Goal: Use online tool/utility: Utilize a website feature to perform a specific function

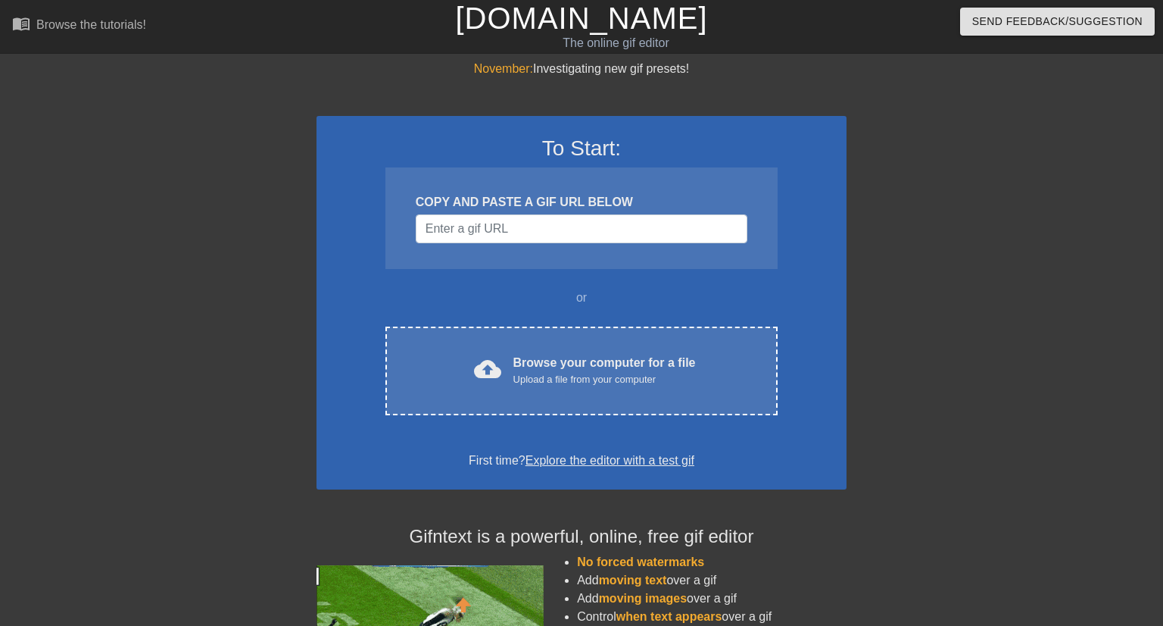
click at [555, 359] on div "Browse your computer for a file Upload a file from your computer" at bounding box center [604, 370] width 183 height 33
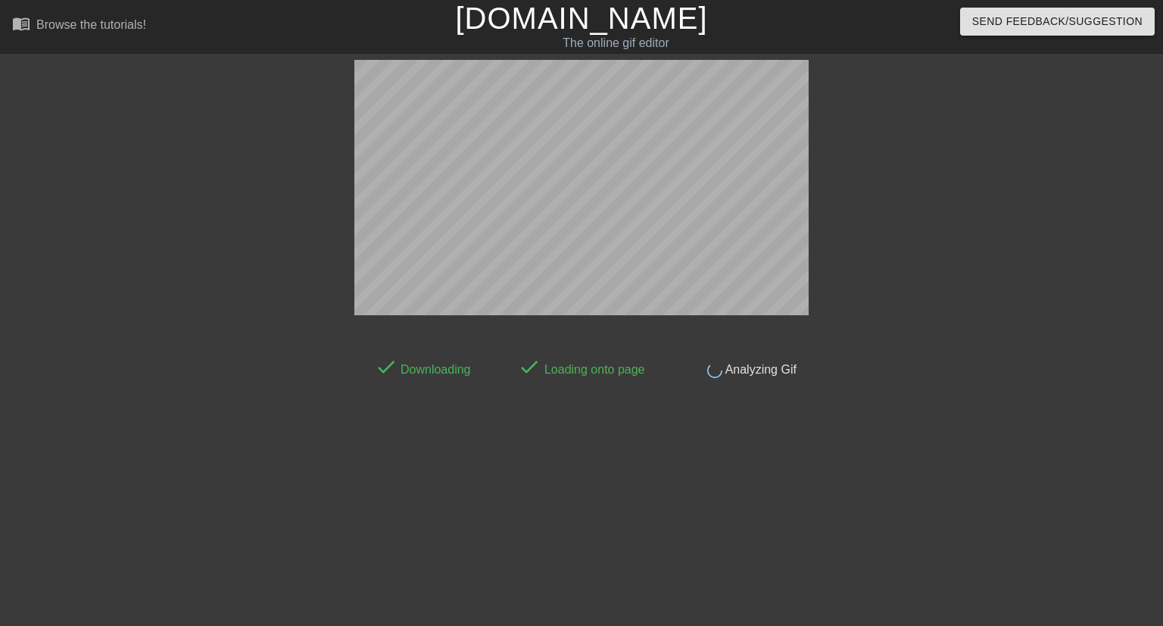
scroll to position [36, 0]
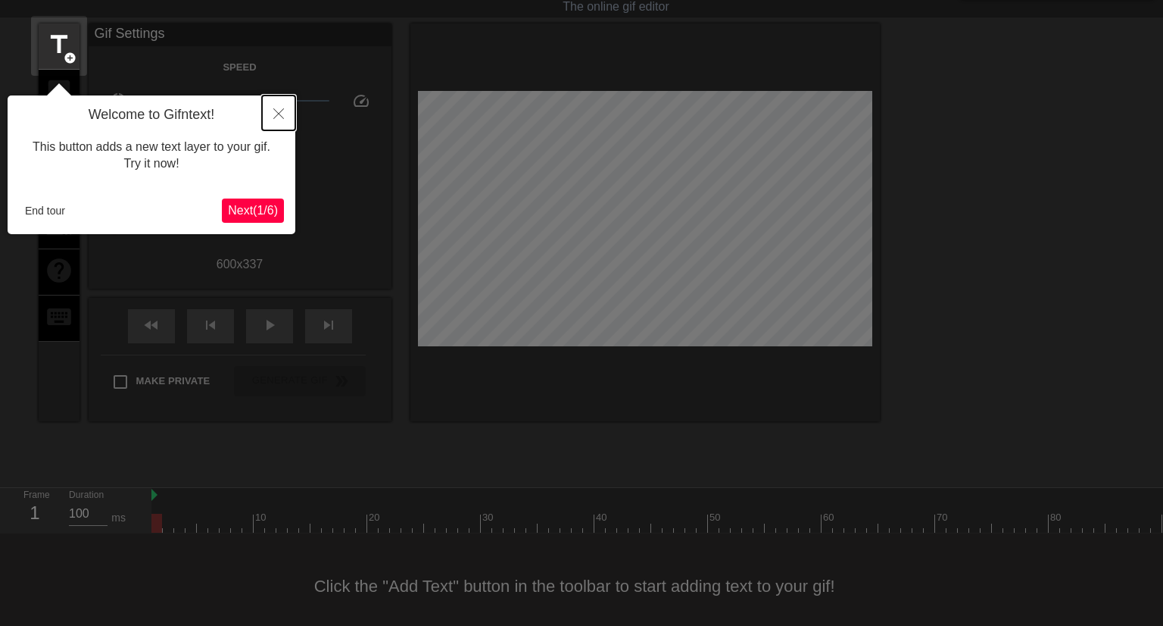
click at [270, 125] on button "Close" at bounding box center [278, 112] width 33 height 35
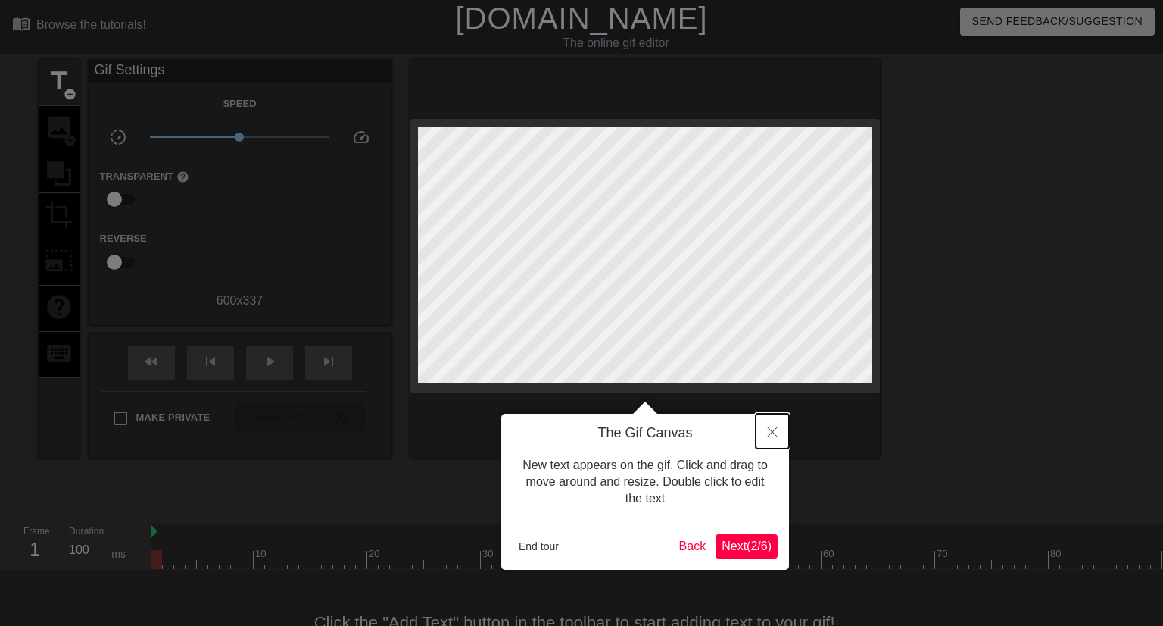
click at [778, 440] on button "Close" at bounding box center [772, 430] width 33 height 35
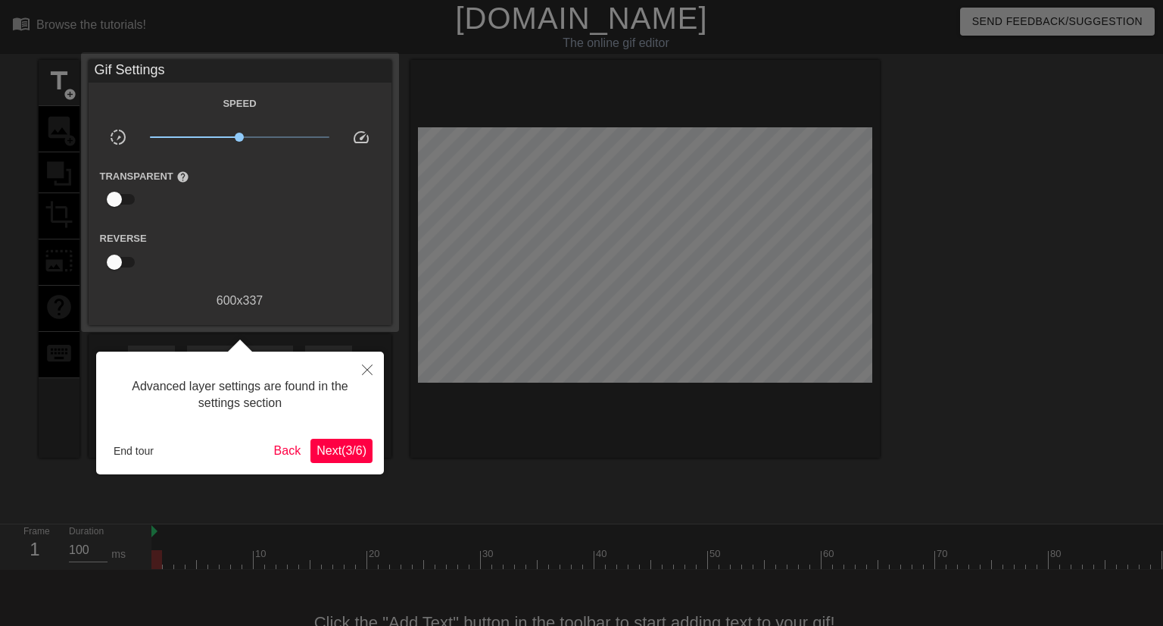
scroll to position [36, 0]
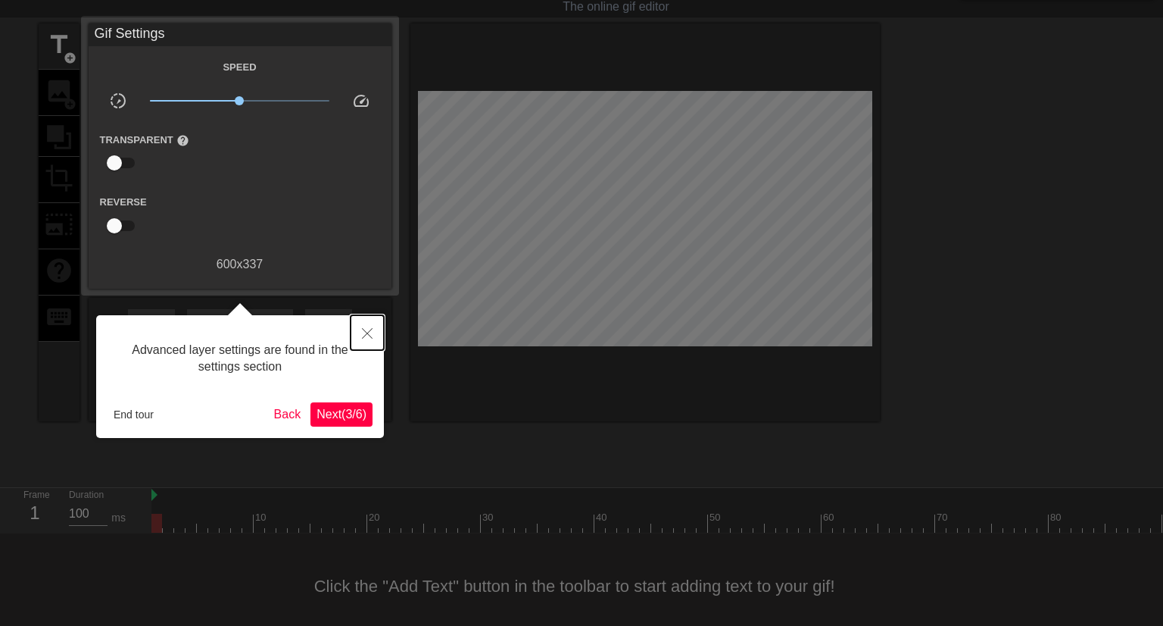
click at [371, 335] on icon "Close" at bounding box center [367, 333] width 11 height 11
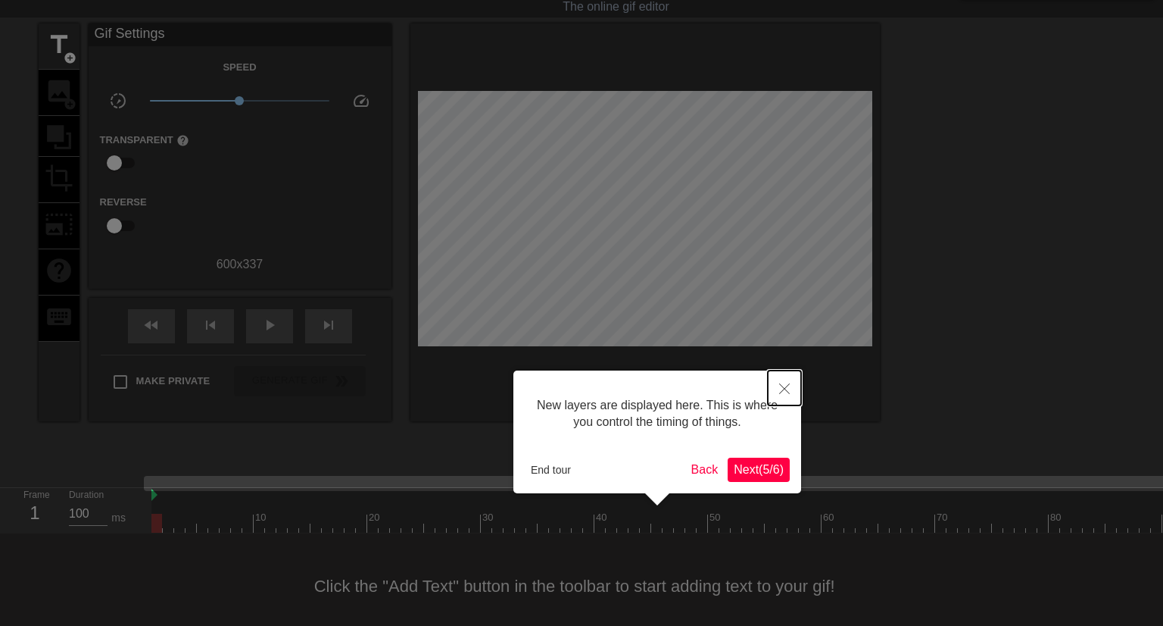
click at [776, 389] on button "Close" at bounding box center [784, 387] width 33 height 35
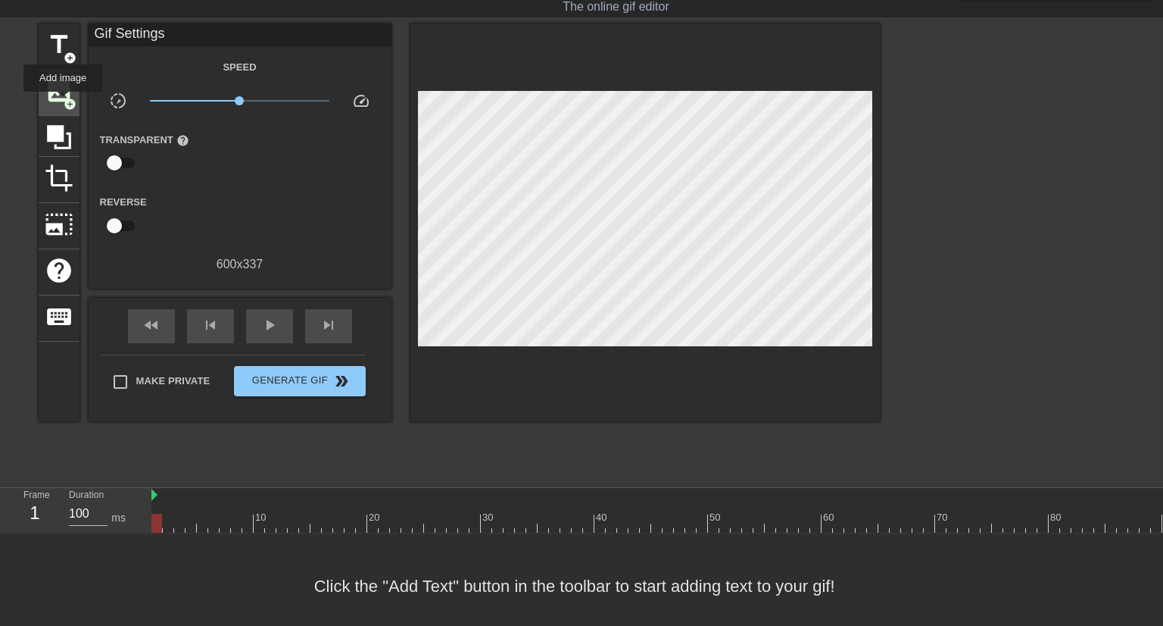
click at [63, 102] on span "image" at bounding box center [59, 90] width 29 height 29
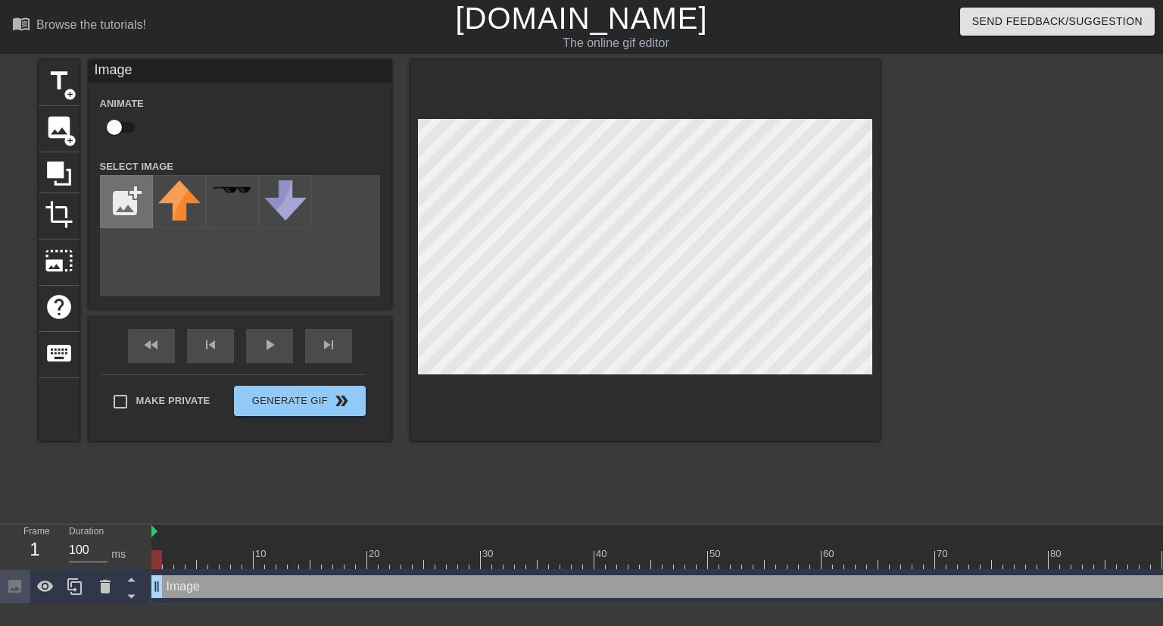
click at [126, 211] on input "file" at bounding box center [126, 201] width 51 height 51
type input "C:\fakepath\helm.png"
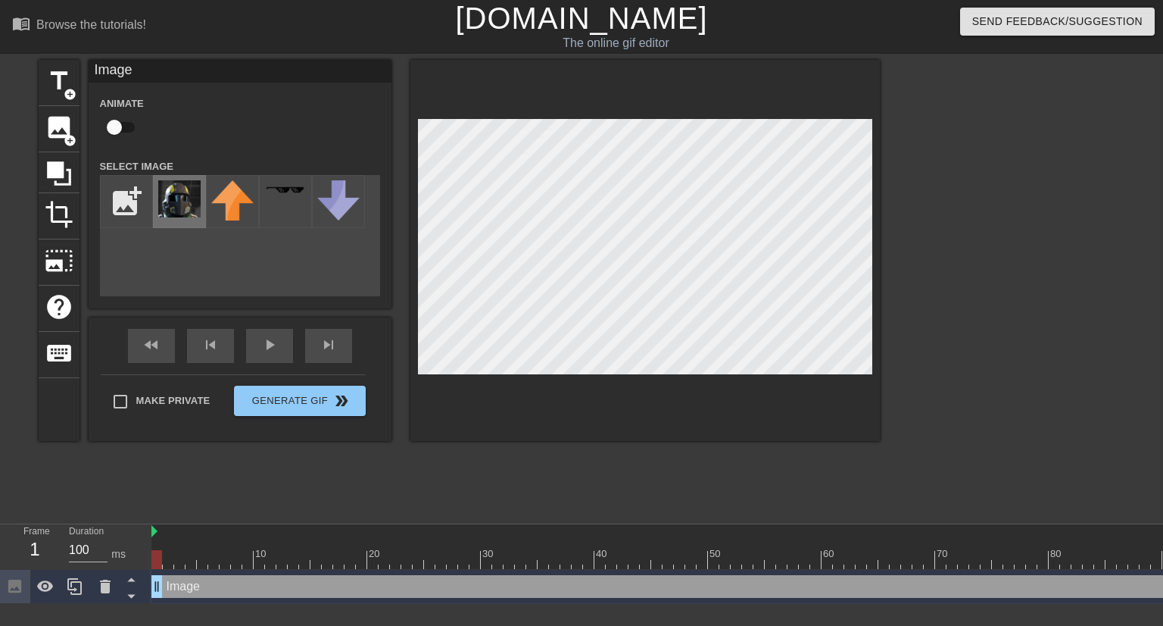
click at [192, 204] on img at bounding box center [179, 198] width 42 height 37
drag, startPoint x: 182, startPoint y: 585, endPoint x: 194, endPoint y: 587, distance: 12.3
click at [194, 587] on div "Image drag_handle drag_handle" at bounding box center [1003, 586] width 1704 height 23
drag, startPoint x: 161, startPoint y: 556, endPoint x: 180, endPoint y: 556, distance: 19.7
click at [180, 556] on div at bounding box center [179, 559] width 11 height 19
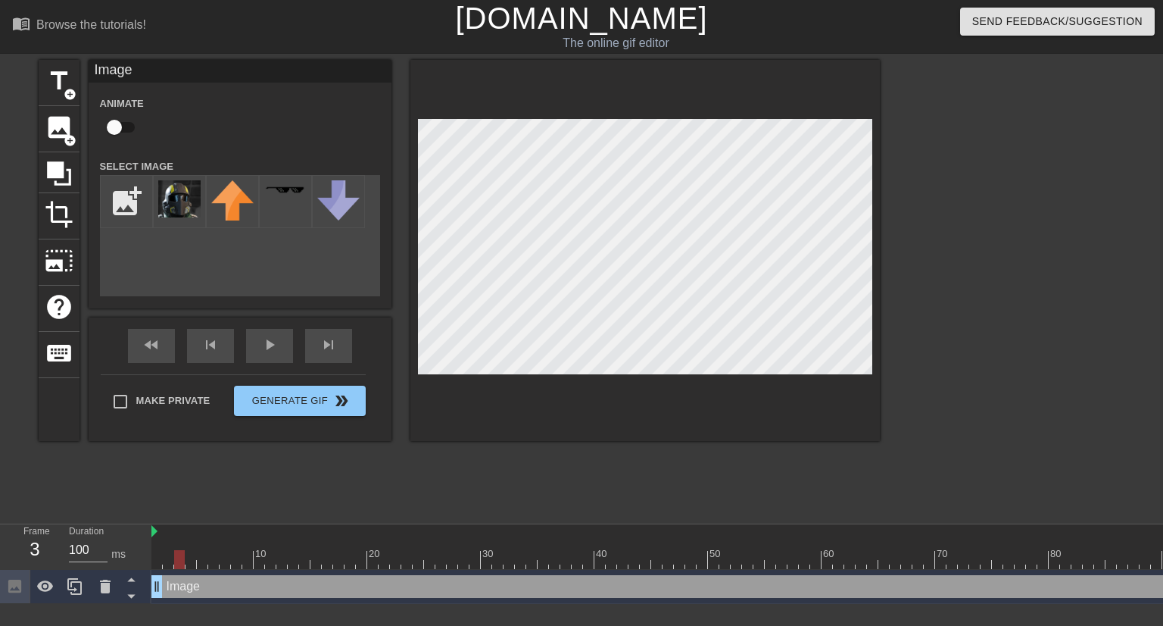
click at [182, 558] on div at bounding box center [179, 559] width 11 height 19
click at [174, 559] on div at bounding box center [1003, 559] width 1704 height 19
drag, startPoint x: 177, startPoint y: 557, endPoint x: 168, endPoint y: 557, distance: 9.1
click at [168, 557] on div at bounding box center [168, 559] width 11 height 19
drag, startPoint x: 158, startPoint y: 585, endPoint x: 198, endPoint y: 586, distance: 40.1
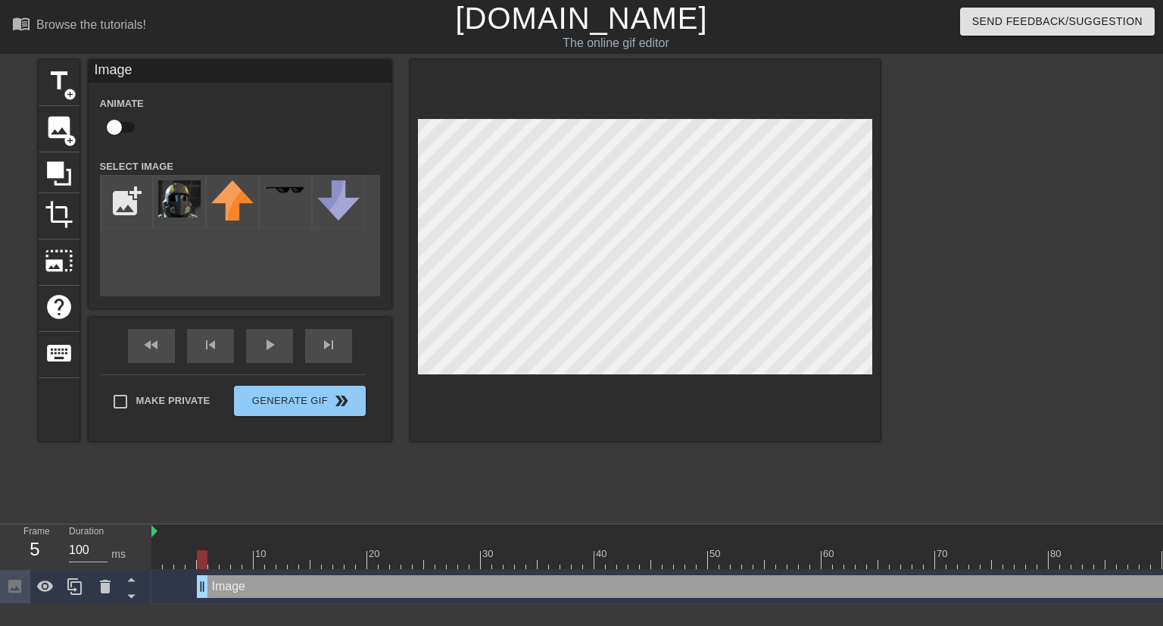
click at [198, 586] on div "Image drag_handle drag_handle" at bounding box center [1026, 586] width 1658 height 23
click at [117, 126] on input "checkbox" at bounding box center [114, 127] width 86 height 29
checkbox input "true"
click at [155, 531] on div at bounding box center [1003, 531] width 1704 height 15
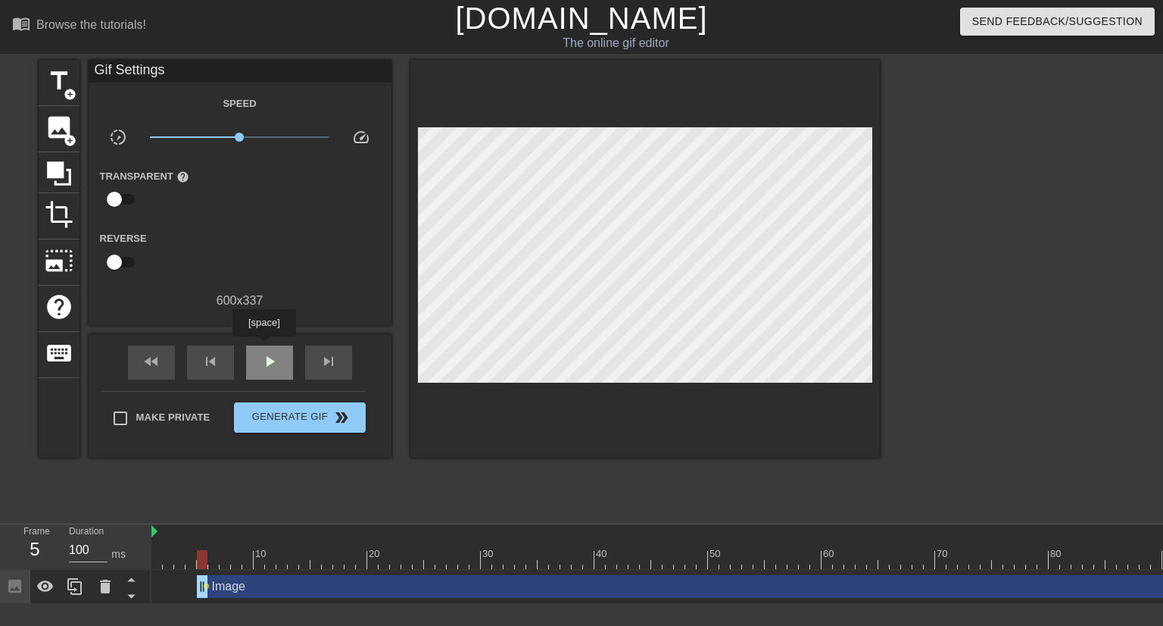
click at [264, 347] on div "play_arrow" at bounding box center [269, 362] width 47 height 34
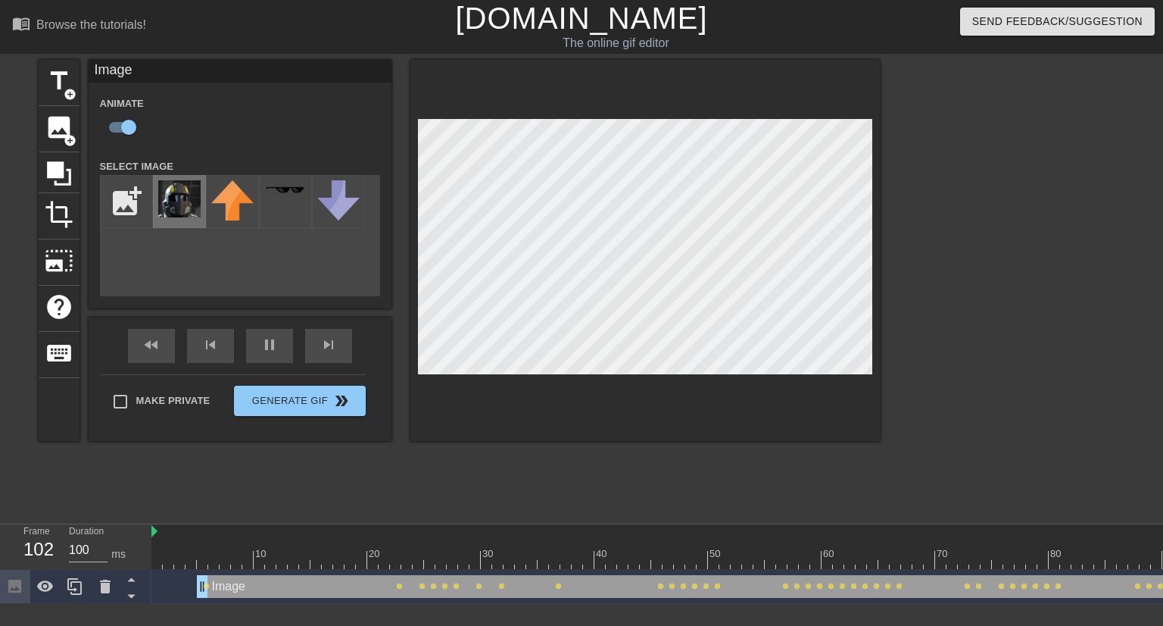
click at [189, 194] on img at bounding box center [179, 198] width 42 height 37
click at [165, 252] on div "add_photo_alternate" at bounding box center [240, 235] width 280 height 121
click at [181, 205] on img at bounding box center [179, 198] width 42 height 37
click at [151, 274] on div "add_photo_alternate" at bounding box center [240, 235] width 280 height 121
click at [225, 586] on div "Image drag_handle drag_handle" at bounding box center [1026, 586] width 1658 height 23
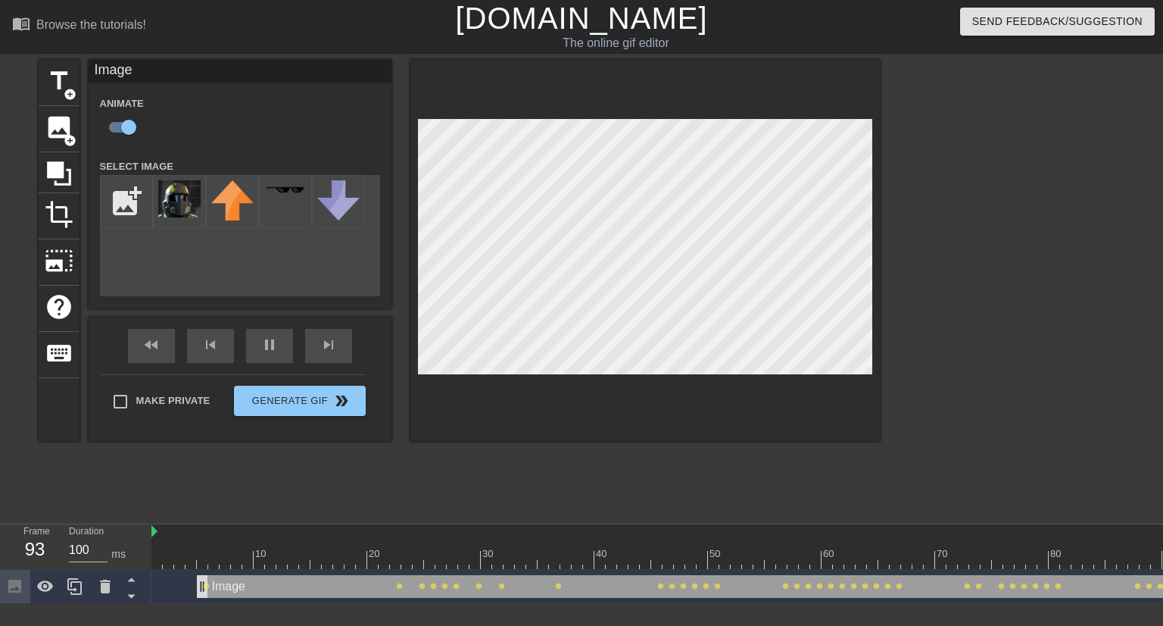
click at [197, 590] on div "Image drag_handle drag_handle" at bounding box center [1026, 586] width 1658 height 23
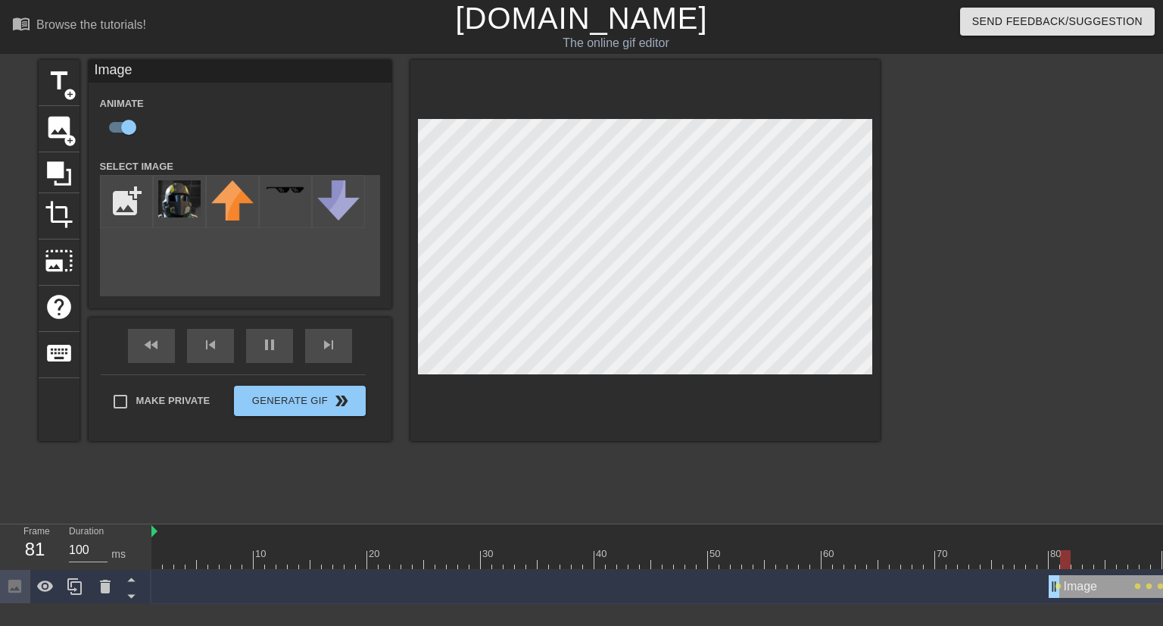
drag, startPoint x: 202, startPoint y: 589, endPoint x: 1050, endPoint y: 589, distance: 847.4
click at [121, 204] on input "file" at bounding box center [126, 201] width 51 height 51
click at [177, 196] on img at bounding box center [179, 198] width 42 height 37
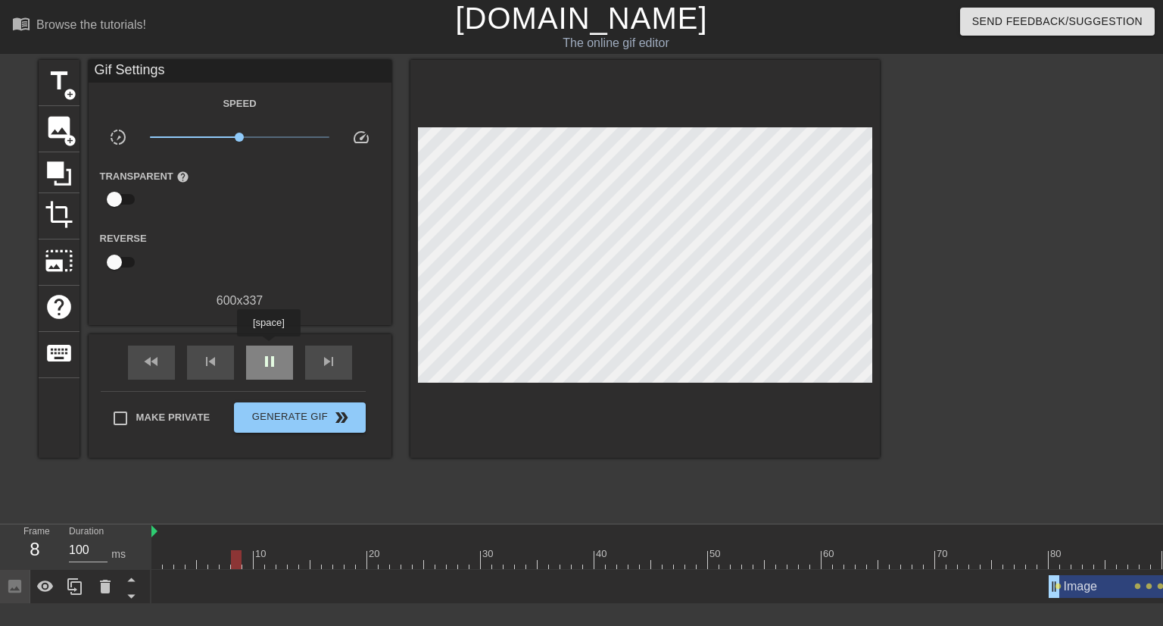
click at [268, 347] on div "pause" at bounding box center [269, 362] width 47 height 34
click at [61, 136] on span "image" at bounding box center [59, 127] width 29 height 29
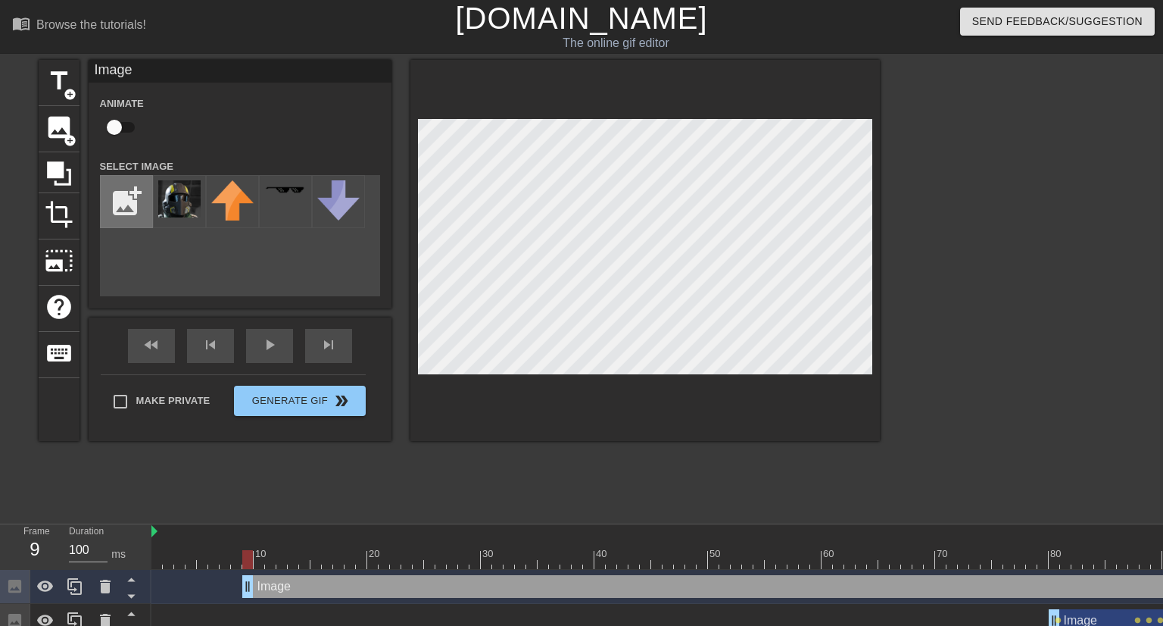
click at [138, 198] on input "file" at bounding box center [126, 201] width 51 height 51
drag, startPoint x: 1028, startPoint y: 588, endPoint x: 1001, endPoint y: 592, distance: 26.8
click at [1001, 592] on div "Image drag_handle drag_handle" at bounding box center [1026, 586] width 1613 height 23
drag, startPoint x: 1001, startPoint y: 592, endPoint x: 1059, endPoint y: 592, distance: 57.6
click at [907, 598] on div "Image drag_handle drag_handle" at bounding box center [1003, 586] width 1704 height 34
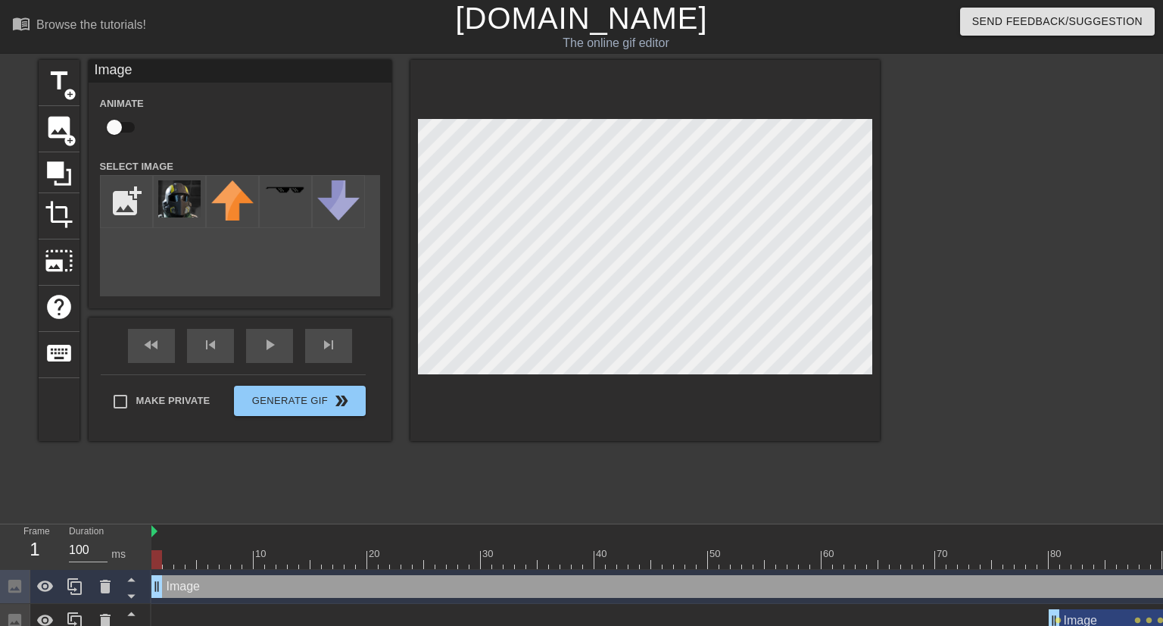
drag, startPoint x: 1149, startPoint y: 584, endPoint x: 1123, endPoint y: 585, distance: 25.8
click at [1123, 585] on div "Image drag_handle drag_handle" at bounding box center [957, 586] width 1613 height 23
drag, startPoint x: 1123, startPoint y: 585, endPoint x: 920, endPoint y: 589, distance: 203.0
click at [1032, 594] on div "Image drag_handle drag_handle" at bounding box center [957, 586] width 1613 height 23
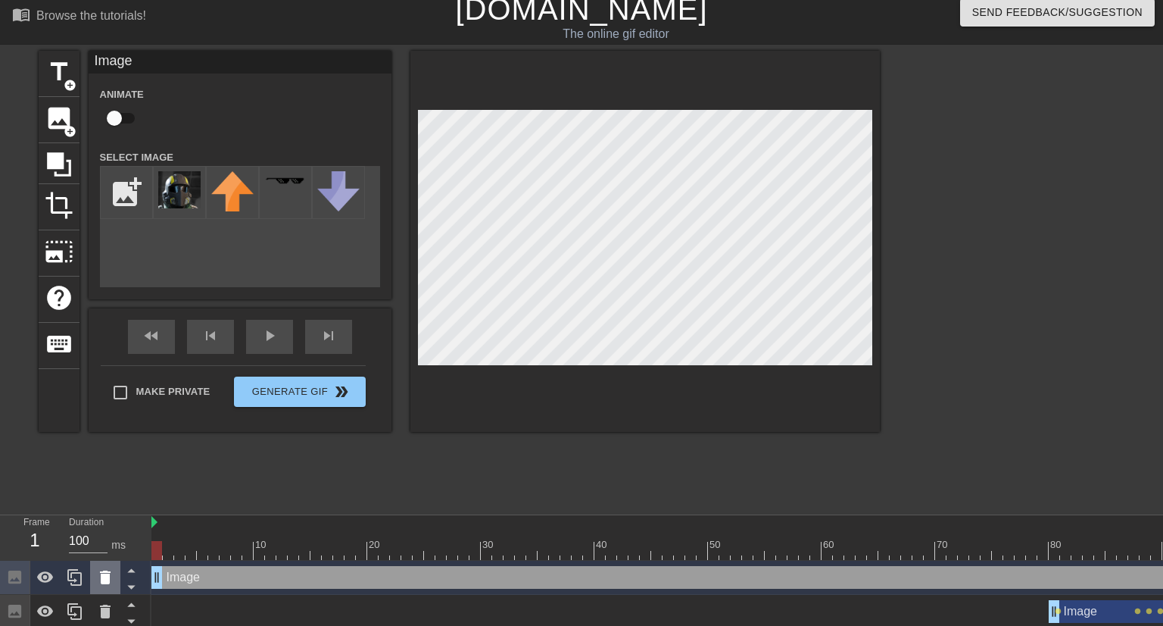
scroll to position [15, 0]
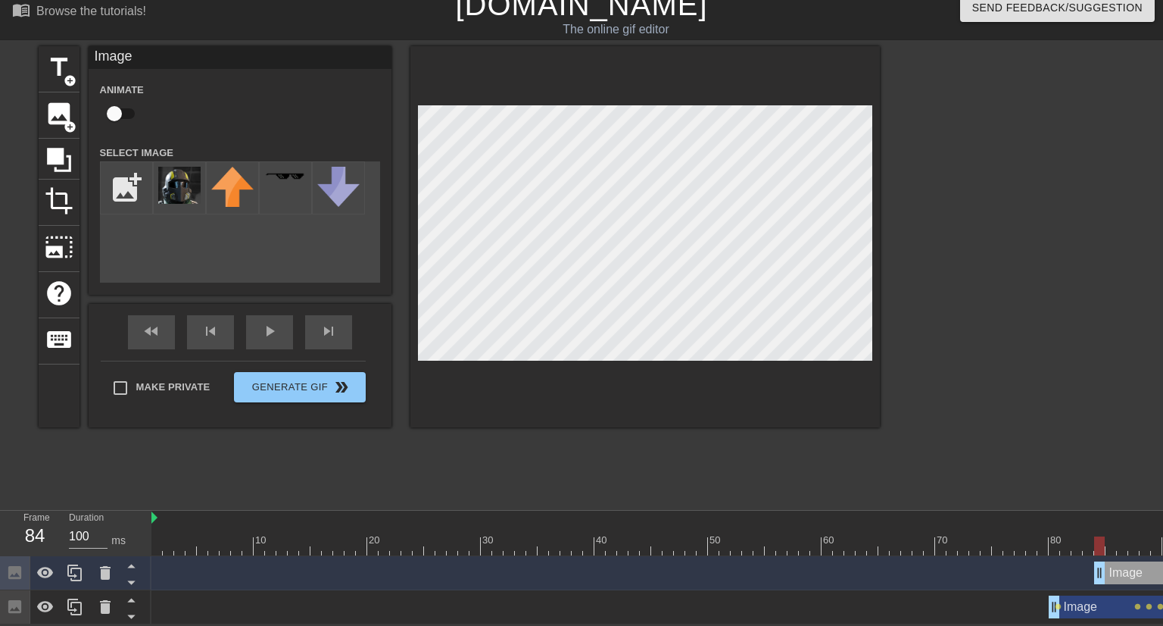
drag, startPoint x: 160, startPoint y: 571, endPoint x: 1106, endPoint y: 564, distance: 945.9
drag, startPoint x: 1131, startPoint y: 568, endPoint x: 1162, endPoint y: 581, distance: 34.3
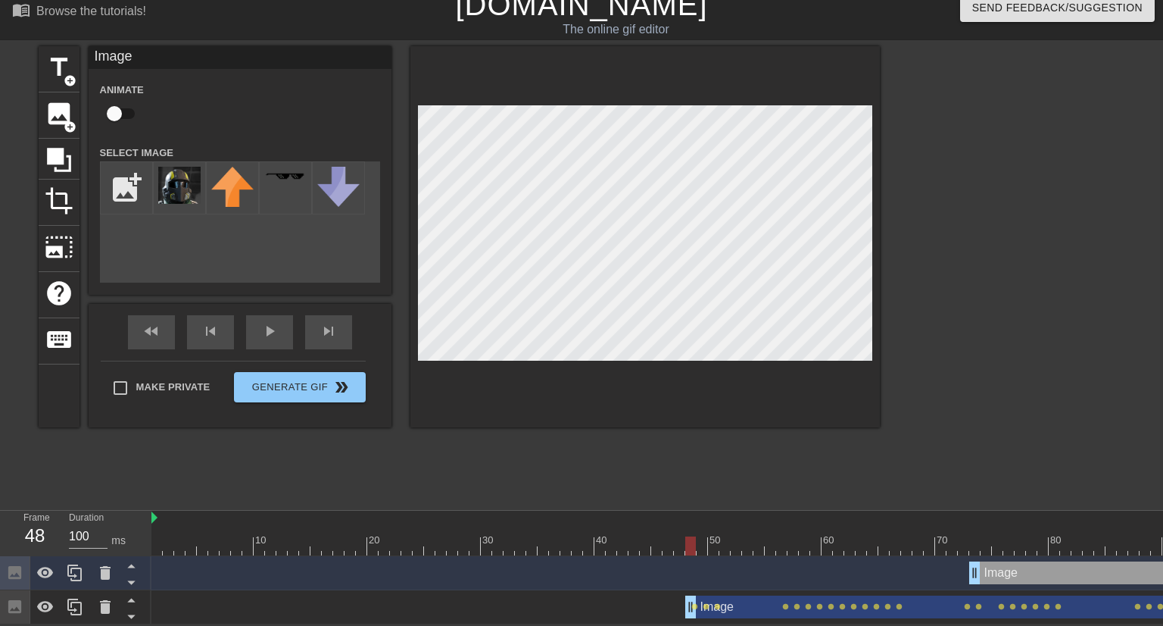
drag, startPoint x: 1094, startPoint y: 608, endPoint x: 735, endPoint y: 615, distance: 359.8
click at [735, 615] on div "10 20 30 40 50 60 70 80 90 100 110 120 130 140 150 Image drag_handle drag_handl…" at bounding box center [657, 567] width 1012 height 114
click at [688, 604] on div "Image drag_handle drag_handle" at bounding box center [1088, 606] width 807 height 23
checkbox input "true"
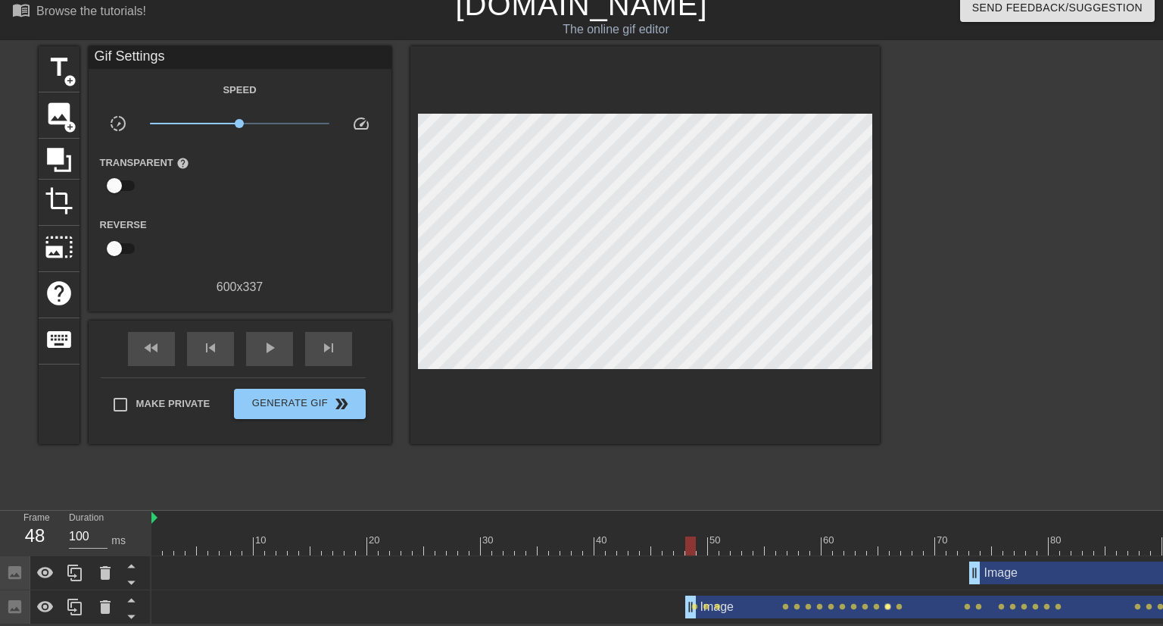
click at [887, 603] on span "lens" at bounding box center [888, 606] width 7 height 7
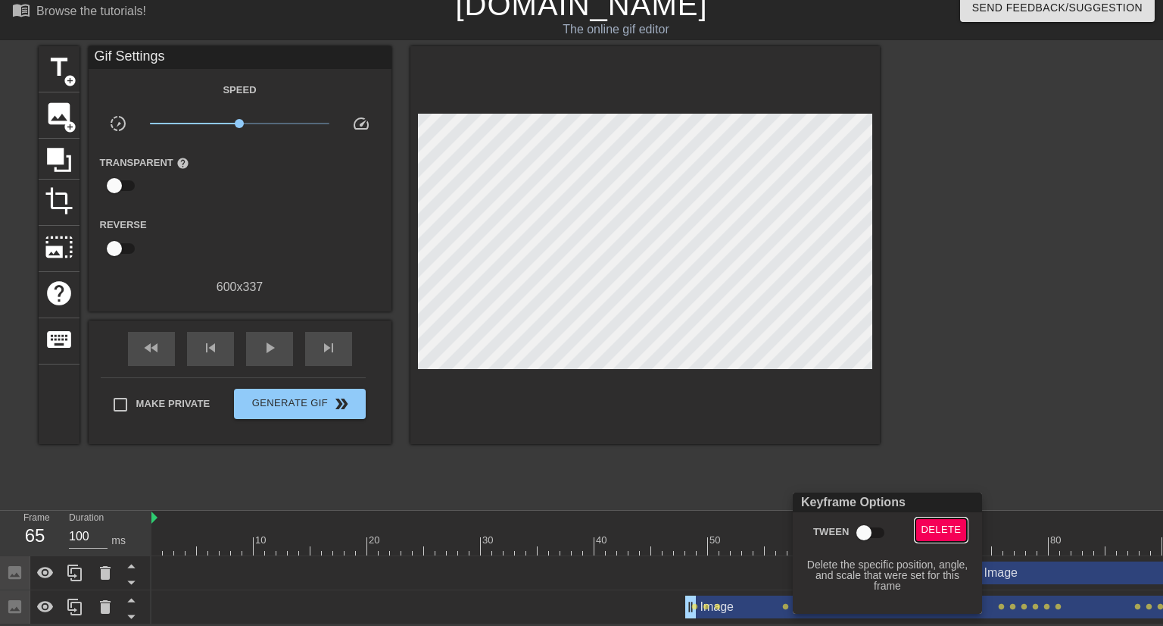
click at [935, 530] on span "Delete" at bounding box center [942, 529] width 40 height 17
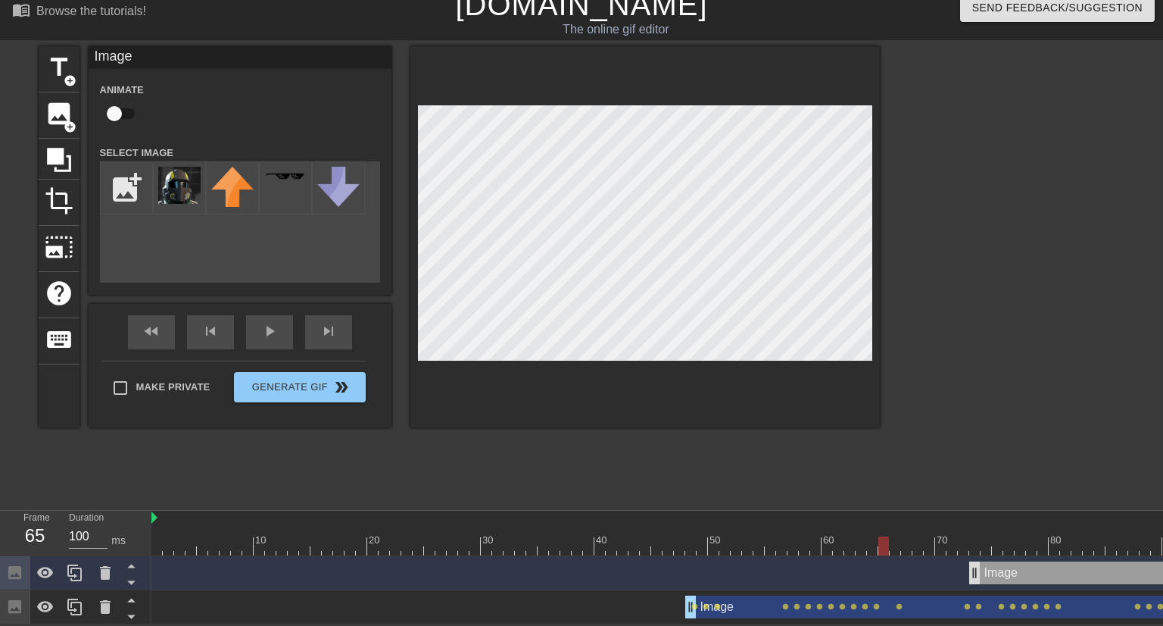
click at [1018, 604] on div "Image drag_handle drag_handle" at bounding box center [1088, 606] width 807 height 23
checkbox input "true"
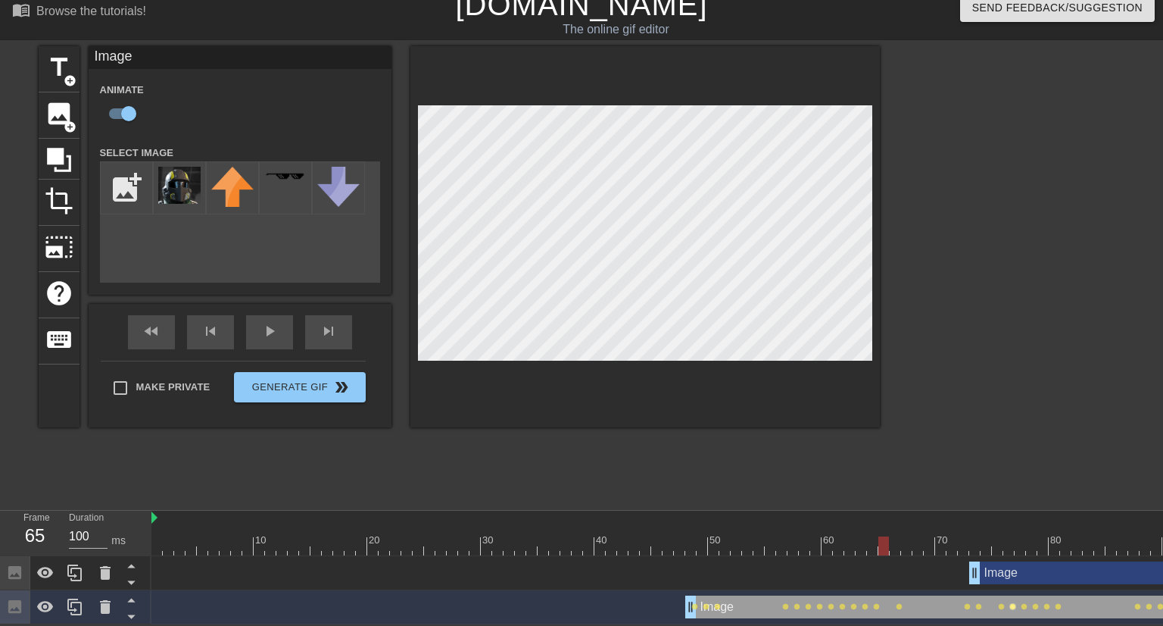
click at [1013, 605] on span "lens" at bounding box center [1012, 606] width 7 height 7
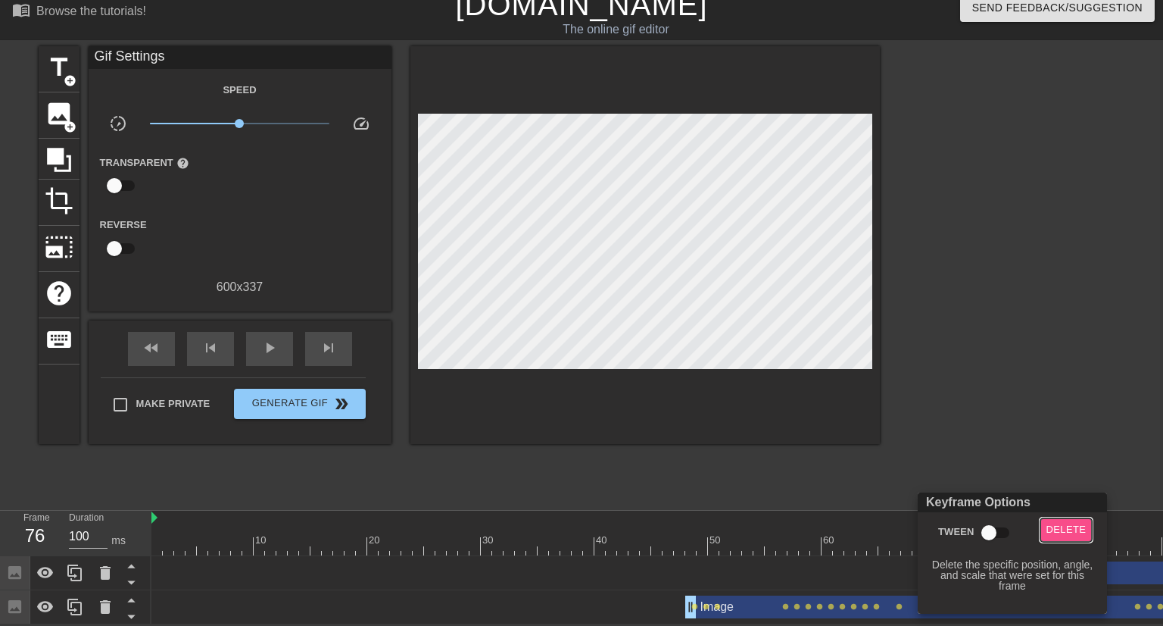
click at [1054, 533] on span "Delete" at bounding box center [1067, 529] width 40 height 17
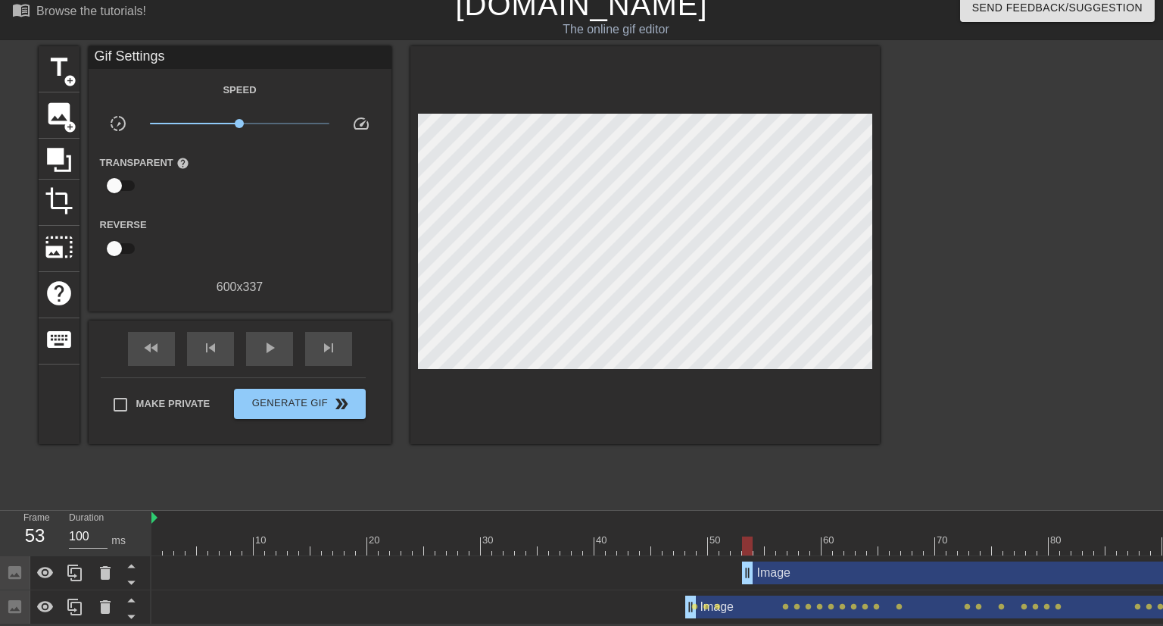
drag, startPoint x: 1050, startPoint y: 573, endPoint x: 956, endPoint y: 572, distance: 93.9
click at [830, 584] on div "Image drag_handle drag_handle" at bounding box center [1003, 573] width 1704 height 34
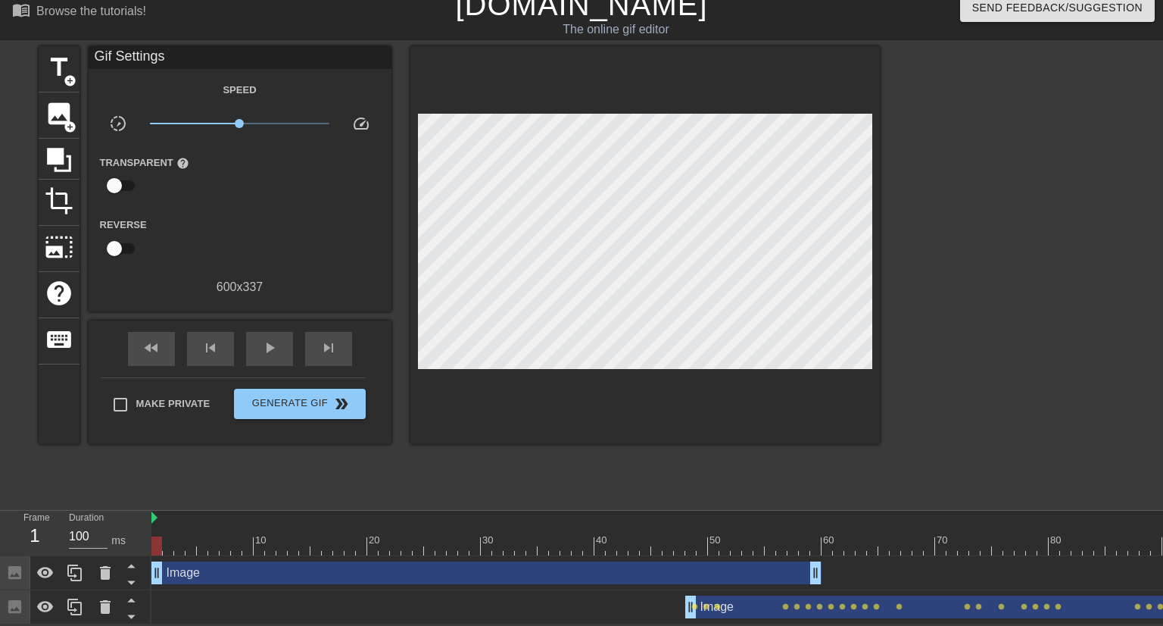
drag, startPoint x: 1149, startPoint y: 571, endPoint x: 520, endPoint y: 583, distance: 628.7
click at [520, 583] on div "Image drag_handle drag_handle" at bounding box center [1003, 573] width 1704 height 34
drag, startPoint x: 818, startPoint y: 569, endPoint x: 672, endPoint y: 569, distance: 145.4
click at [672, 569] on div "Image drag_handle drag_handle" at bounding box center [446, 572] width 591 height 23
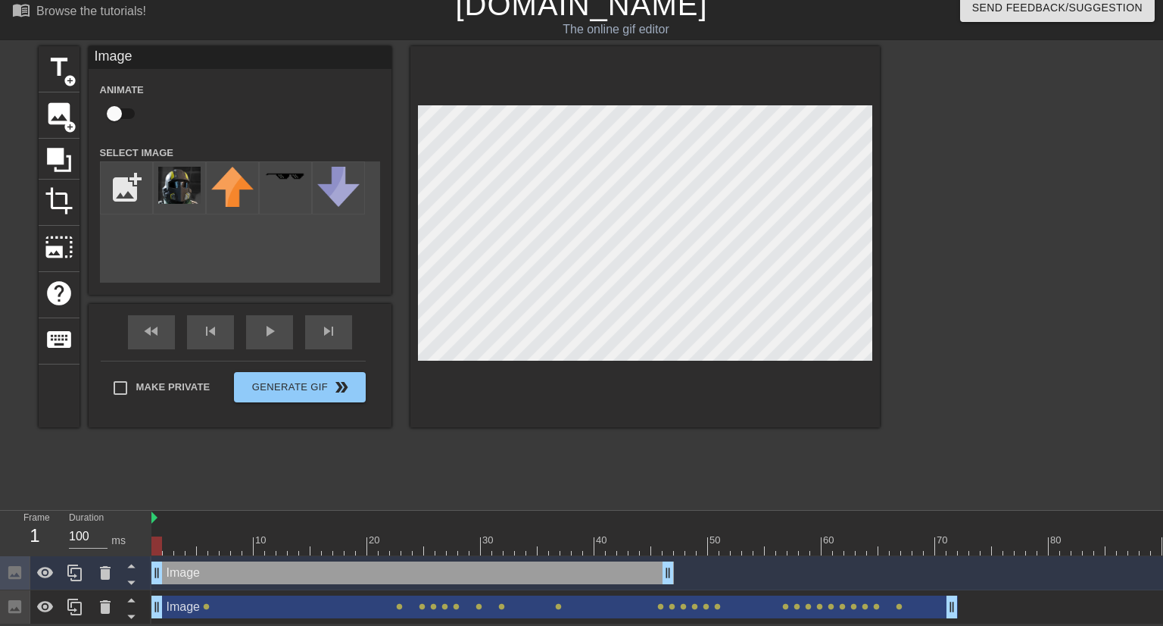
drag, startPoint x: 925, startPoint y: 610, endPoint x: 426, endPoint y: 606, distance: 499.8
click at [427, 606] on div "Image drag_handle drag_handle" at bounding box center [554, 606] width 807 height 23
checkbox input "true"
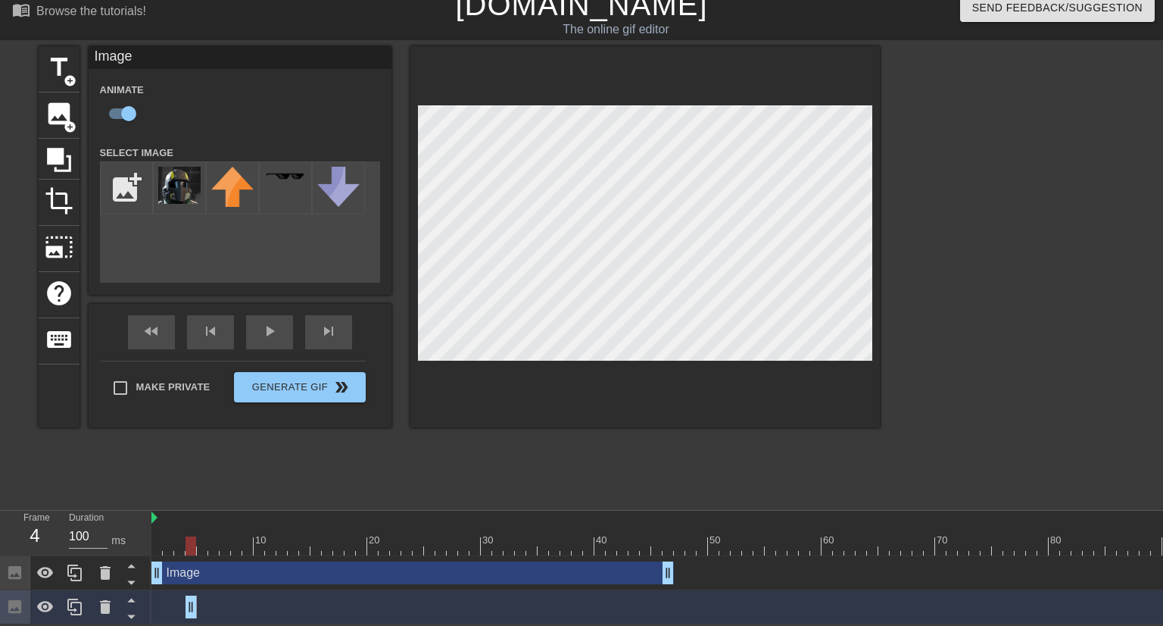
drag, startPoint x: 989, startPoint y: 598, endPoint x: 185, endPoint y: 610, distance: 804.3
click at [185, 610] on div "Image drag_handle drag_handle" at bounding box center [1003, 606] width 1704 height 23
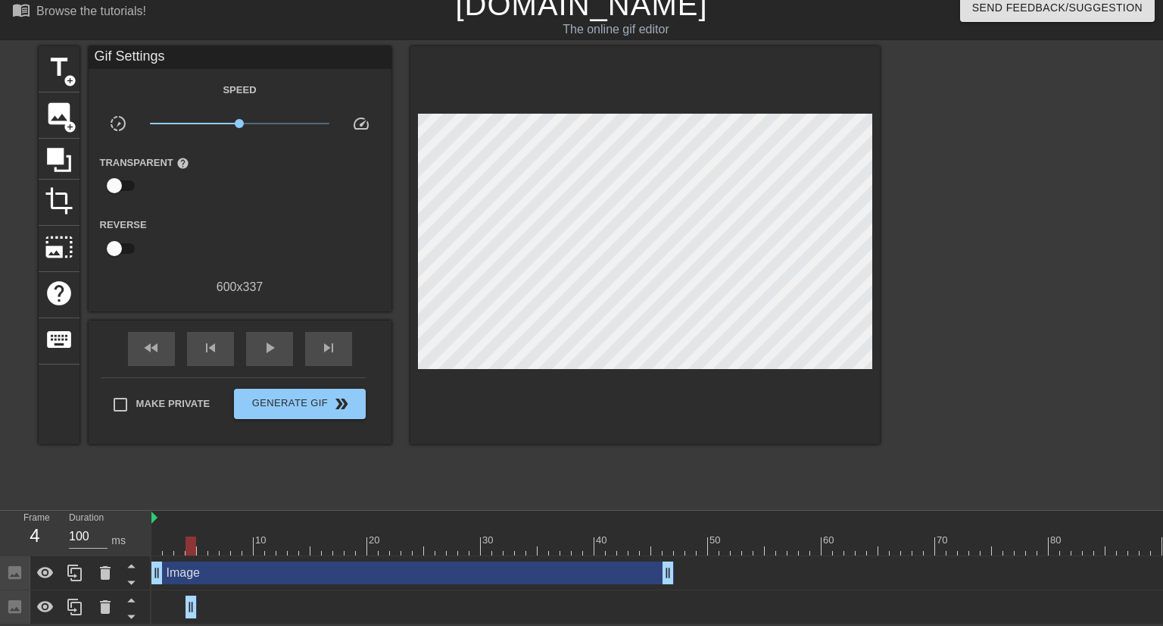
click at [154, 604] on div "Image drag_handle drag_handle" at bounding box center [1003, 606] width 1704 height 23
click at [189, 605] on div "Image drag_handle drag_handle" at bounding box center [191, 606] width 11 height 23
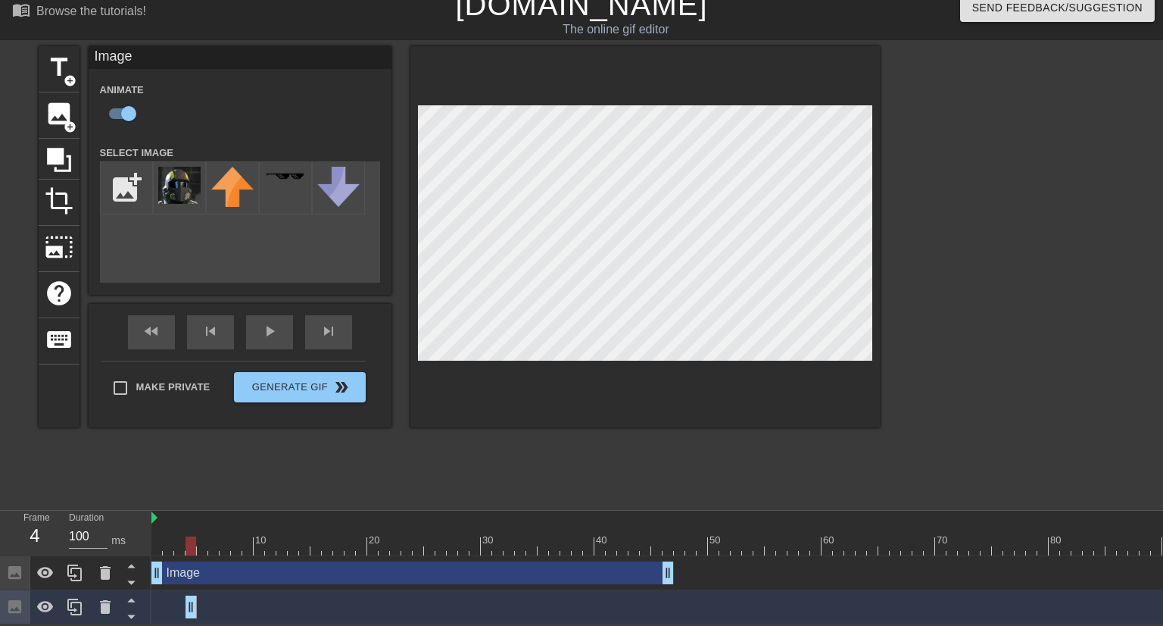
scroll to position [15, 0]
click at [113, 604] on icon at bounding box center [105, 607] width 18 height 18
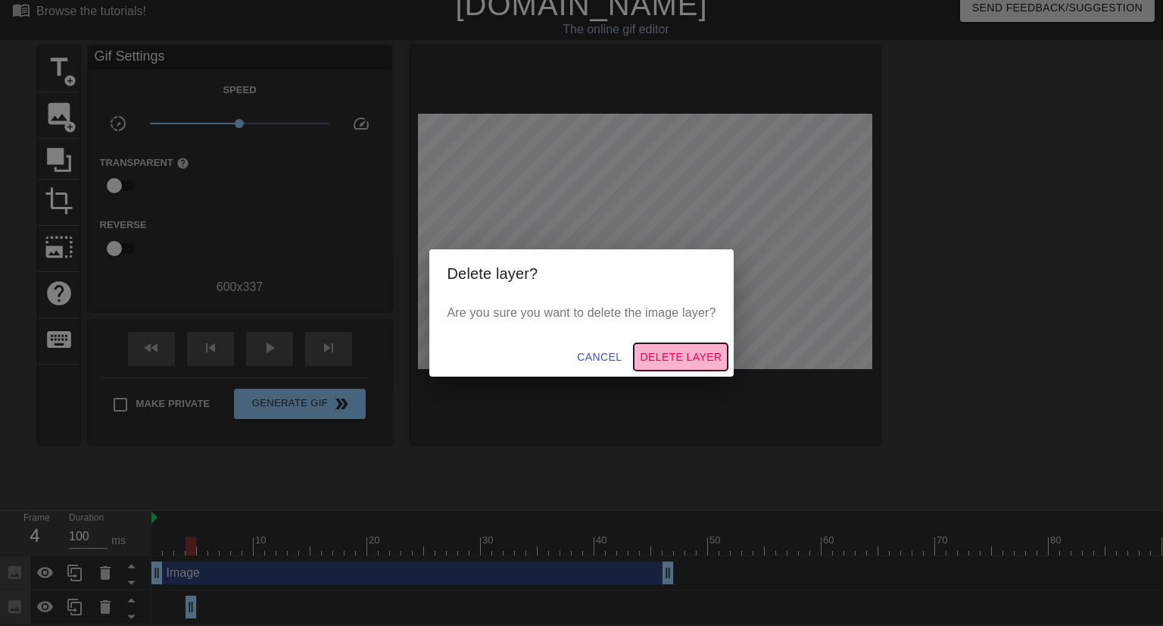
drag, startPoint x: 694, startPoint y: 348, endPoint x: 681, endPoint y: 360, distance: 17.7
click at [681, 360] on button "Delete Layer" at bounding box center [681, 357] width 94 height 28
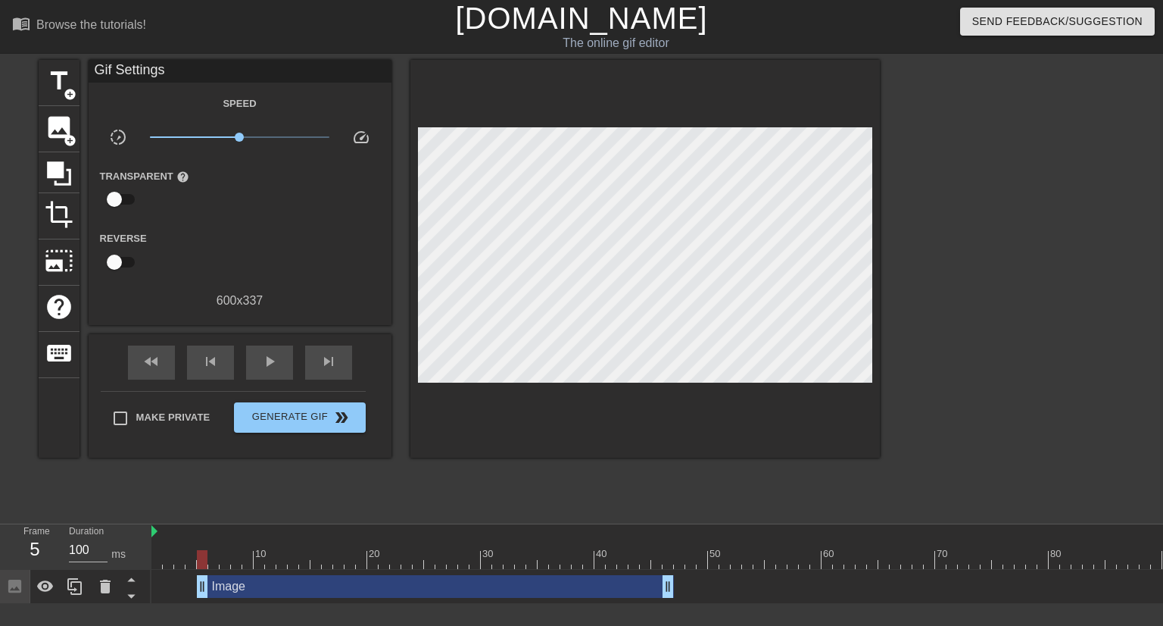
drag, startPoint x: 160, startPoint y: 586, endPoint x: 209, endPoint y: 586, distance: 49.2
click at [209, 586] on div "Image drag_handle drag_handle" at bounding box center [435, 586] width 477 height 23
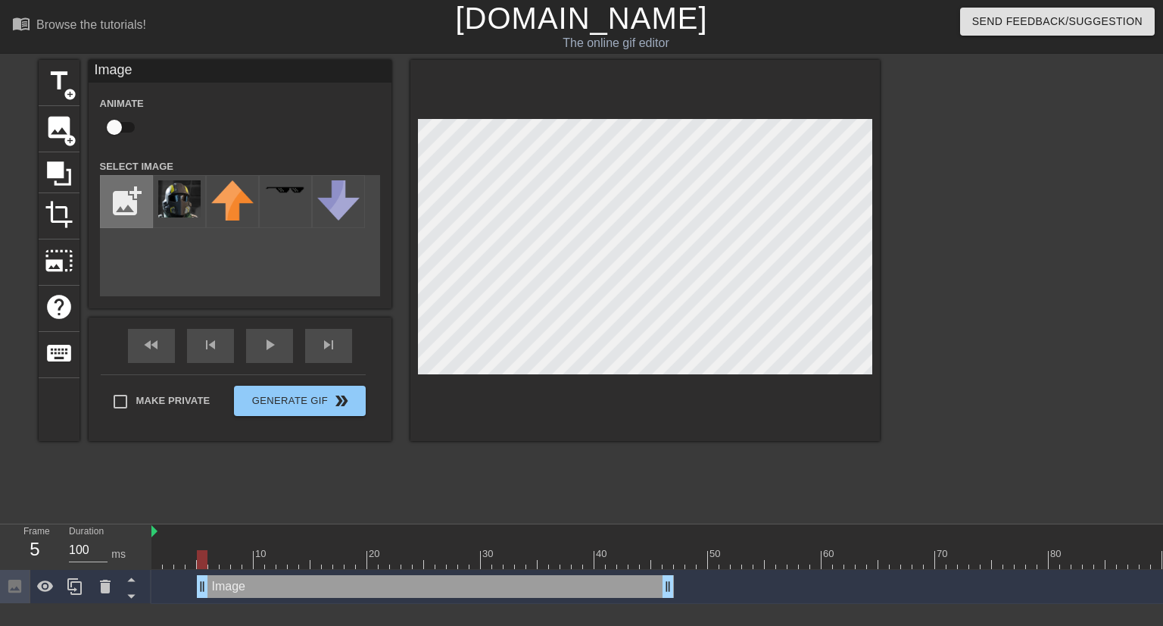
click at [126, 201] on input "file" at bounding box center [126, 201] width 51 height 51
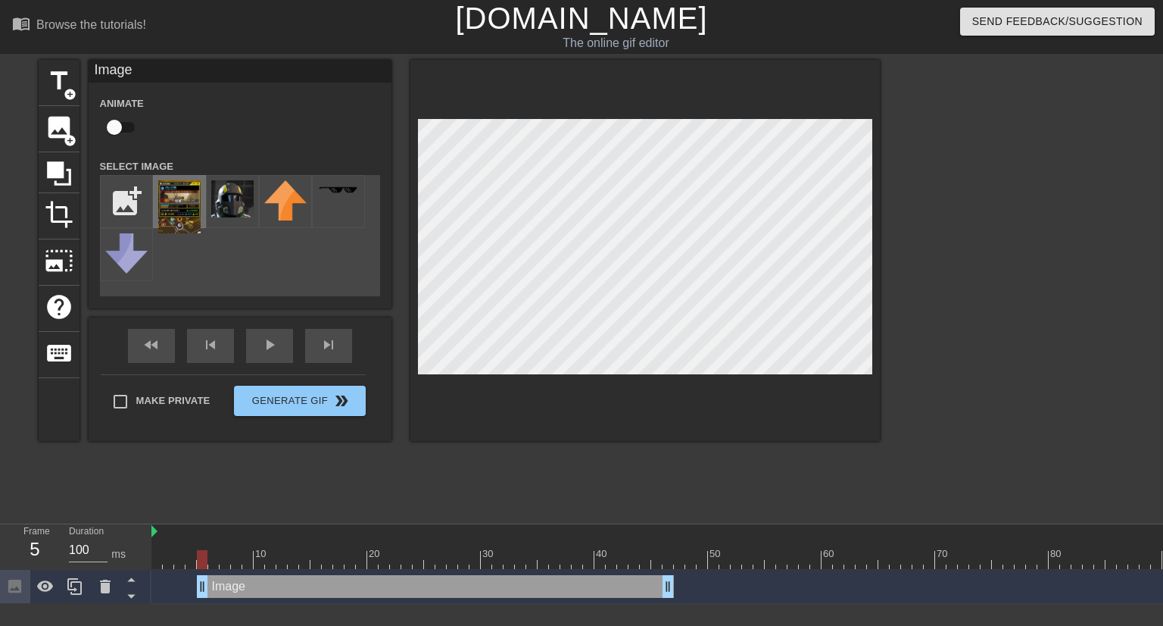
click at [179, 223] on img at bounding box center [179, 206] width 42 height 53
drag, startPoint x: 666, startPoint y: 586, endPoint x: 529, endPoint y: 585, distance: 137.1
click at [529, 585] on div "Image drag_handle drag_handle" at bounding box center [367, 586] width 341 height 23
click at [552, 429] on div at bounding box center [645, 250] width 470 height 381
click at [576, 385] on div at bounding box center [645, 250] width 470 height 381
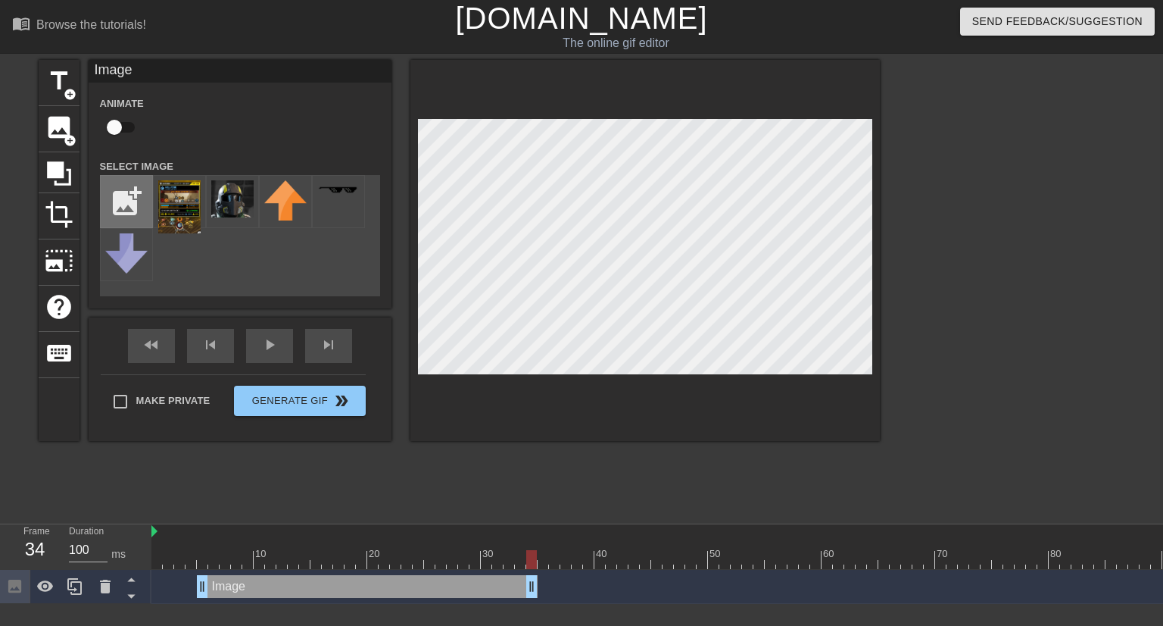
click at [143, 207] on input "file" at bounding box center [126, 201] width 51 height 51
type input "C:\fakepath\Hell.png"
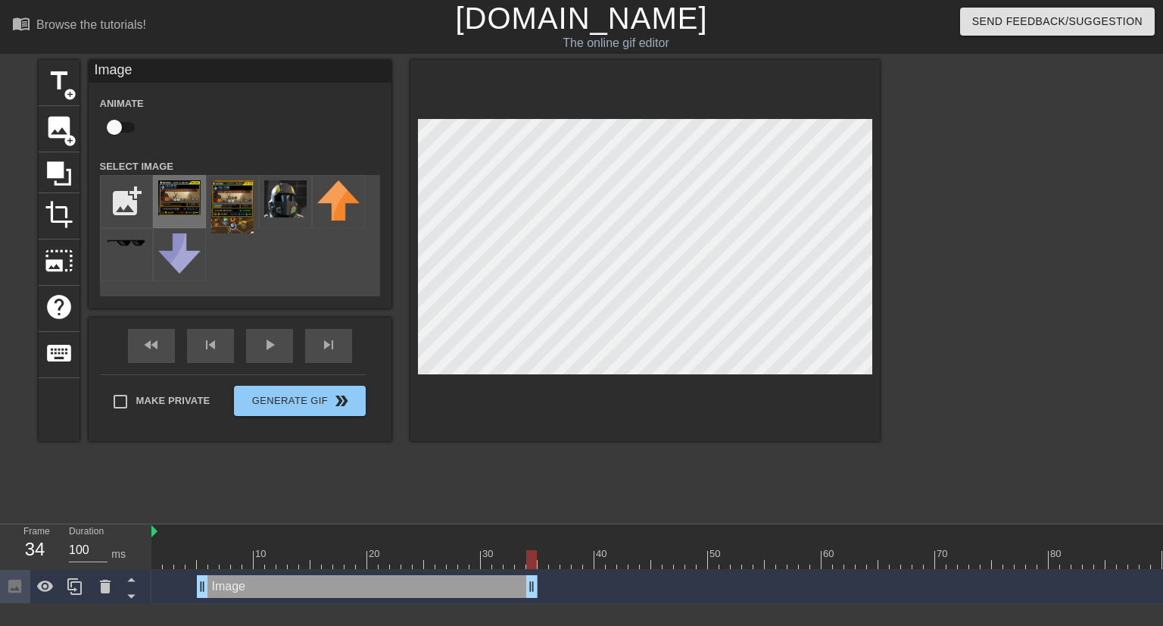
click at [195, 205] on img at bounding box center [179, 197] width 42 height 35
drag, startPoint x: 201, startPoint y: 587, endPoint x: 259, endPoint y: 583, distance: 58.4
click at [259, 583] on div "Image drag_handle drag_handle" at bounding box center [396, 586] width 284 height 23
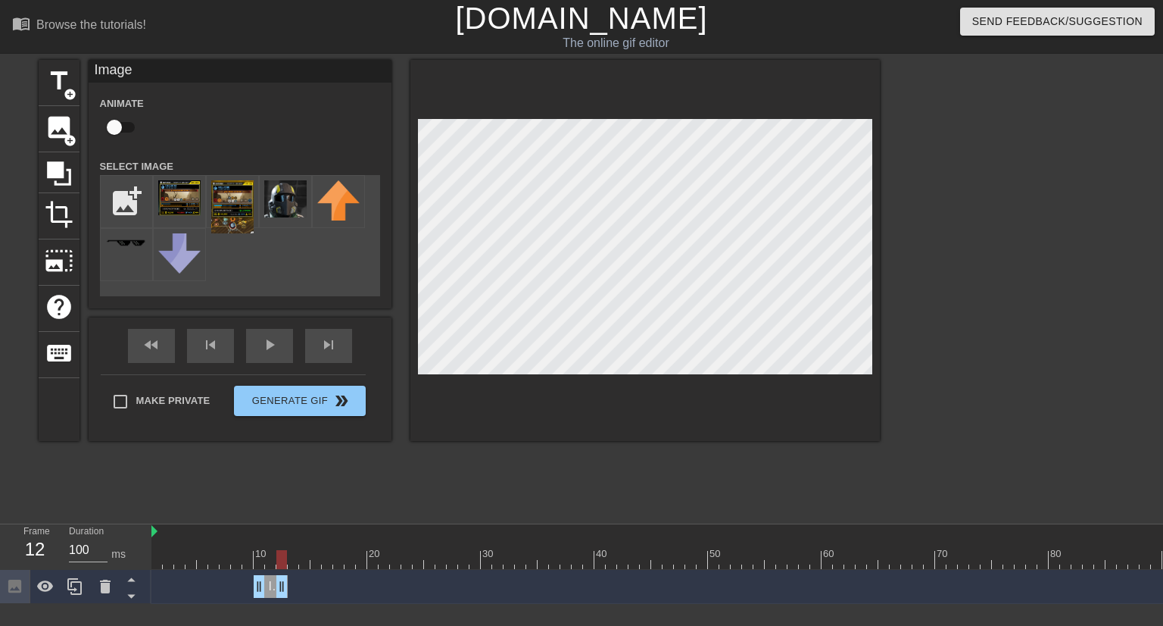
drag, startPoint x: 532, startPoint y: 585, endPoint x: 287, endPoint y: 587, distance: 244.6
click at [287, 587] on div "Image drag_handle drag_handle" at bounding box center [271, 586] width 34 height 23
drag, startPoint x: 261, startPoint y: 587, endPoint x: 217, endPoint y: 589, distance: 44.0
click at [217, 589] on div "Image drag_handle drag_handle" at bounding box center [248, 586] width 80 height 23
click at [153, 535] on div at bounding box center [1003, 531] width 1704 height 15
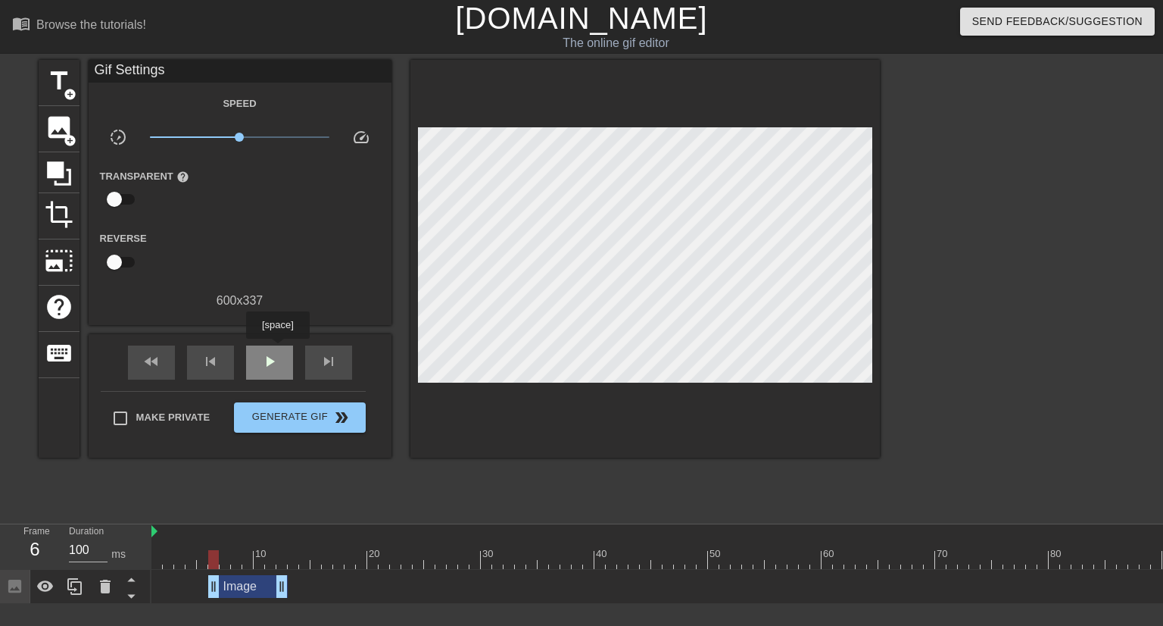
click at [277, 349] on div "play_arrow" at bounding box center [269, 362] width 47 height 34
click at [62, 130] on span "image" at bounding box center [59, 127] width 29 height 29
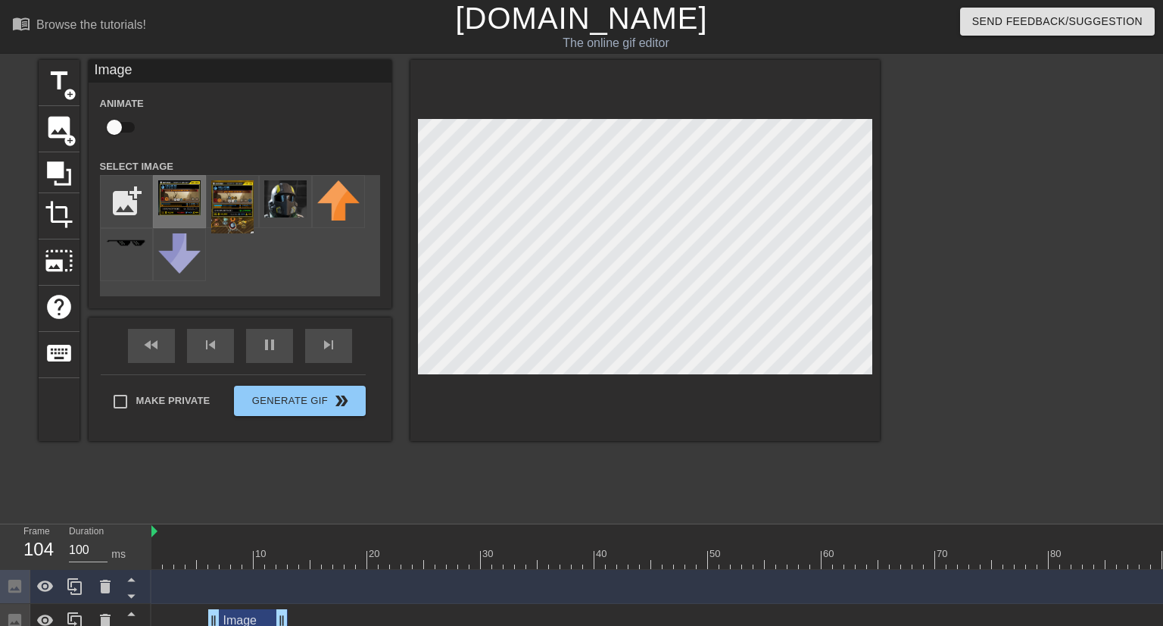
click at [179, 202] on img at bounding box center [179, 197] width 42 height 35
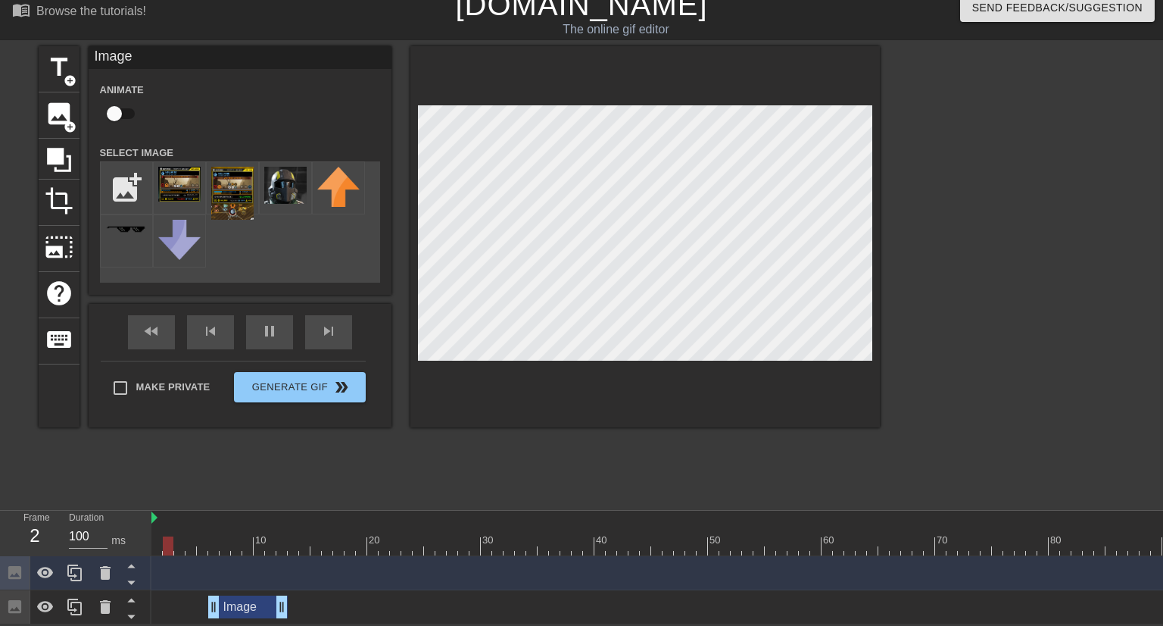
scroll to position [15, 0]
click at [195, 195] on img at bounding box center [179, 184] width 42 height 35
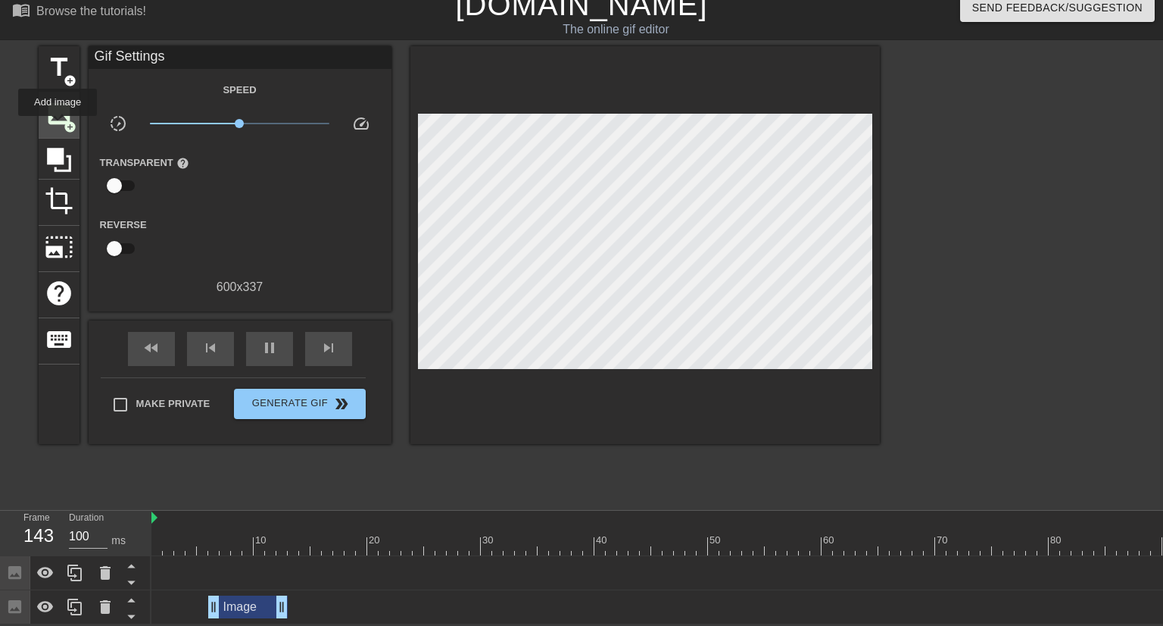
click at [58, 126] on div "image add_circle" at bounding box center [59, 115] width 41 height 46
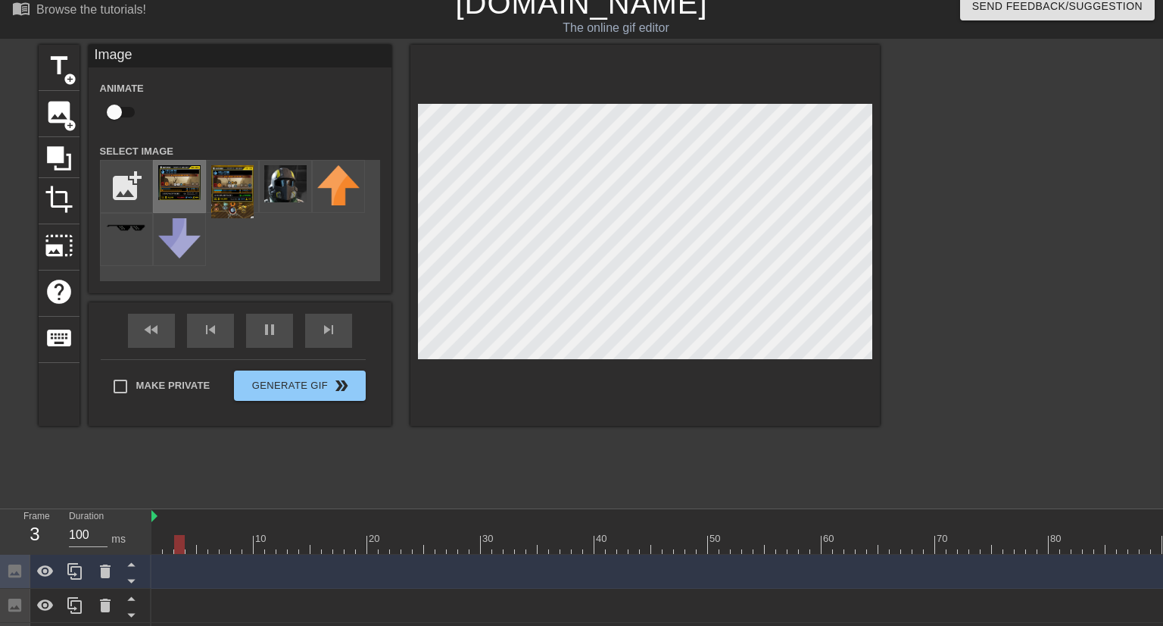
click at [186, 183] on img at bounding box center [179, 182] width 42 height 35
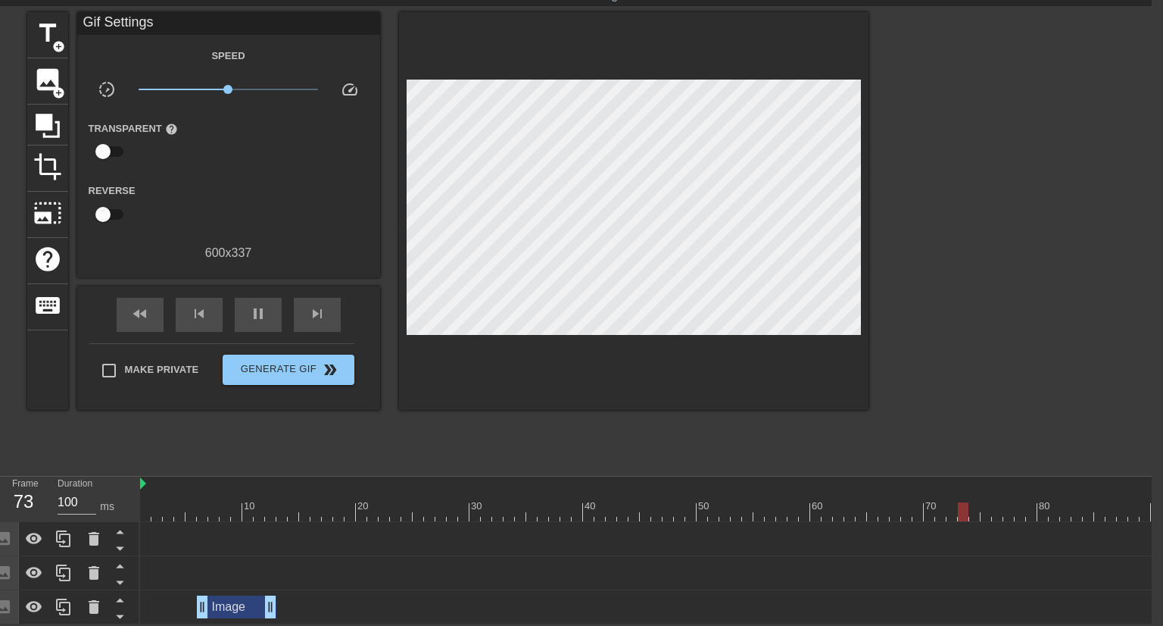
scroll to position [48, 0]
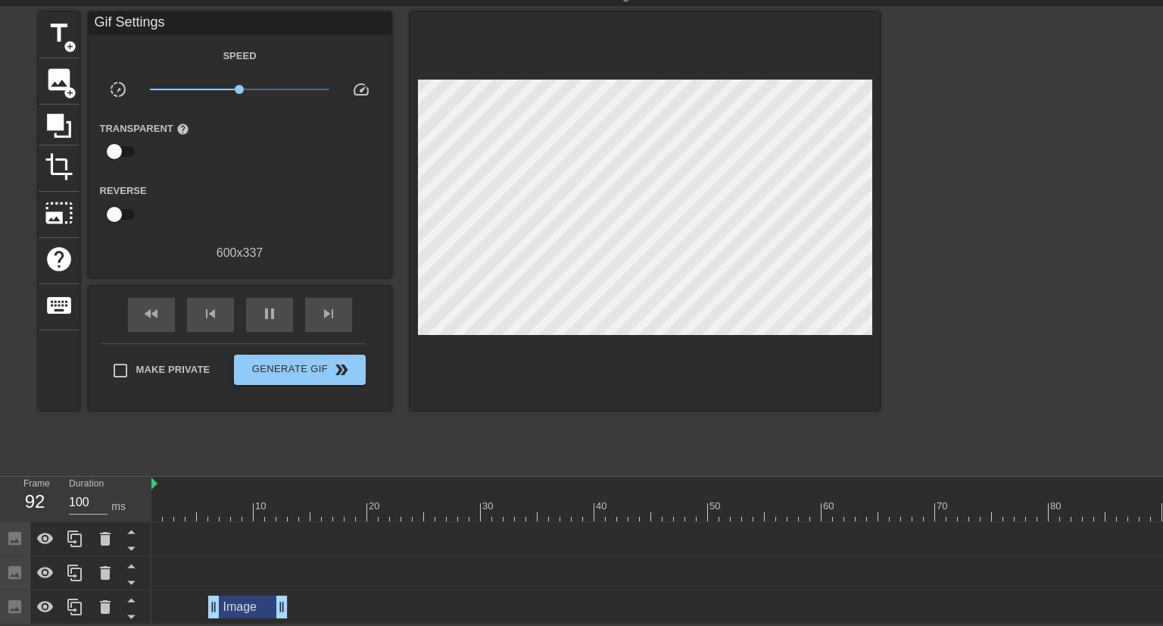
click at [249, 604] on div "Image drag_handle drag_handle" at bounding box center [248, 606] width 80 height 23
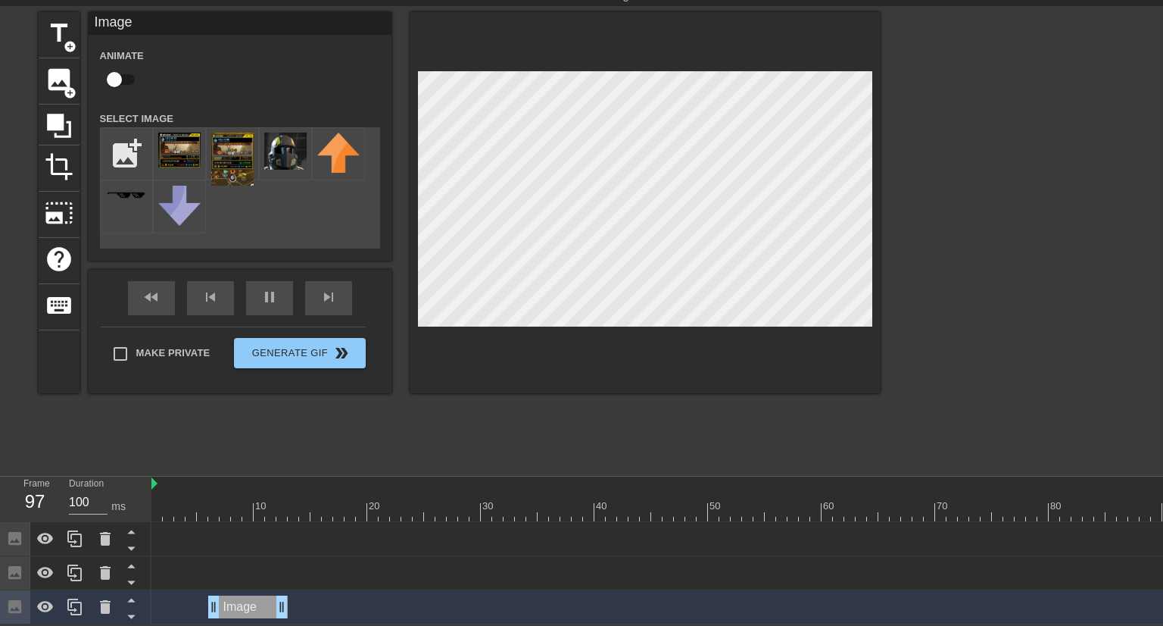
click at [257, 608] on div "Image drag_handle drag_handle" at bounding box center [248, 606] width 80 height 23
click at [280, 603] on div "Image drag_handle drag_handle" at bounding box center [248, 606] width 80 height 23
drag, startPoint x: 289, startPoint y: 604, endPoint x: 270, endPoint y: 604, distance: 19.7
click at [270, 604] on div "Image drag_handle drag_handle" at bounding box center [242, 606] width 68 height 23
click at [229, 604] on div "Image drag_handle drag_handle" at bounding box center [242, 606] width 68 height 23
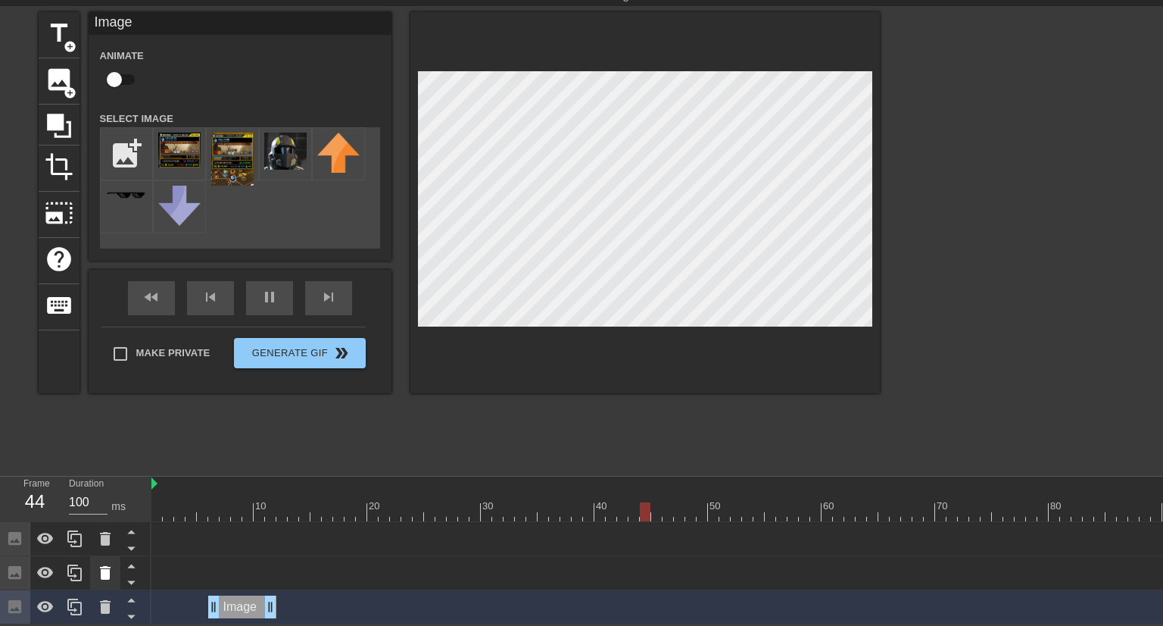
click at [104, 573] on icon at bounding box center [105, 573] width 11 height 14
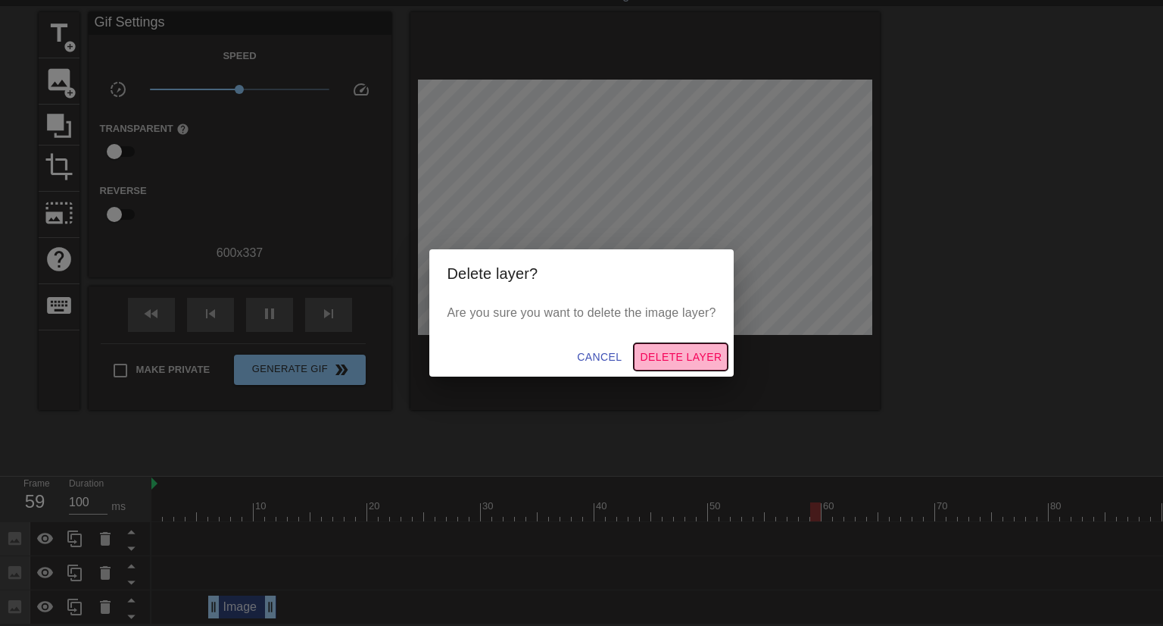
click at [668, 358] on span "Delete Layer" at bounding box center [681, 357] width 82 height 19
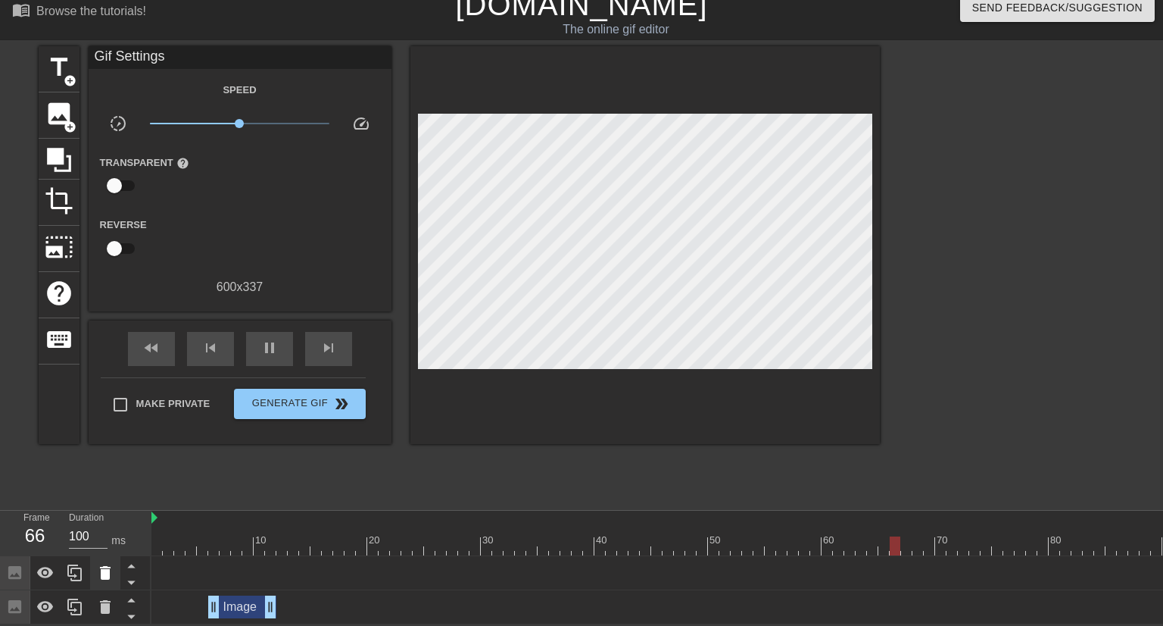
click at [108, 577] on icon at bounding box center [105, 573] width 11 height 14
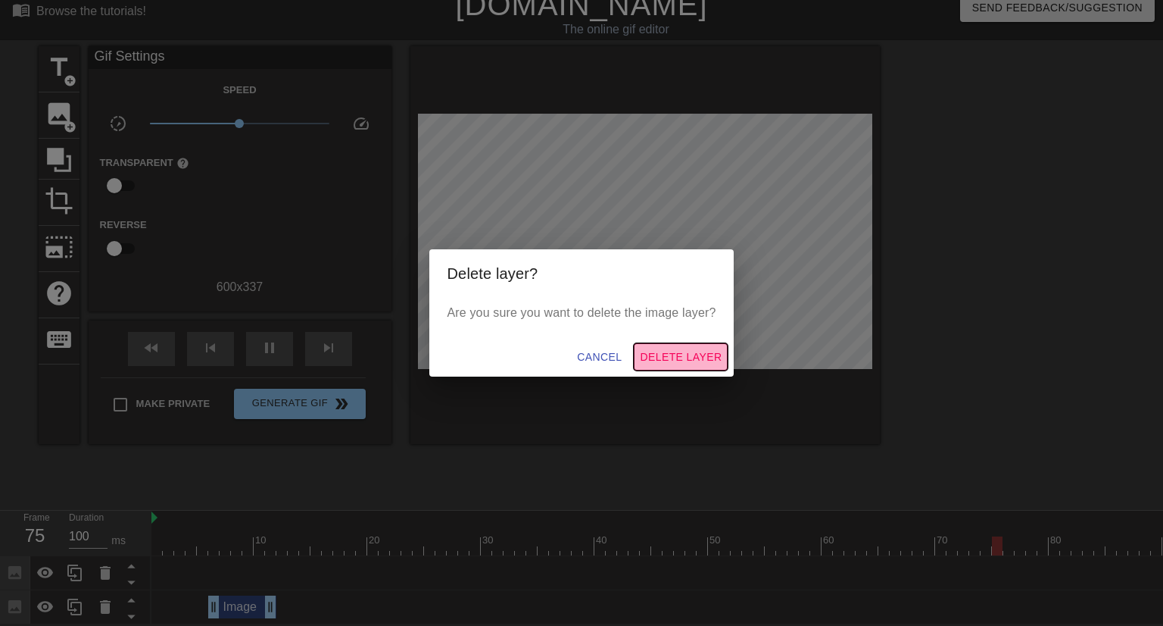
click at [679, 357] on span "Delete Layer" at bounding box center [681, 357] width 82 height 19
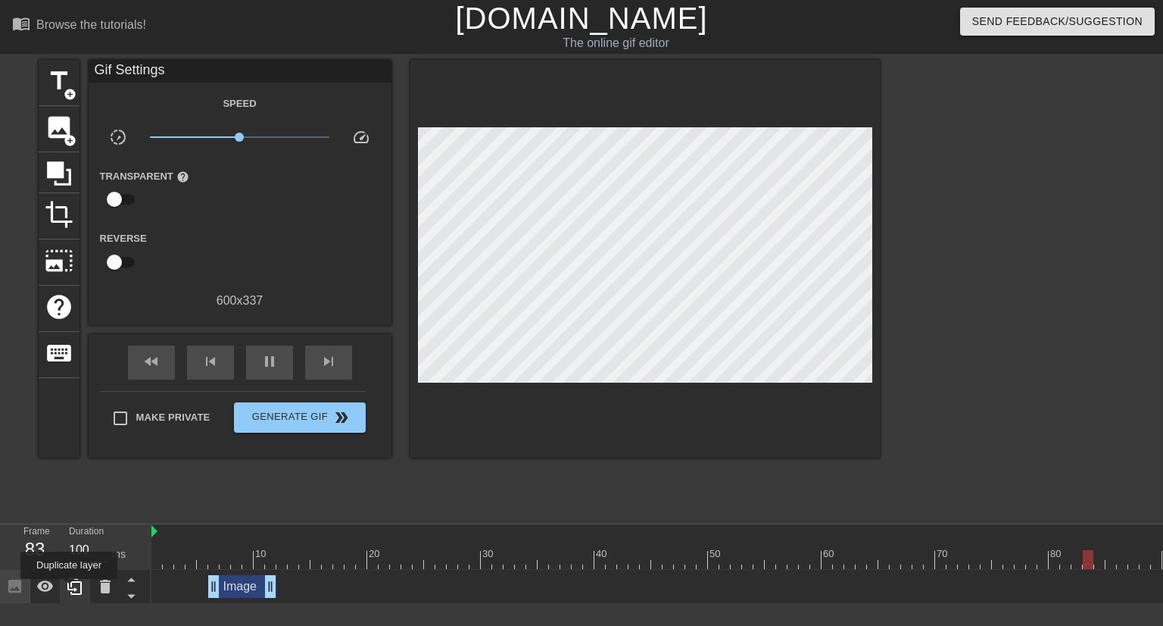
click at [70, 590] on icon at bounding box center [74, 586] width 14 height 17
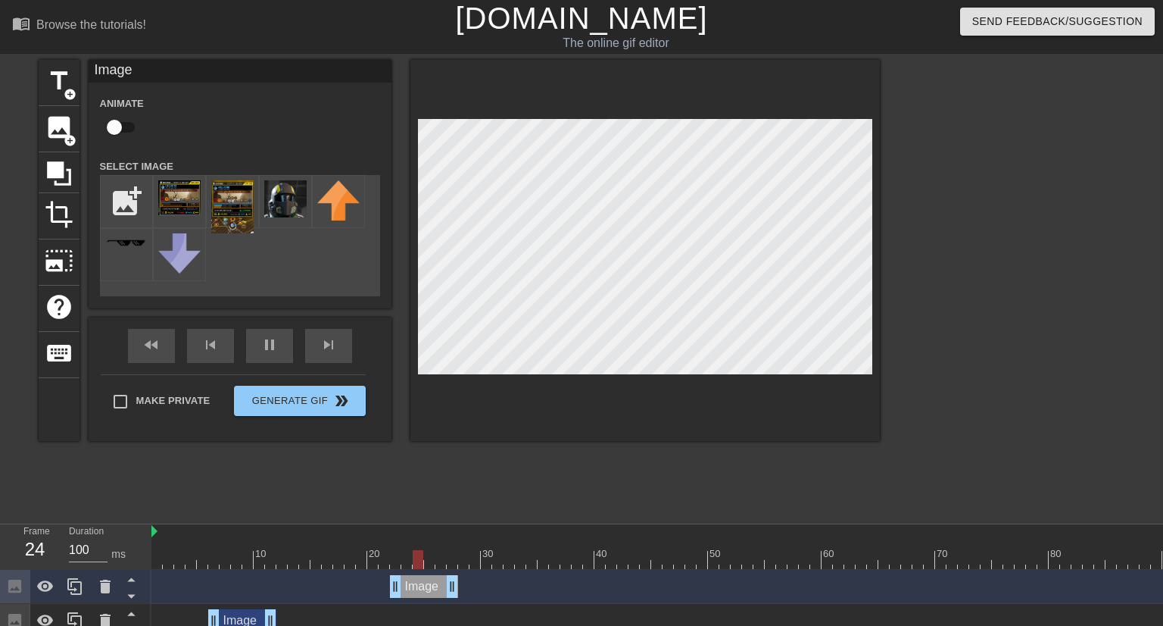
drag, startPoint x: 262, startPoint y: 585, endPoint x: 435, endPoint y: 588, distance: 172.7
click at [435, 588] on div "Image drag_handle drag_handle" at bounding box center [424, 586] width 68 height 23
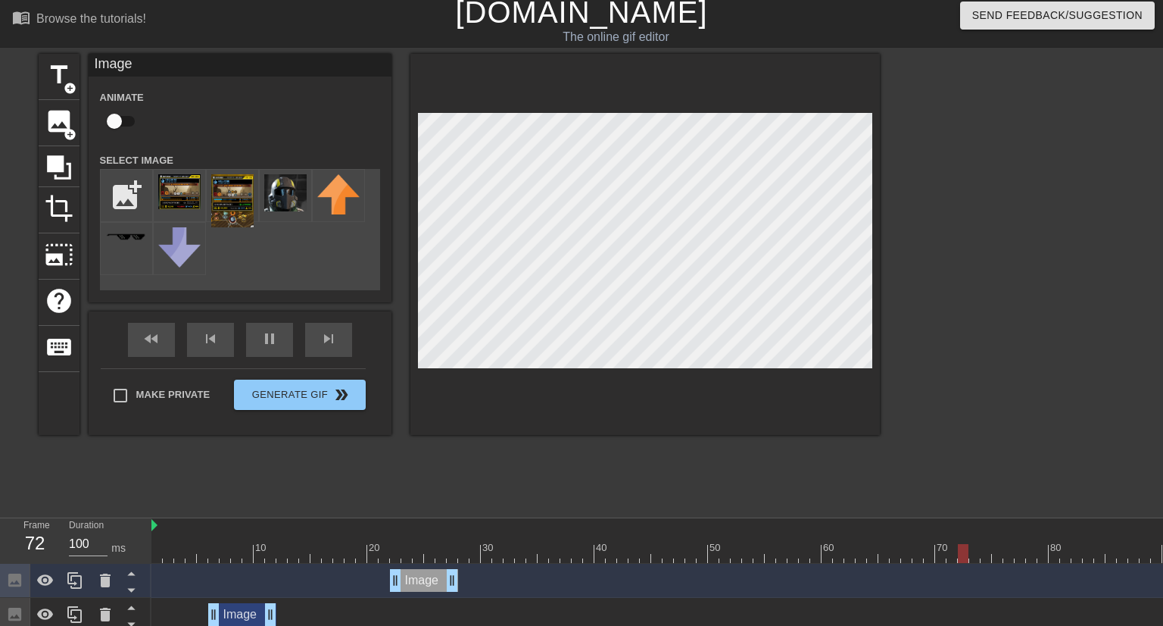
scroll to position [15, 0]
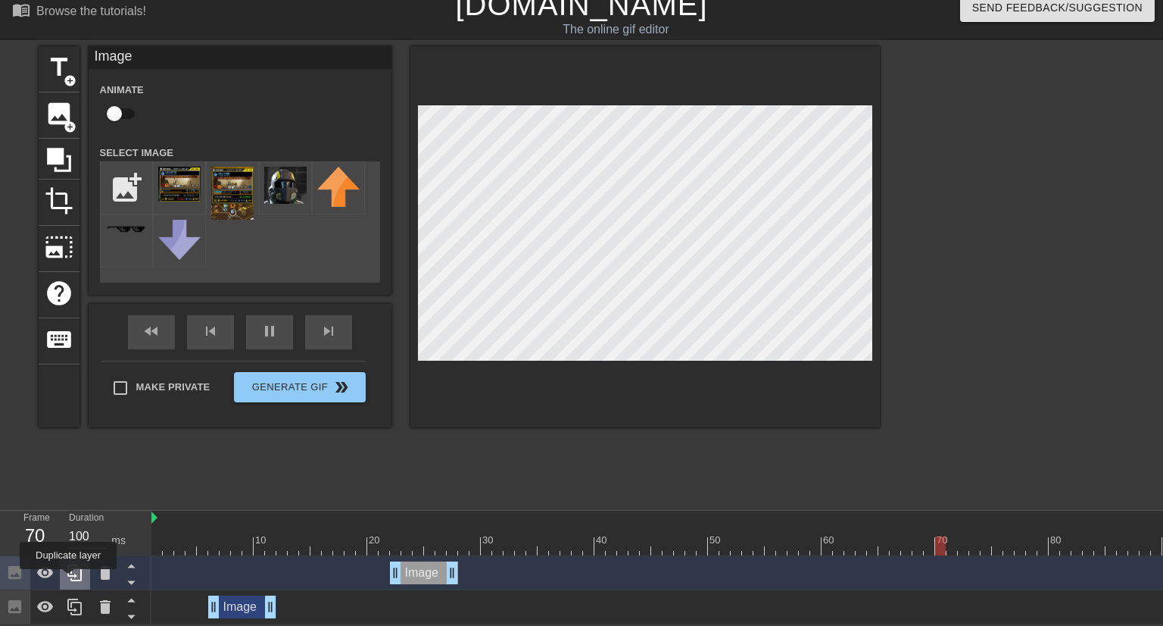
click at [68, 579] on icon at bounding box center [75, 572] width 18 height 18
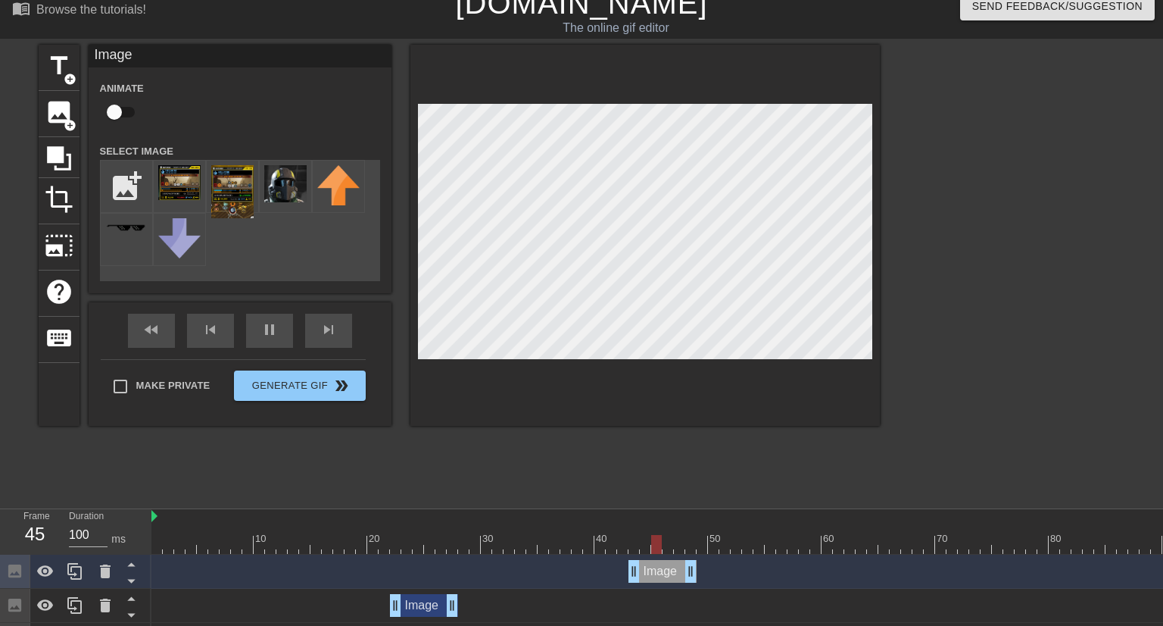
drag, startPoint x: 458, startPoint y: 571, endPoint x: 677, endPoint y: 579, distance: 219.0
click at [677, 579] on div "Image drag_handle drag_handle" at bounding box center [663, 571] width 68 height 23
drag, startPoint x: 677, startPoint y: 578, endPoint x: 701, endPoint y: 577, distance: 23.5
click at [701, 577] on div "Image drag_handle drag_handle" at bounding box center [685, 571] width 68 height 23
drag, startPoint x: 701, startPoint y: 564, endPoint x: 795, endPoint y: 571, distance: 94.9
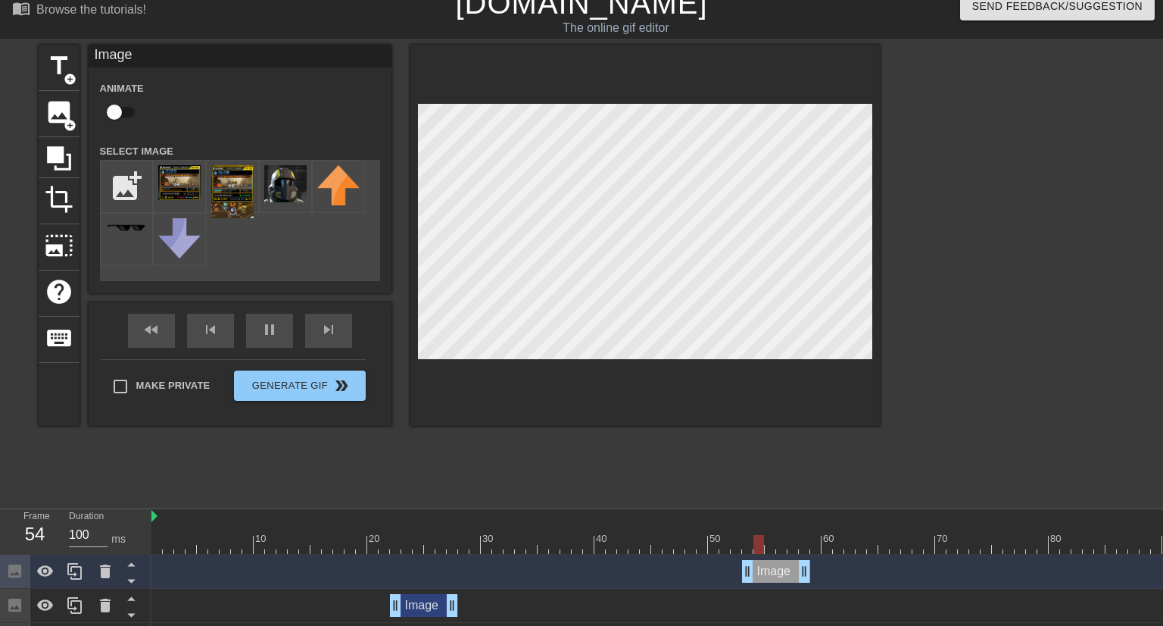
click at [795, 571] on div "Image drag_handle drag_handle" at bounding box center [776, 571] width 68 height 23
drag, startPoint x: 746, startPoint y: 571, endPoint x: 703, endPoint y: 573, distance: 43.2
click at [703, 573] on div "Image drag_handle drag_handle" at bounding box center [754, 571] width 114 height 23
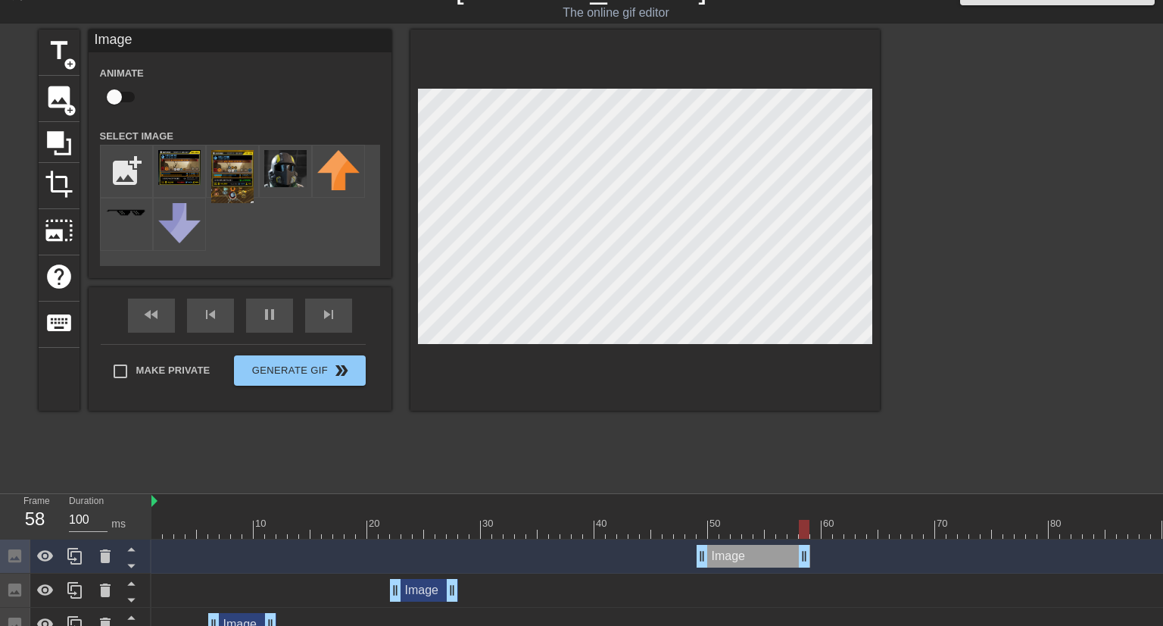
scroll to position [48, 0]
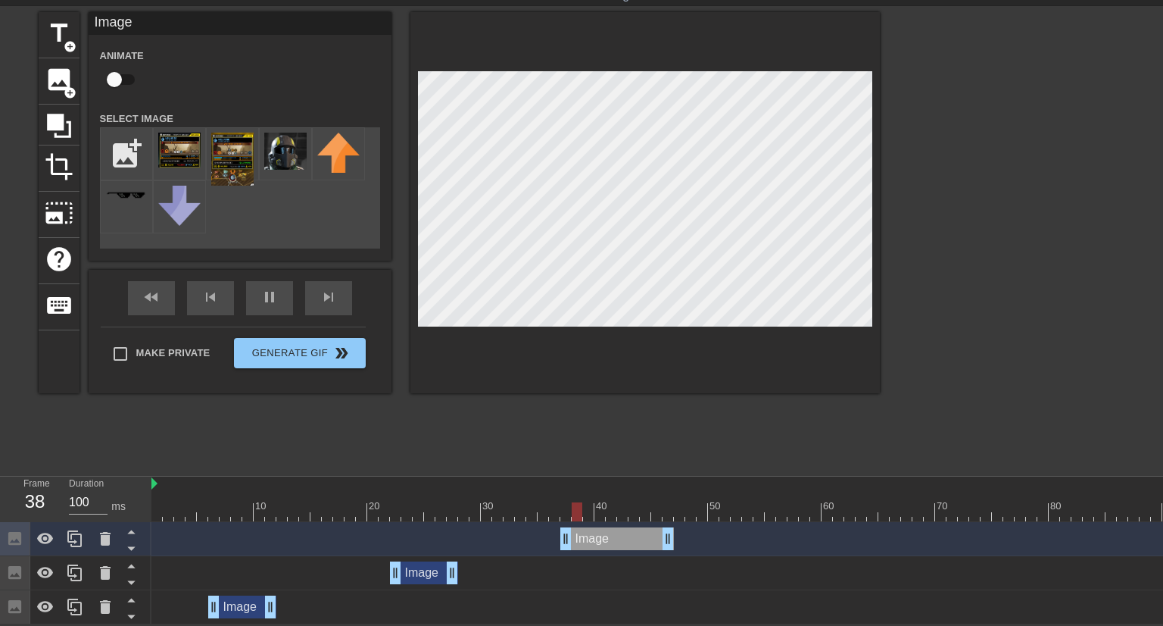
drag, startPoint x: 735, startPoint y: 535, endPoint x: 601, endPoint y: 538, distance: 133.3
click at [601, 538] on div "Image drag_handle drag_handle" at bounding box center [617, 538] width 114 height 23
drag, startPoint x: 666, startPoint y: 532, endPoint x: 647, endPoint y: 533, distance: 18.9
click at [647, 533] on div "Image drag_handle drag_handle" at bounding box center [611, 538] width 102 height 23
drag, startPoint x: 424, startPoint y: 575, endPoint x: 473, endPoint y: 576, distance: 49.2
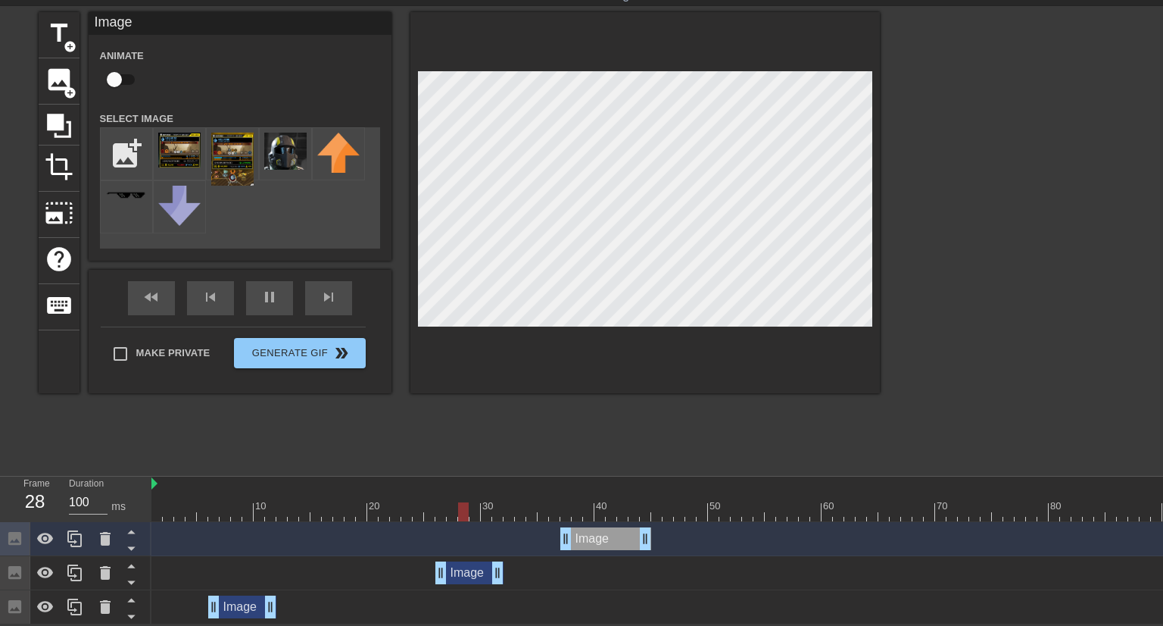
click at [473, 576] on div "Image drag_handle drag_handle" at bounding box center [469, 572] width 68 height 23
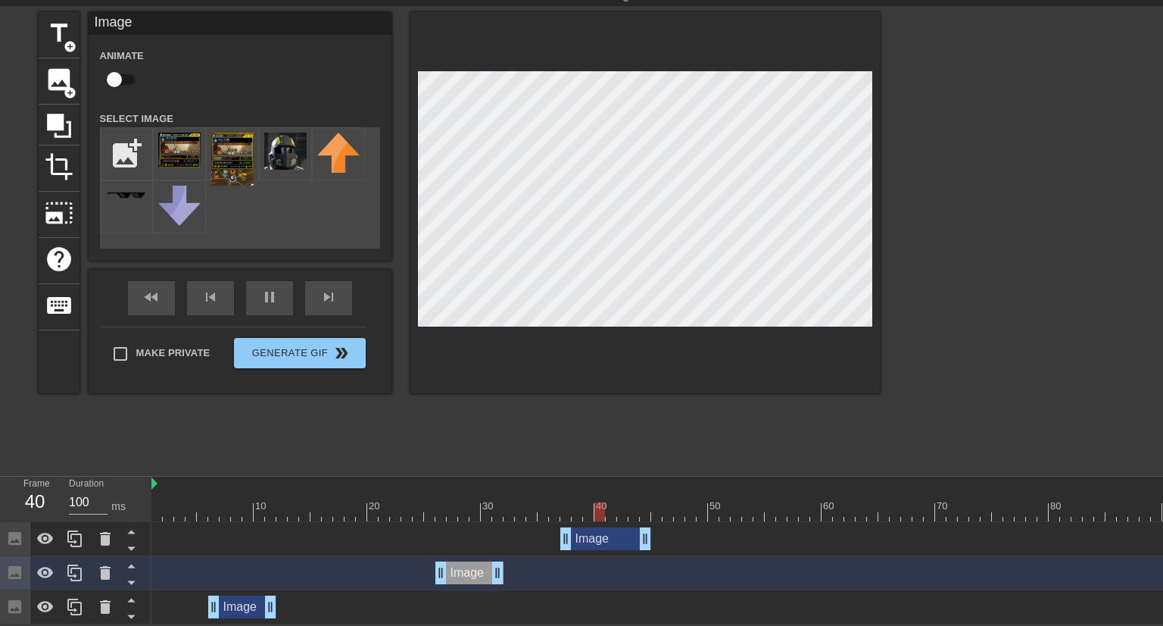
click at [397, 520] on div at bounding box center [1003, 511] width 1704 height 19
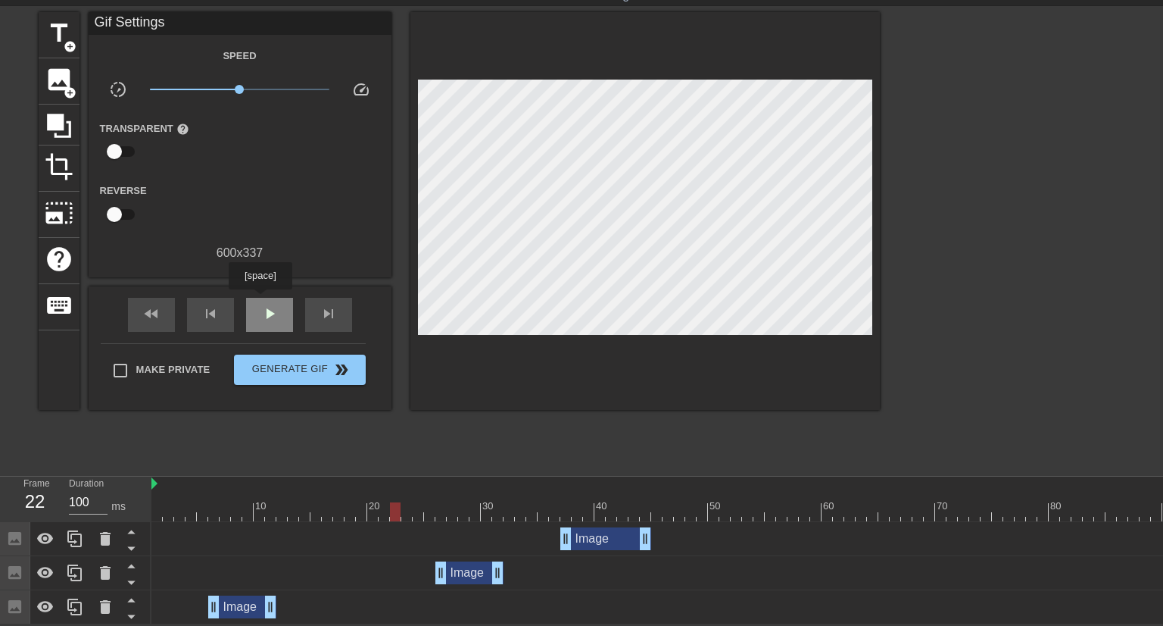
click at [260, 300] on div "play_arrow" at bounding box center [269, 315] width 47 height 34
drag, startPoint x: 477, startPoint y: 571, endPoint x: 520, endPoint y: 566, distance: 42.7
click at [520, 566] on div "Image drag_handle drag_handle" at bounding box center [515, 572] width 68 height 23
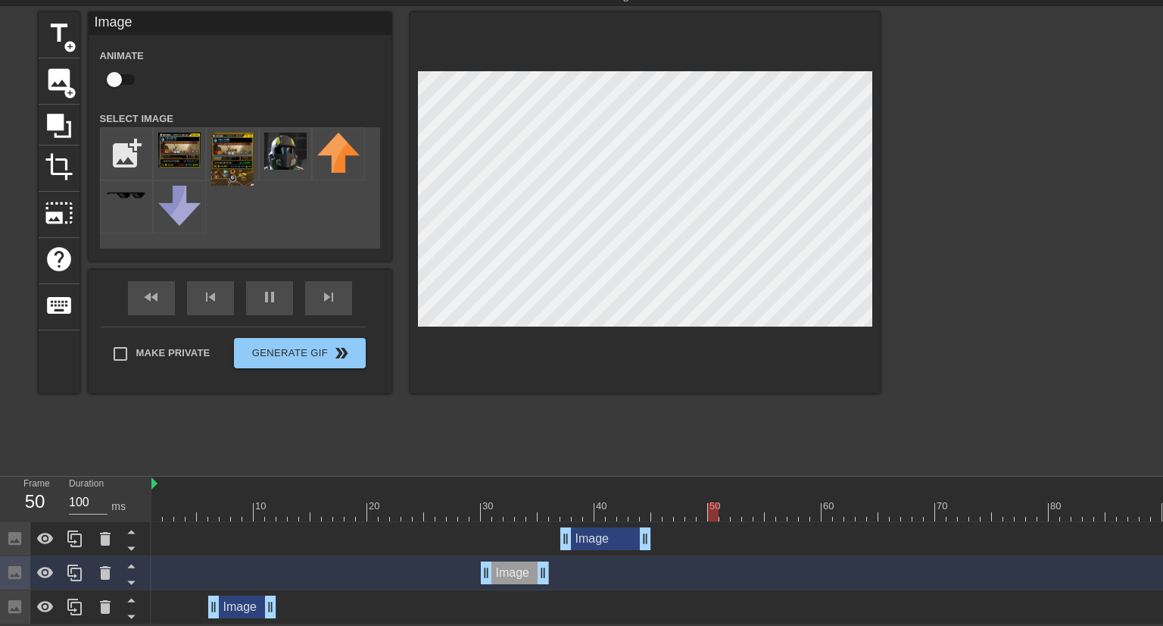
click at [174, 516] on div at bounding box center [1003, 511] width 1704 height 19
click at [261, 304] on span "play_arrow" at bounding box center [270, 297] width 18 height 18
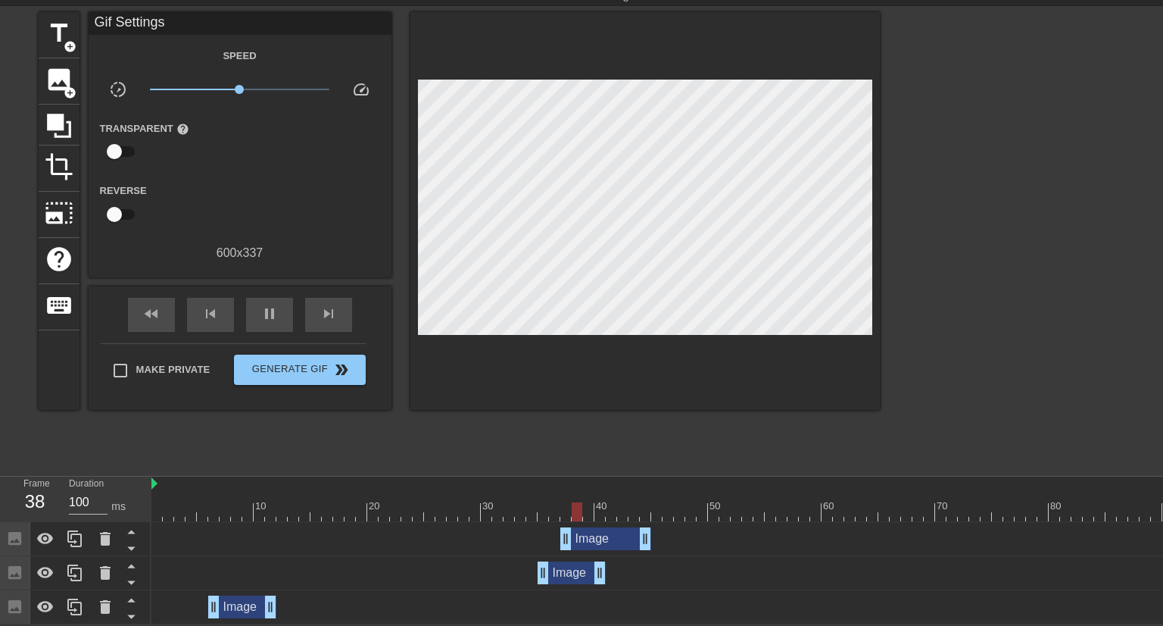
drag, startPoint x: 534, startPoint y: 575, endPoint x: 571, endPoint y: 573, distance: 37.1
click at [571, 573] on div "Image drag_handle drag_handle" at bounding box center [572, 572] width 68 height 23
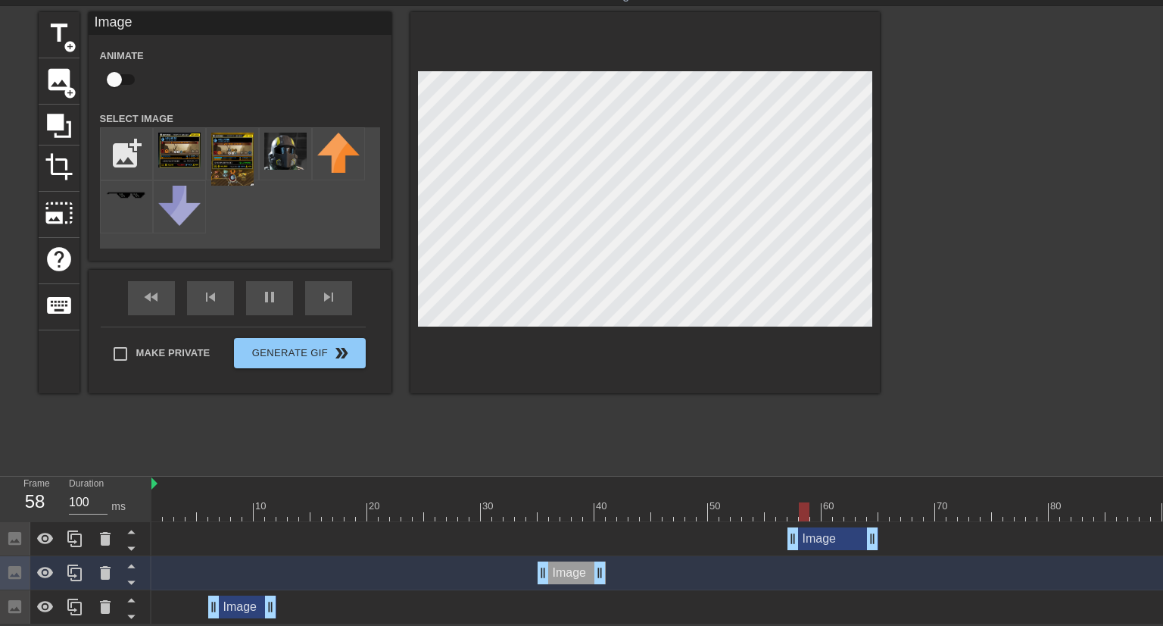
drag, startPoint x: 617, startPoint y: 534, endPoint x: 847, endPoint y: 535, distance: 230.2
click at [847, 535] on div "Image drag_handle drag_handle" at bounding box center [833, 538] width 91 height 23
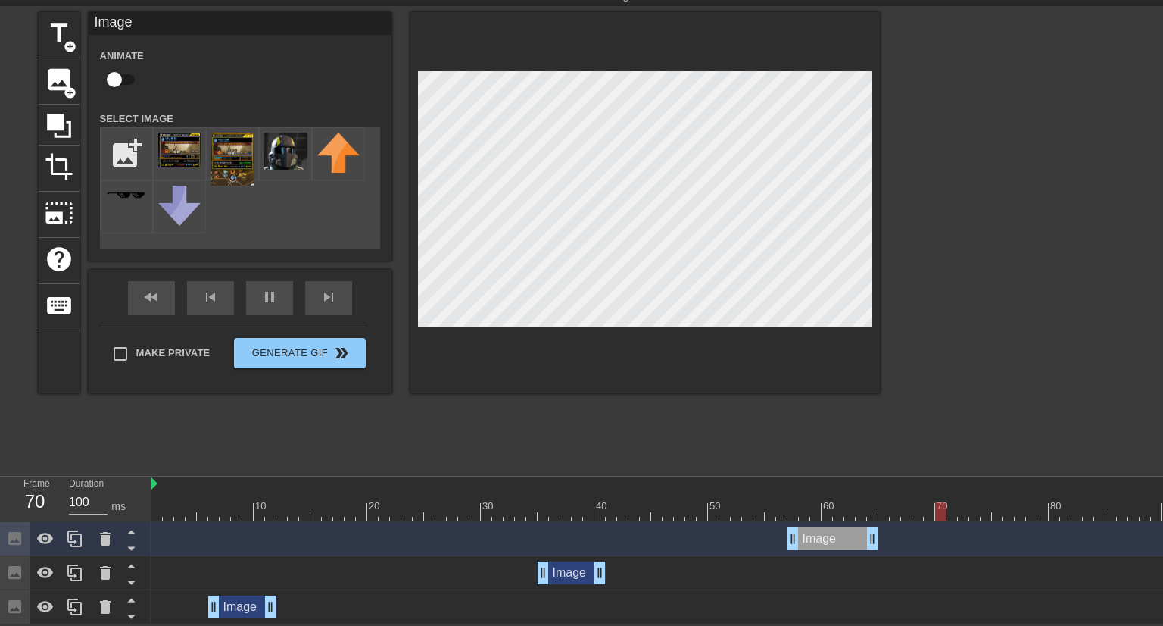
click at [537, 510] on div at bounding box center [1003, 511] width 1704 height 19
click at [257, 297] on div "play_arrow" at bounding box center [269, 298] width 47 height 34
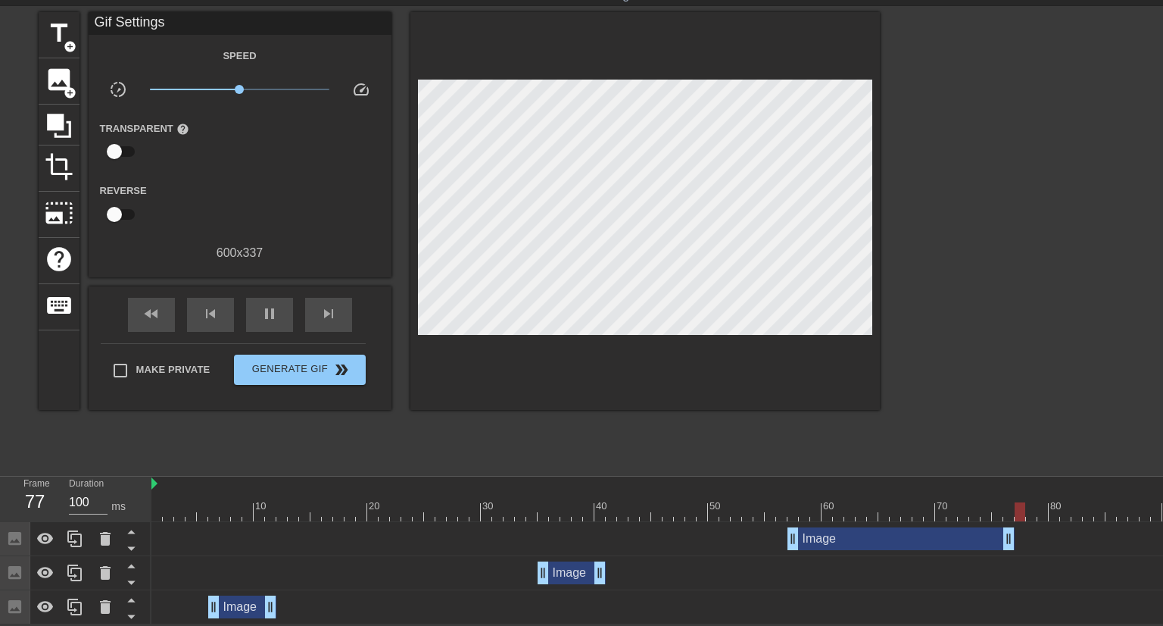
drag, startPoint x: 872, startPoint y: 535, endPoint x: 1010, endPoint y: 538, distance: 138.6
click at [1010, 538] on div "Image drag_handle drag_handle" at bounding box center [901, 538] width 227 height 23
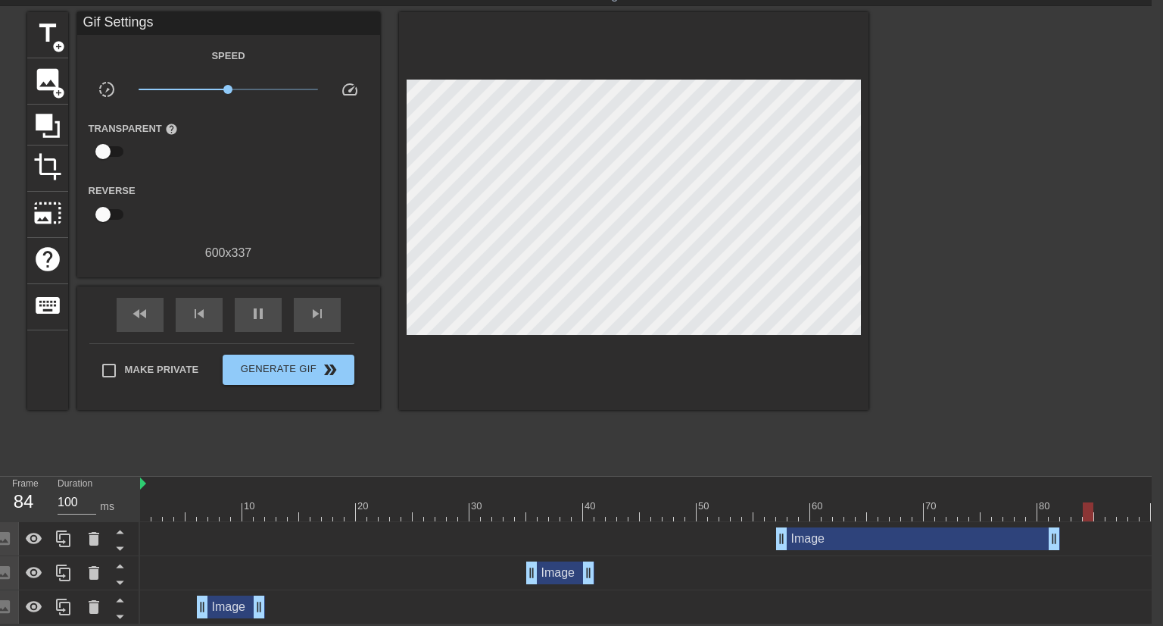
drag, startPoint x: 995, startPoint y: 541, endPoint x: 1050, endPoint y: 544, distance: 54.6
click at [1050, 544] on div "Image drag_handle drag_handle" at bounding box center [918, 538] width 284 height 23
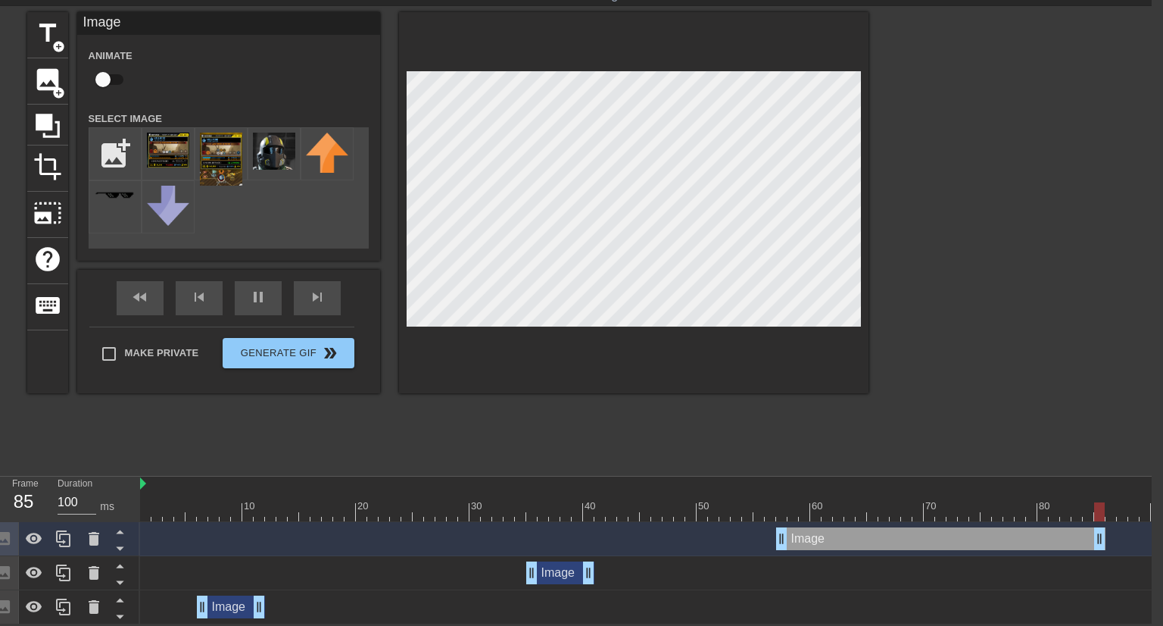
drag, startPoint x: 1058, startPoint y: 536, endPoint x: 1105, endPoint y: 540, distance: 47.1
click at [1105, 540] on div "Image drag_handle drag_handle" at bounding box center [940, 538] width 329 height 23
click at [759, 538] on div "Image drag_handle drag_handle" at bounding box center [992, 538] width 1704 height 23
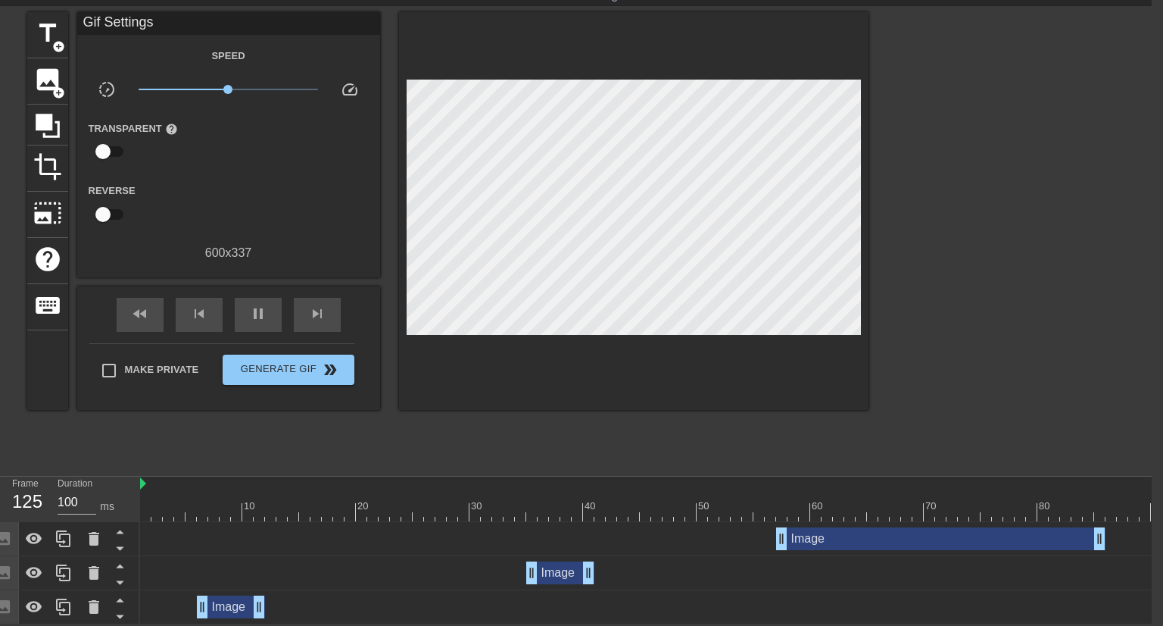
click at [759, 520] on div "10 20 30 40 50 60 70 80 90 100 110 120 130 140 150" at bounding box center [992, 498] width 1704 height 45
click at [754, 516] on div at bounding box center [992, 511] width 1704 height 19
click at [254, 309] on span "play_arrow" at bounding box center [258, 313] width 18 height 18
click at [63, 538] on icon at bounding box center [64, 538] width 18 height 18
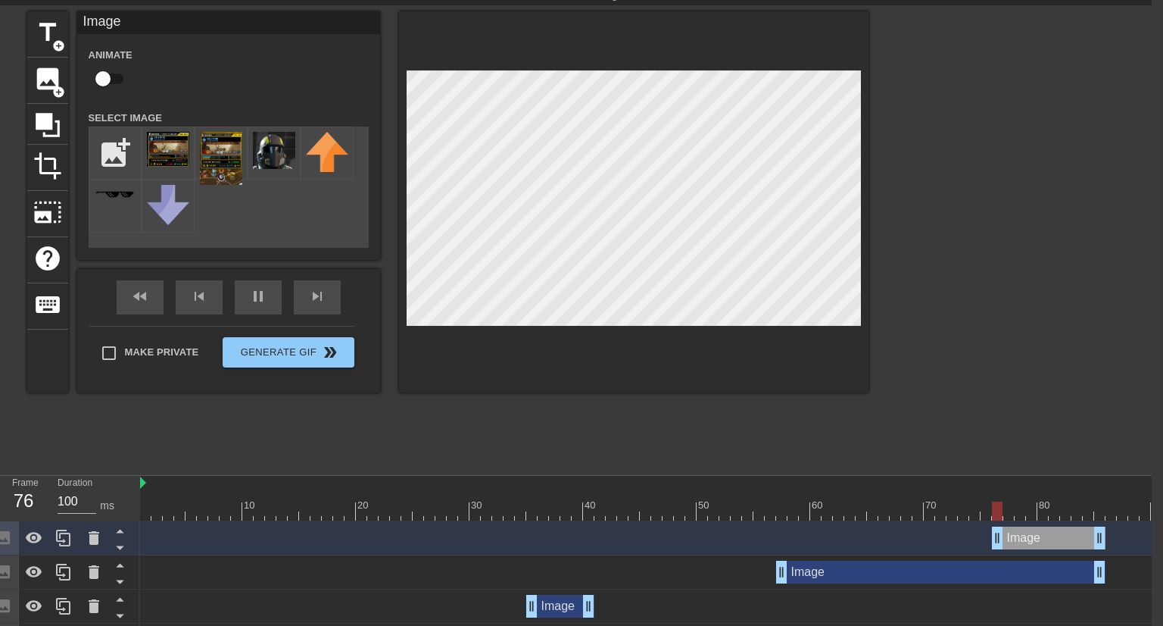
drag, startPoint x: 780, startPoint y: 538, endPoint x: 994, endPoint y: 554, distance: 214.1
click at [994, 554] on div "Image drag_handle drag_handle" at bounding box center [992, 538] width 1704 height 34
drag, startPoint x: 1031, startPoint y: 535, endPoint x: 1161, endPoint y: 544, distance: 130.6
click at [1152, 544] on html "menu_book Browse the tutorials! [DOMAIN_NAME] The online gif editor Send Feedba…" at bounding box center [570, 305] width 1163 height 706
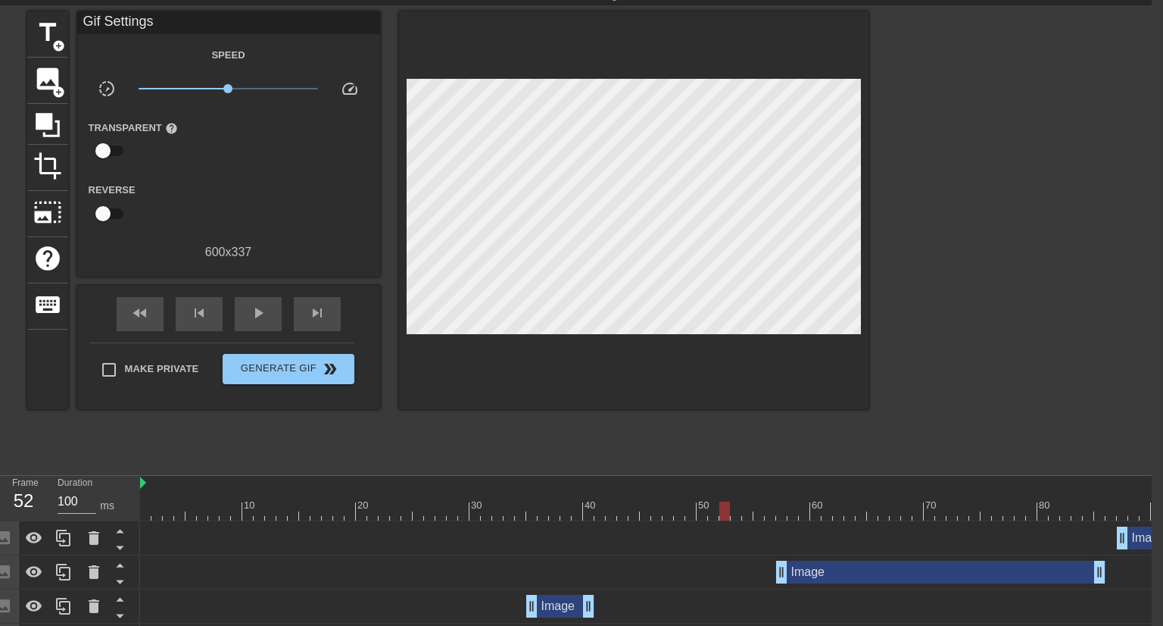
click at [722, 510] on div at bounding box center [992, 510] width 1704 height 19
click at [262, 310] on span "play_arrow" at bounding box center [258, 313] width 18 height 18
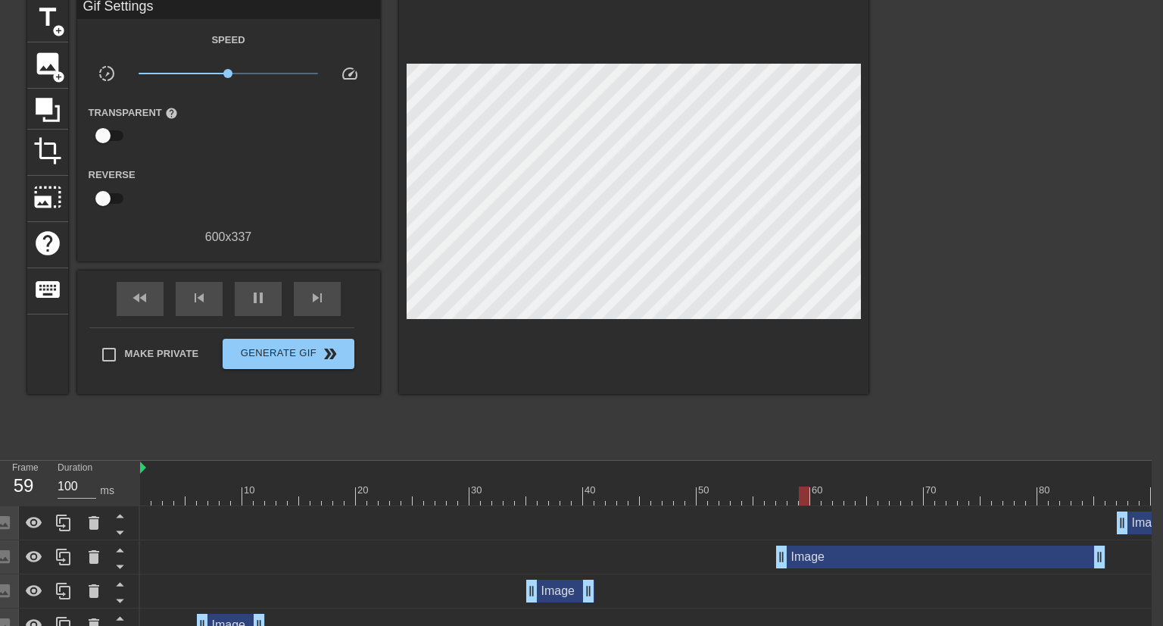
scroll to position [83, 11]
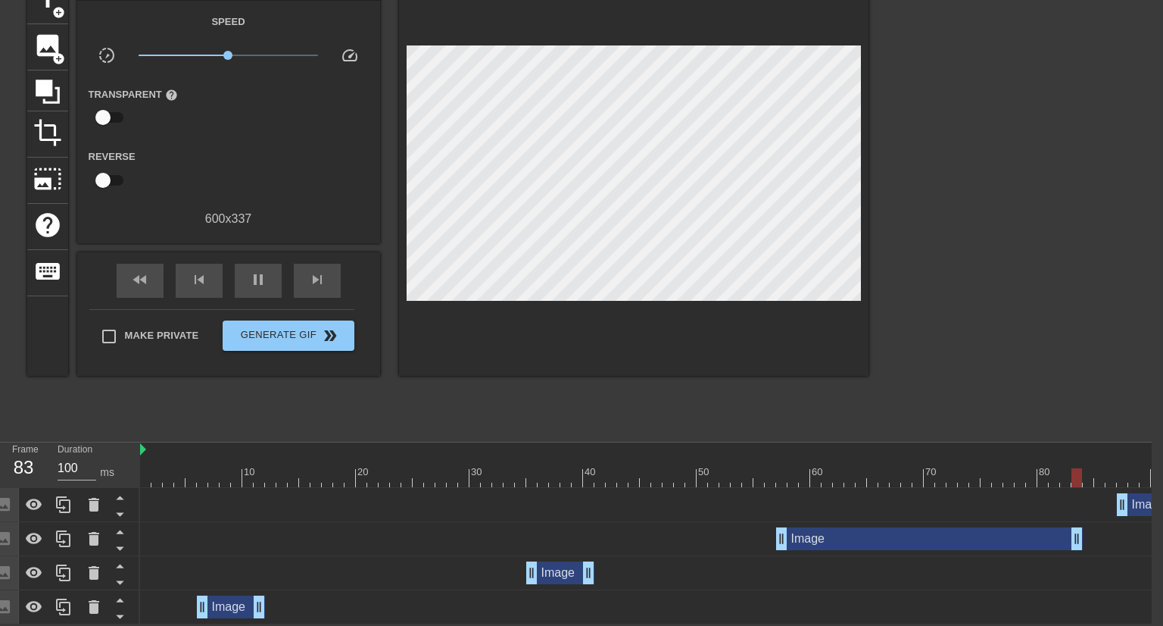
drag, startPoint x: 1099, startPoint y: 537, endPoint x: 1081, endPoint y: 536, distance: 18.2
click at [1081, 536] on div "Image drag_handle drag_handle" at bounding box center [929, 538] width 307 height 23
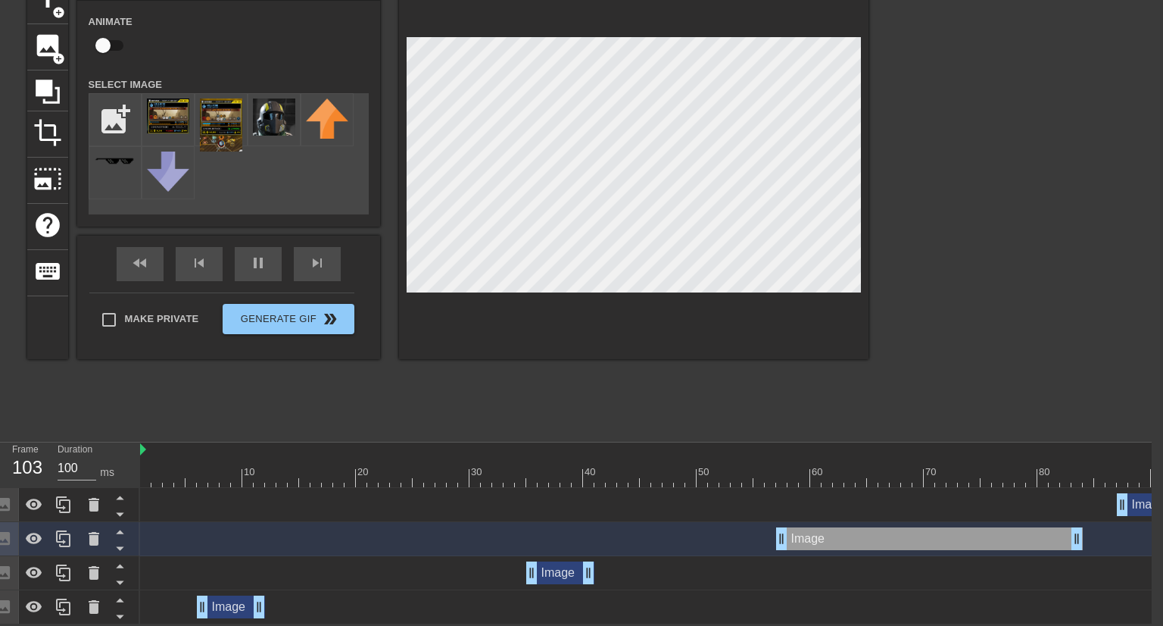
click at [747, 483] on div at bounding box center [992, 477] width 1704 height 19
click at [255, 267] on div "play_arrow" at bounding box center [258, 264] width 47 height 34
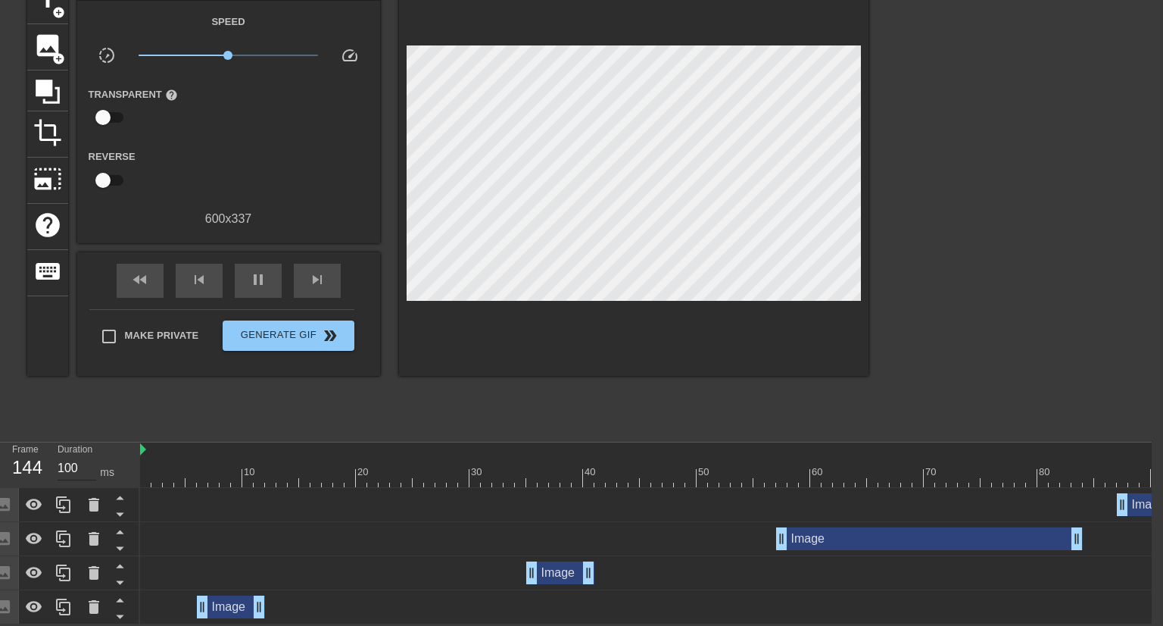
click at [92, 463] on input "100" at bounding box center [77, 468] width 39 height 24
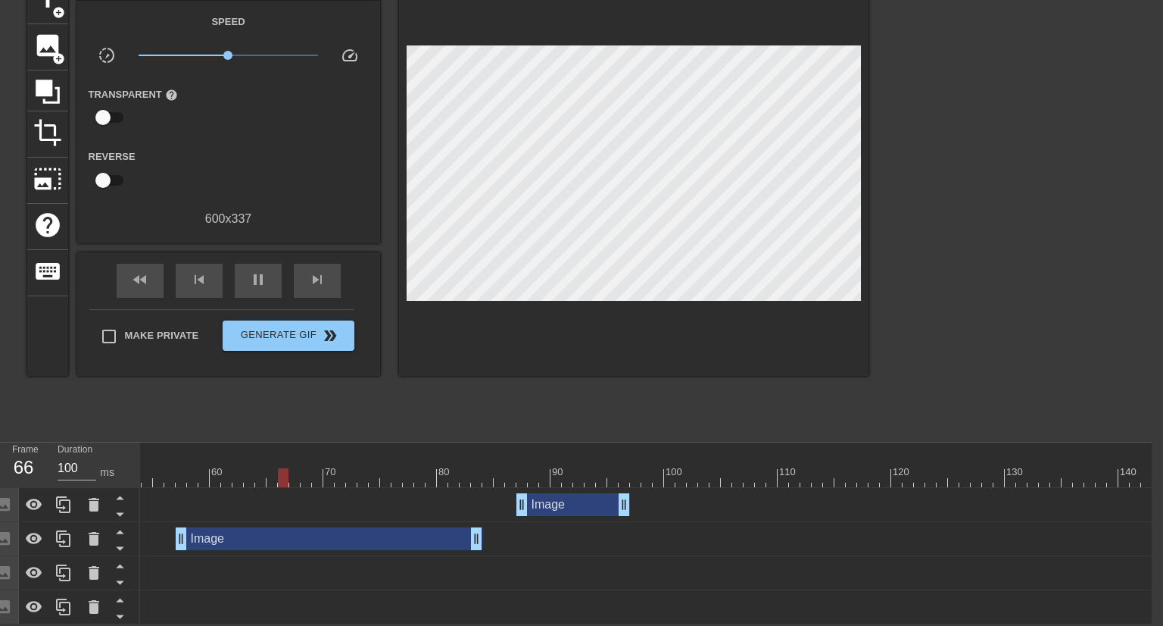
scroll to position [0, 602]
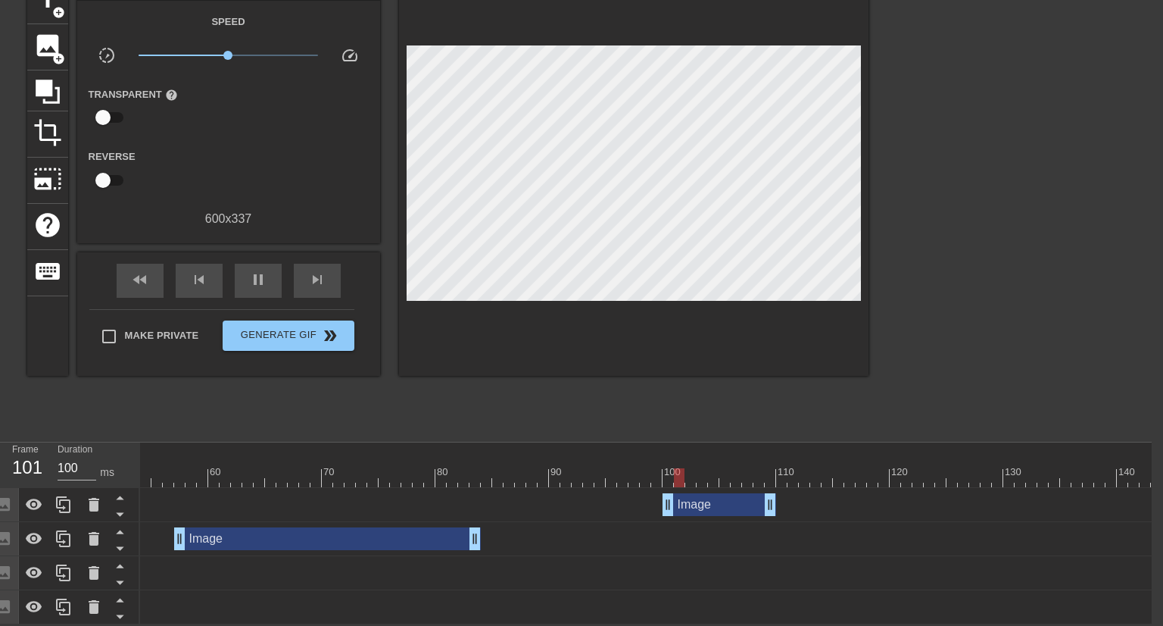
drag, startPoint x: 560, startPoint y: 501, endPoint x: 707, endPoint y: 510, distance: 147.2
click at [707, 510] on div "Image drag_handle drag_handle" at bounding box center [720, 504] width 114 height 23
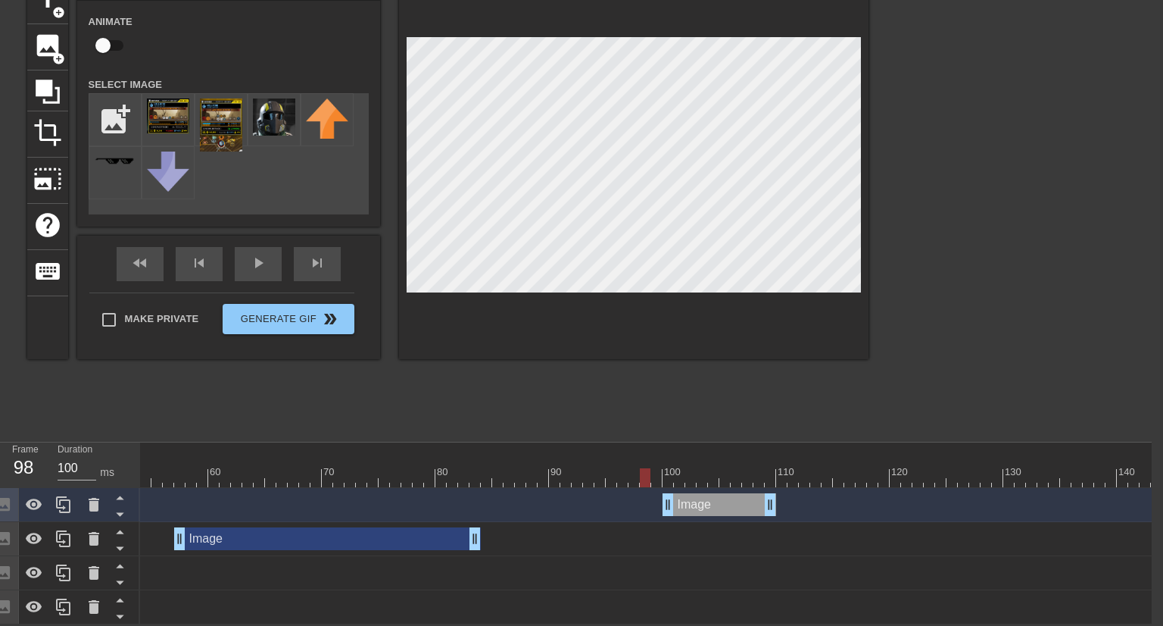
click at [648, 471] on div at bounding box center [390, 477] width 1704 height 19
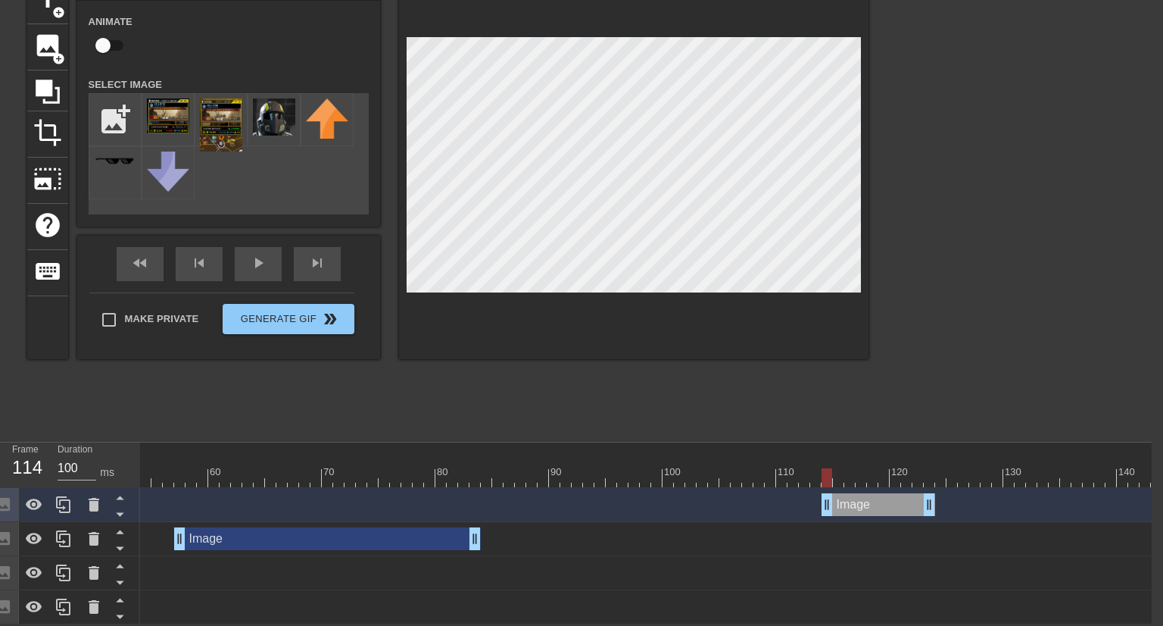
drag, startPoint x: 710, startPoint y: 498, endPoint x: 874, endPoint y: 498, distance: 163.6
click at [874, 498] on div "Image drag_handle drag_handle" at bounding box center [879, 504] width 114 height 23
click at [782, 482] on div at bounding box center [390, 477] width 1704 height 19
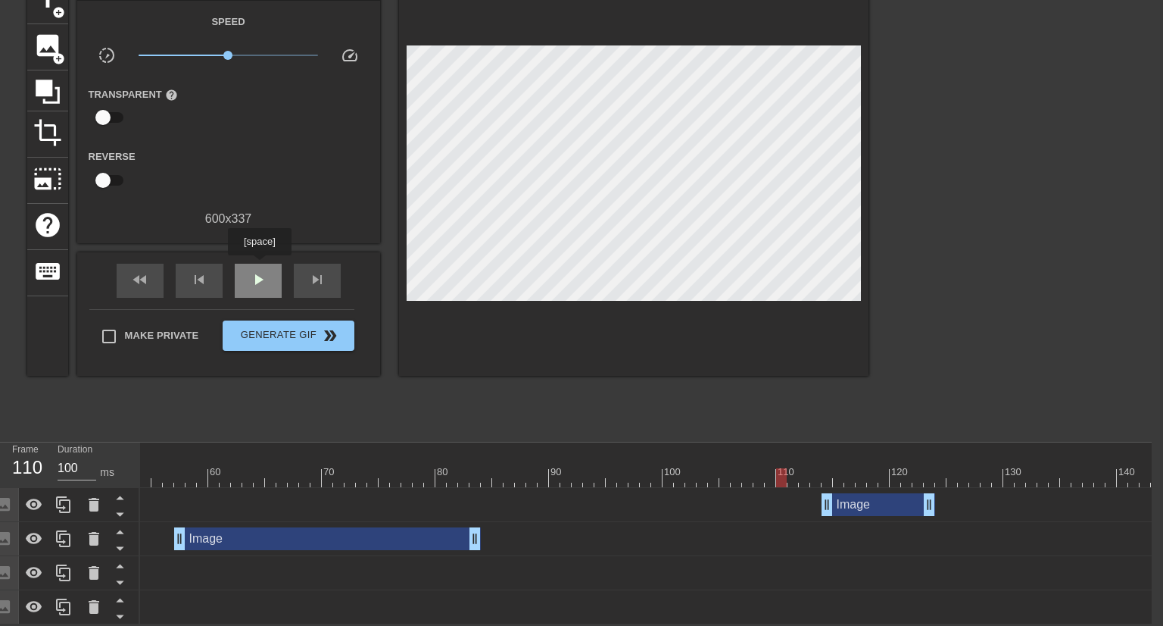
click at [259, 266] on div "play_arrow" at bounding box center [258, 281] width 47 height 34
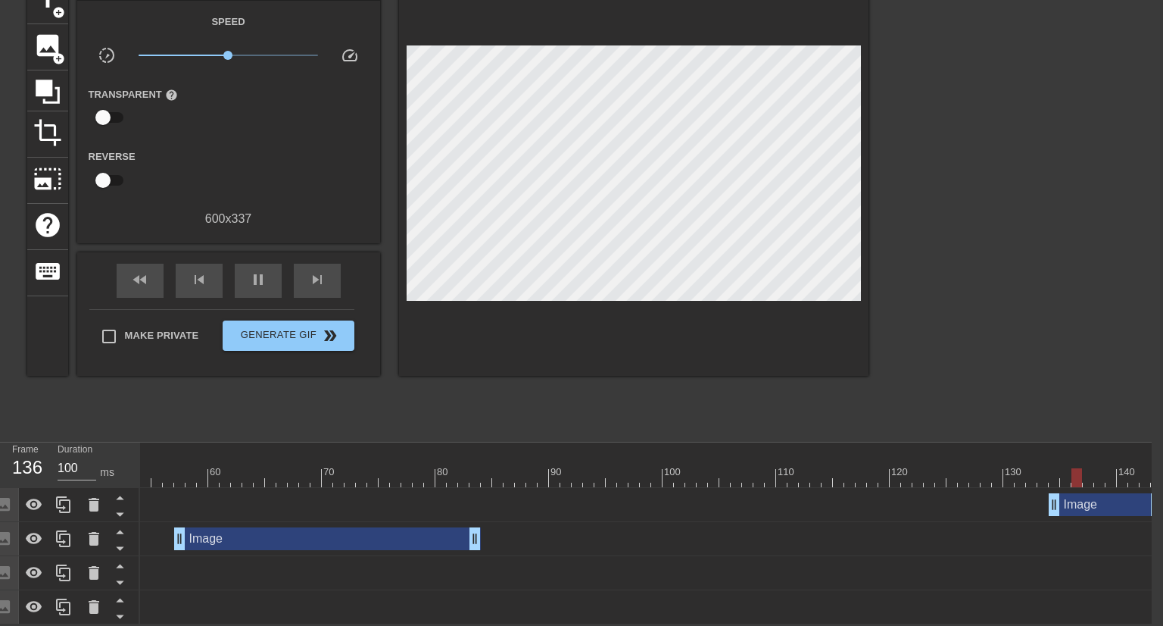
drag, startPoint x: 885, startPoint y: 509, endPoint x: 1104, endPoint y: 511, distance: 218.9
click at [1104, 511] on div "Image drag_handle drag_handle" at bounding box center [1106, 504] width 114 height 23
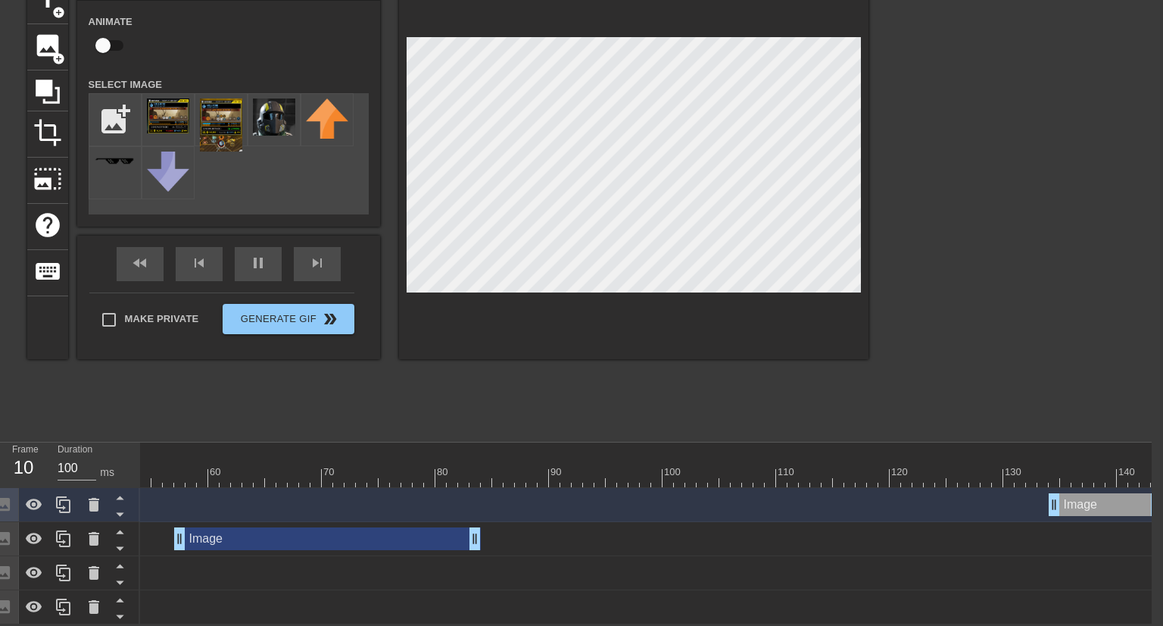
click at [966, 479] on div at bounding box center [390, 477] width 1704 height 19
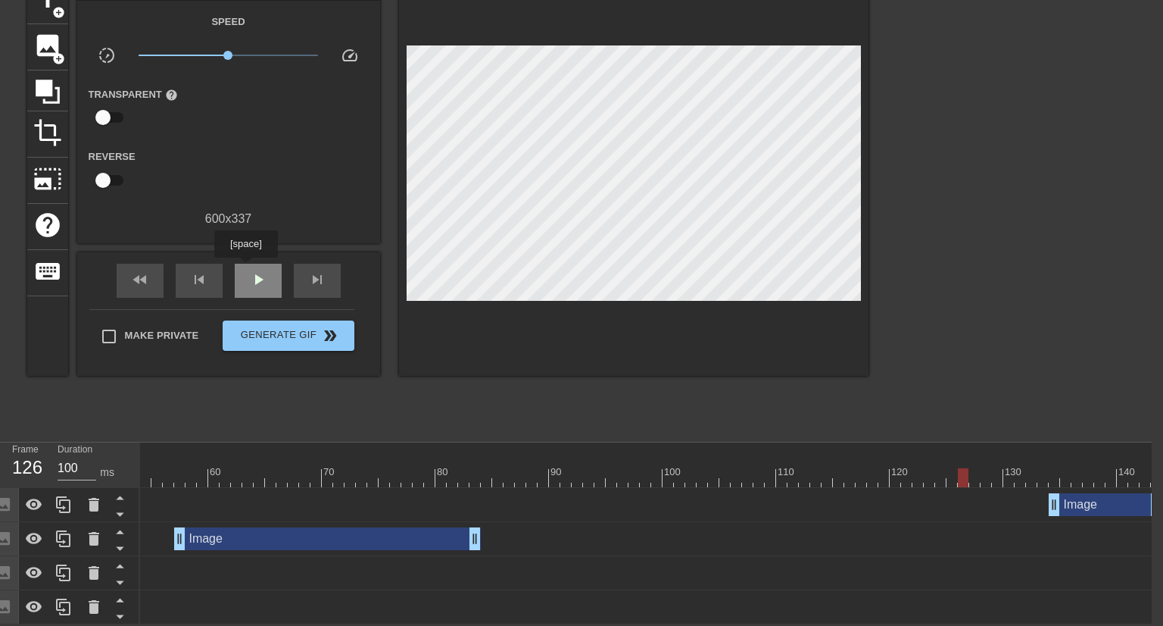
click at [245, 268] on div "play_arrow" at bounding box center [258, 281] width 47 height 34
click at [1078, 507] on div "Image drag_handle drag_handle" at bounding box center [1106, 504] width 114 height 23
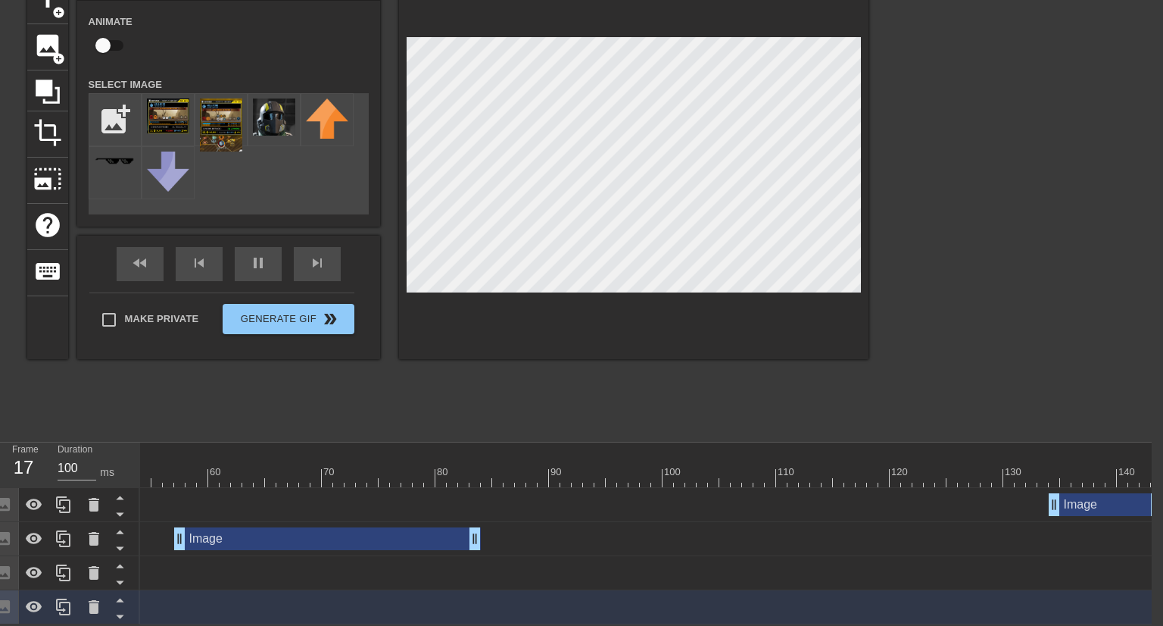
click at [1102, 504] on div "Image drag_handle drag_handle" at bounding box center [1106, 504] width 114 height 23
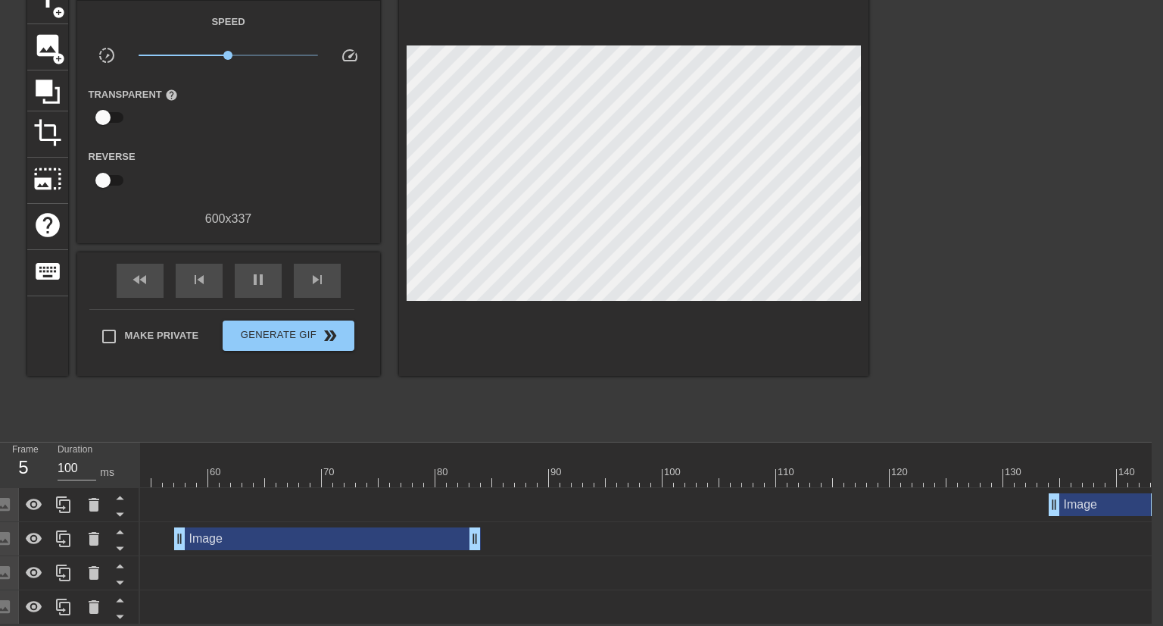
click at [1074, 507] on div "Image drag_handle drag_handle" at bounding box center [1106, 504] width 114 height 23
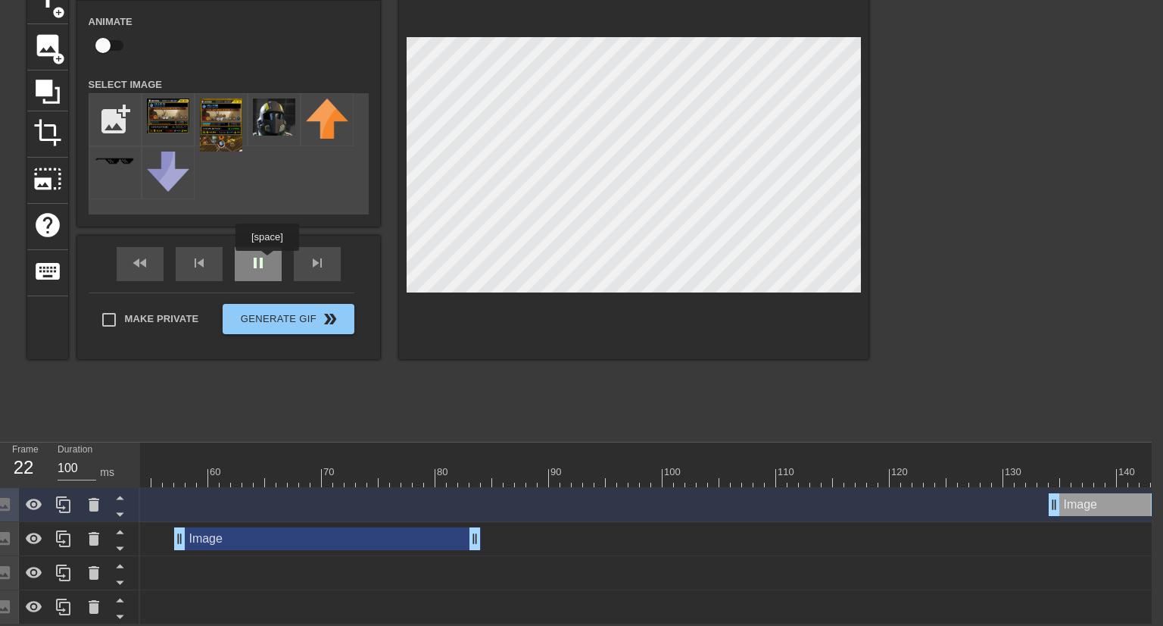
click at [267, 261] on div "fast_rewind skip_previous pause skip_next" at bounding box center [228, 264] width 247 height 57
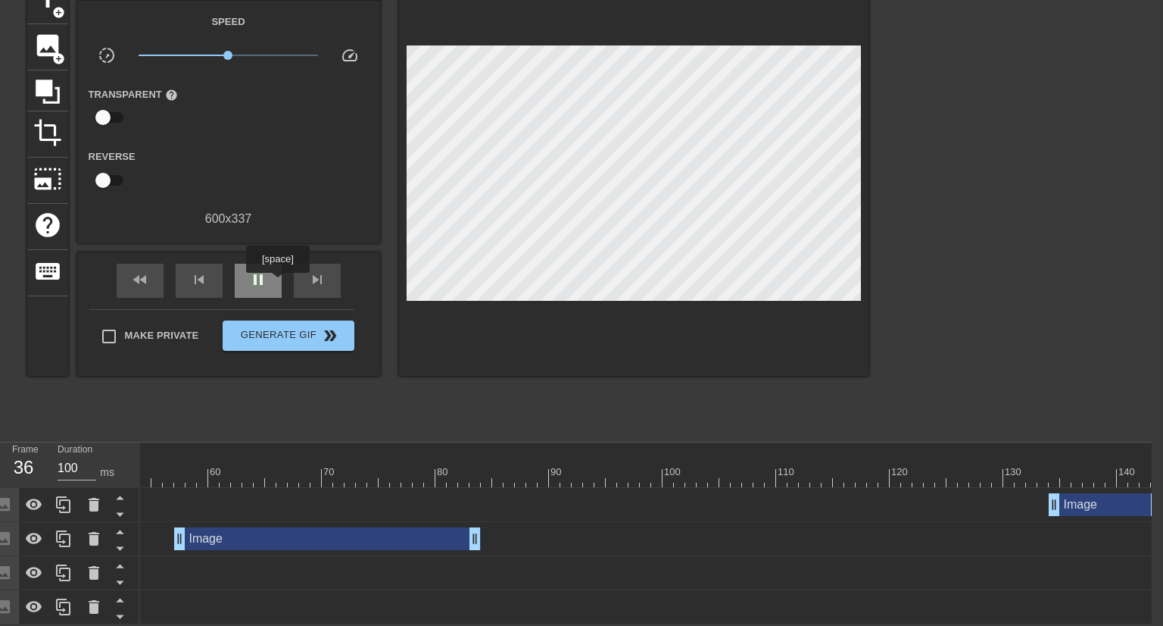
click at [277, 283] on div "pause" at bounding box center [258, 281] width 47 height 34
click at [1082, 504] on div "Image drag_handle drag_handle" at bounding box center [1106, 504] width 114 height 23
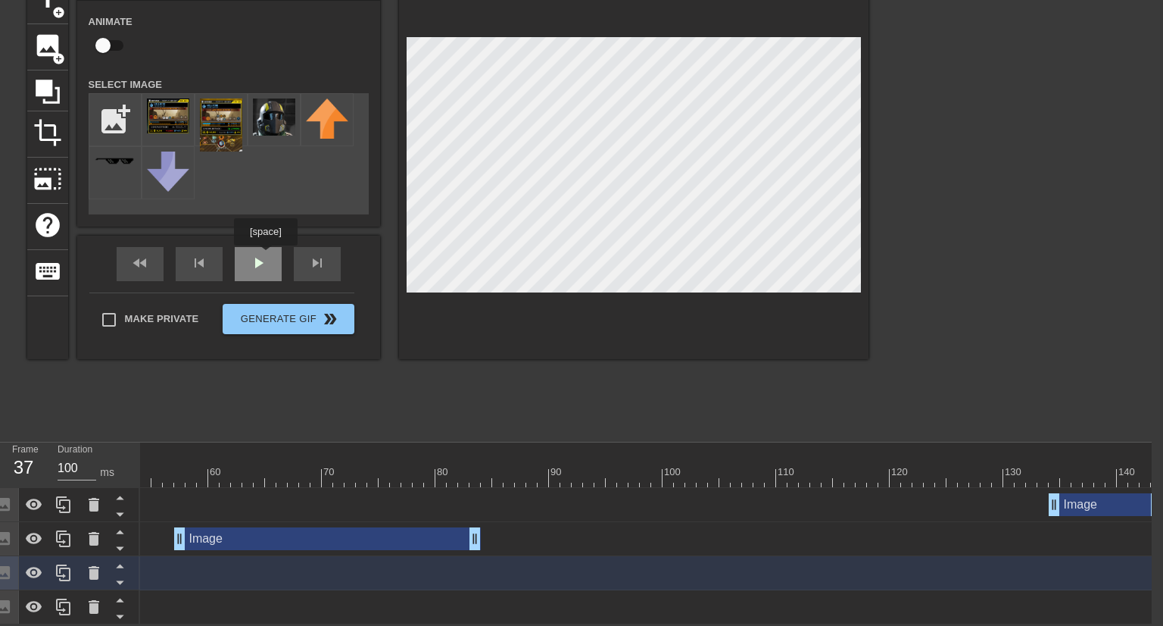
click at [265, 256] on div "fast_rewind skip_previous play_arrow skip_next" at bounding box center [228, 264] width 247 height 57
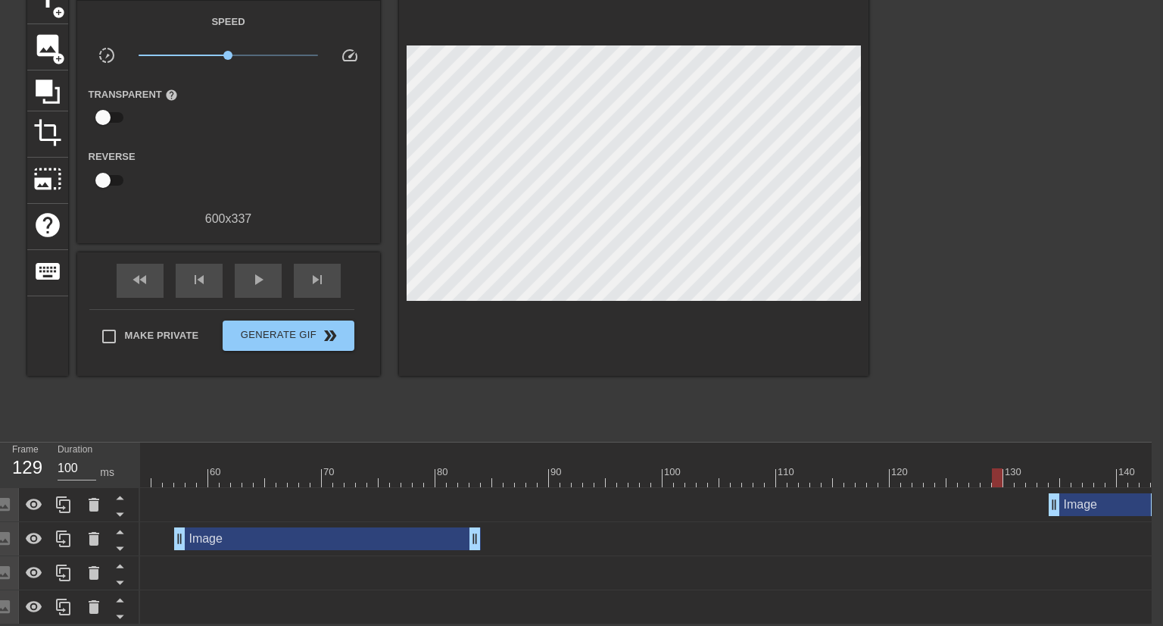
click at [999, 485] on div at bounding box center [390, 477] width 1704 height 19
click at [261, 272] on span "play_arrow" at bounding box center [258, 279] width 18 height 18
click at [244, 284] on div "pause" at bounding box center [258, 281] width 47 height 34
click at [1092, 501] on div "Image drag_handle drag_handle" at bounding box center [1106, 504] width 114 height 23
click at [1097, 507] on div "Image drag_handle drag_handle" at bounding box center [1106, 504] width 114 height 23
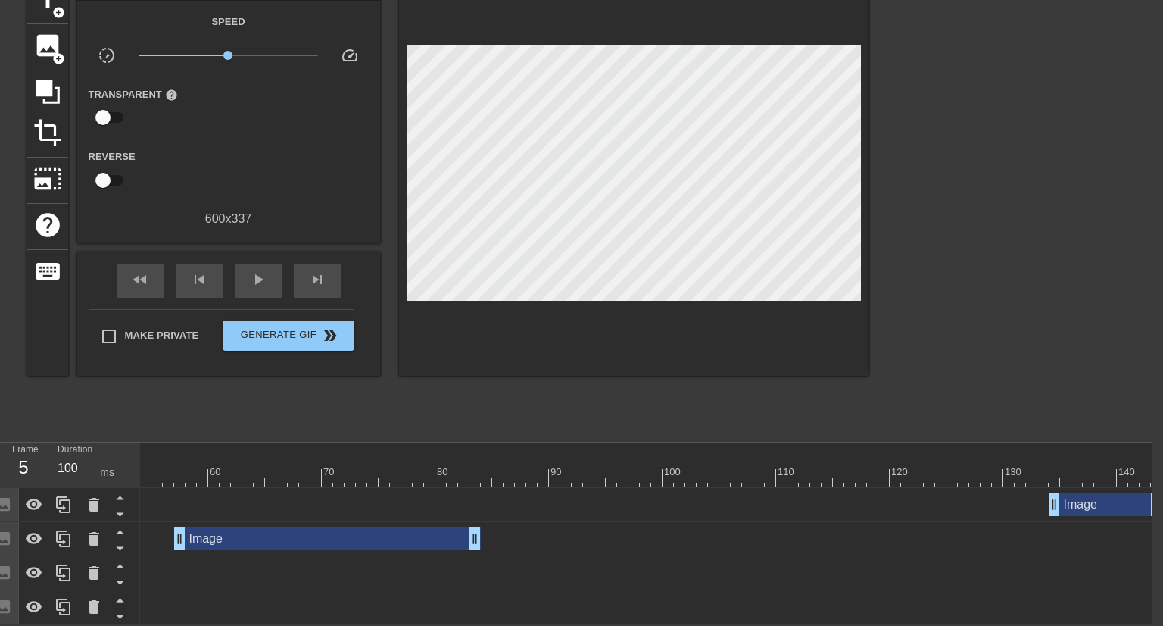
click at [1109, 510] on div "Image drag_handle drag_handle" at bounding box center [1106, 504] width 114 height 23
click at [1092, 501] on div "Image drag_handle drag_handle" at bounding box center [1106, 504] width 114 height 23
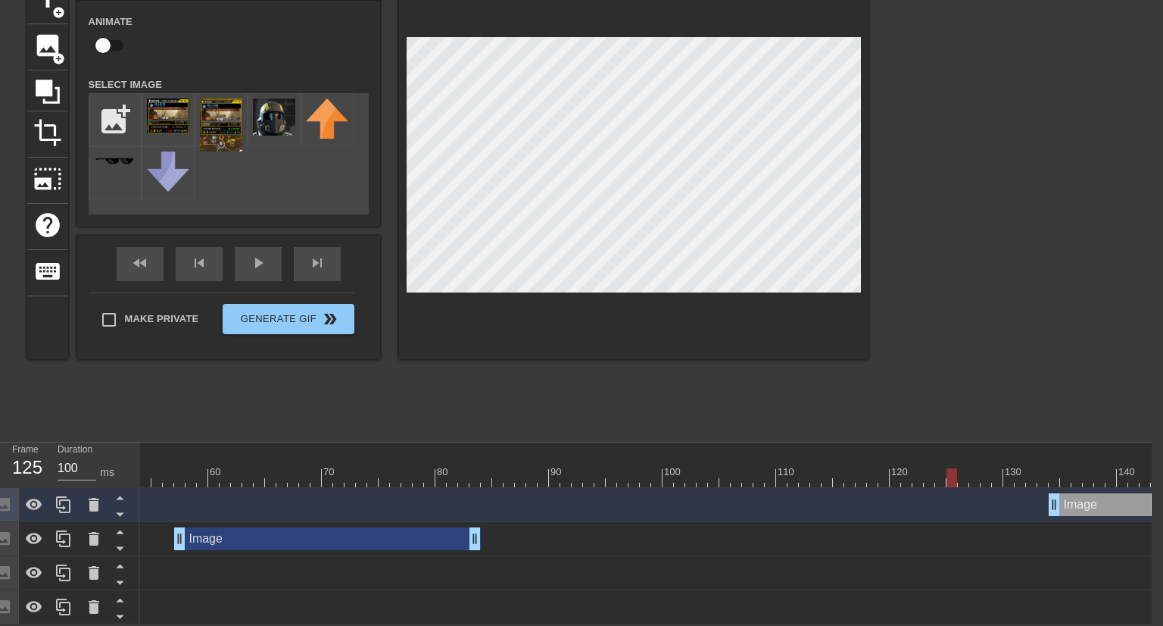
click at [950, 482] on div at bounding box center [390, 477] width 1704 height 19
click at [260, 273] on div "play_arrow" at bounding box center [258, 264] width 47 height 34
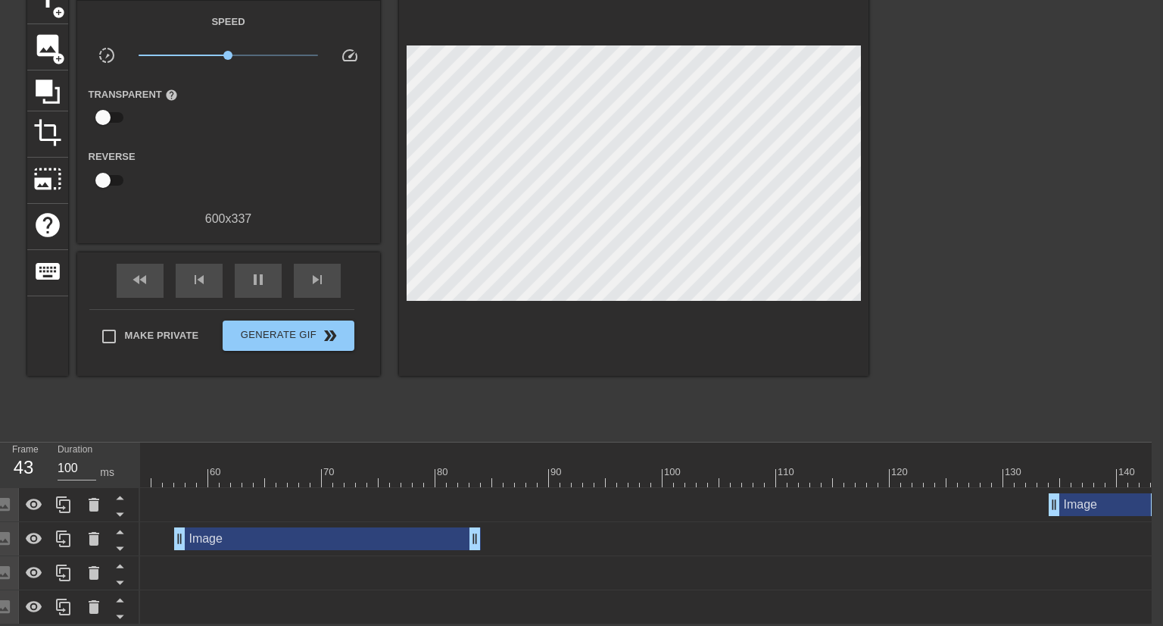
scroll to position [0, 701]
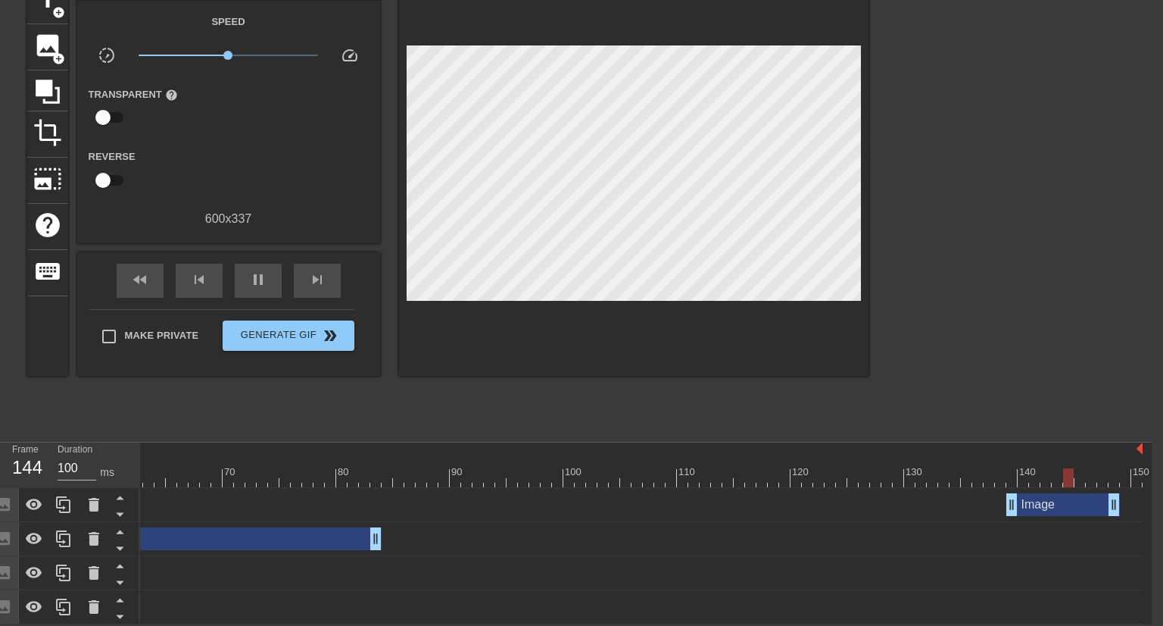
drag, startPoint x: 1022, startPoint y: 507, endPoint x: 1078, endPoint y: 511, distance: 56.2
click at [1078, 511] on div "Image drag_handle drag_handle" at bounding box center [1063, 504] width 114 height 23
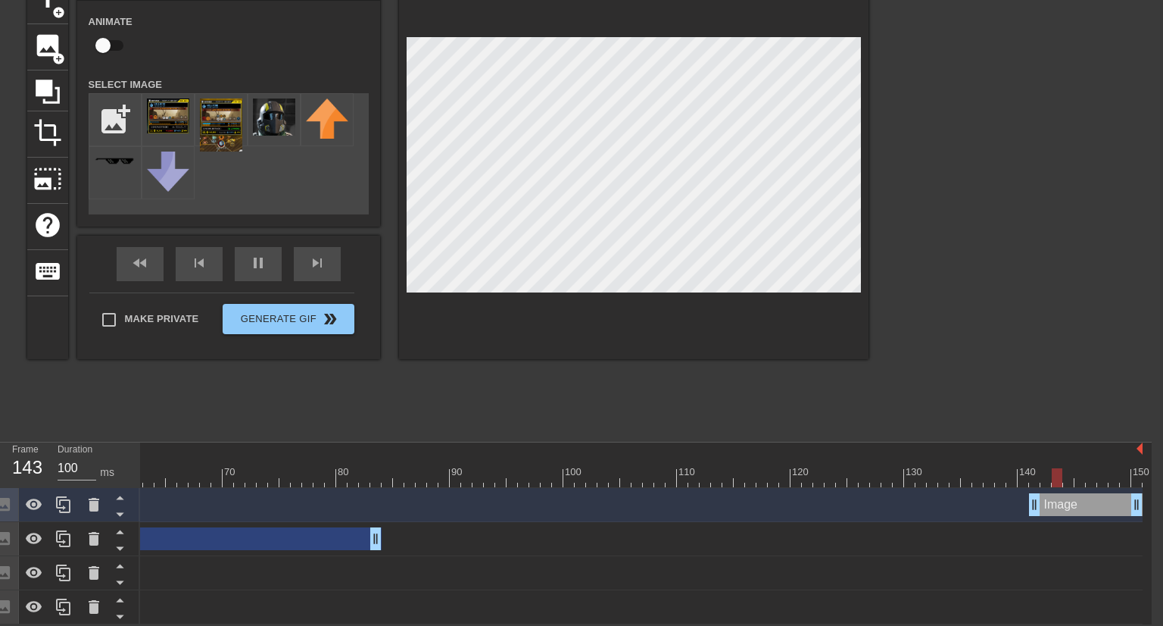
drag, startPoint x: 1069, startPoint y: 504, endPoint x: 1105, endPoint y: 504, distance: 36.4
click at [1105, 504] on div "Image drag_handle drag_handle" at bounding box center [1086, 504] width 114 height 23
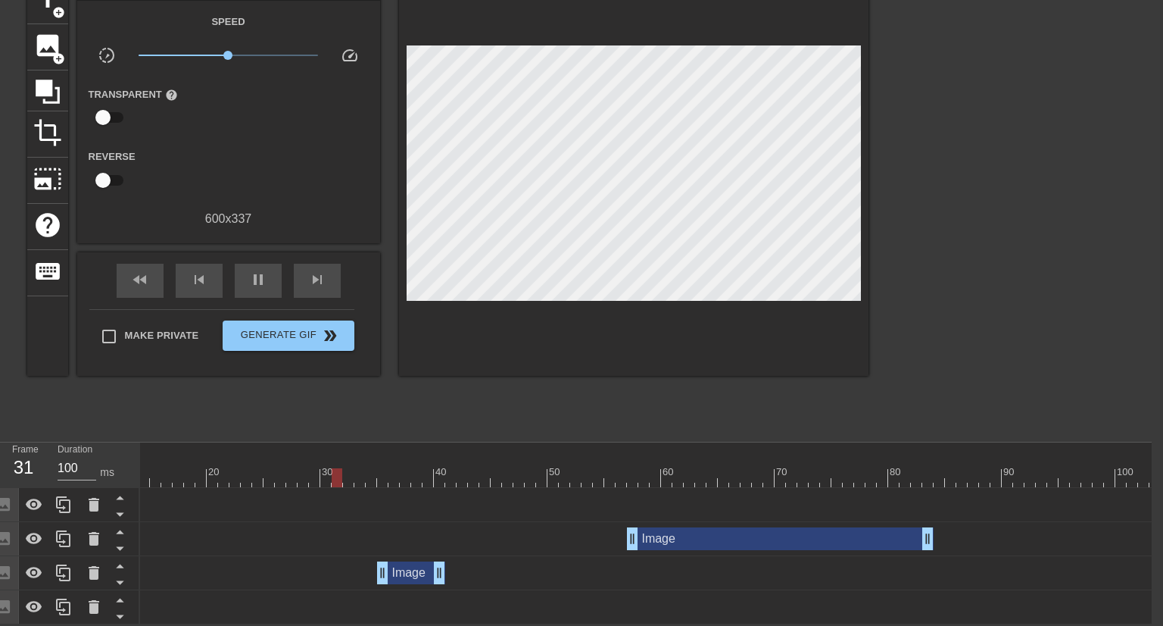
scroll to position [0, 0]
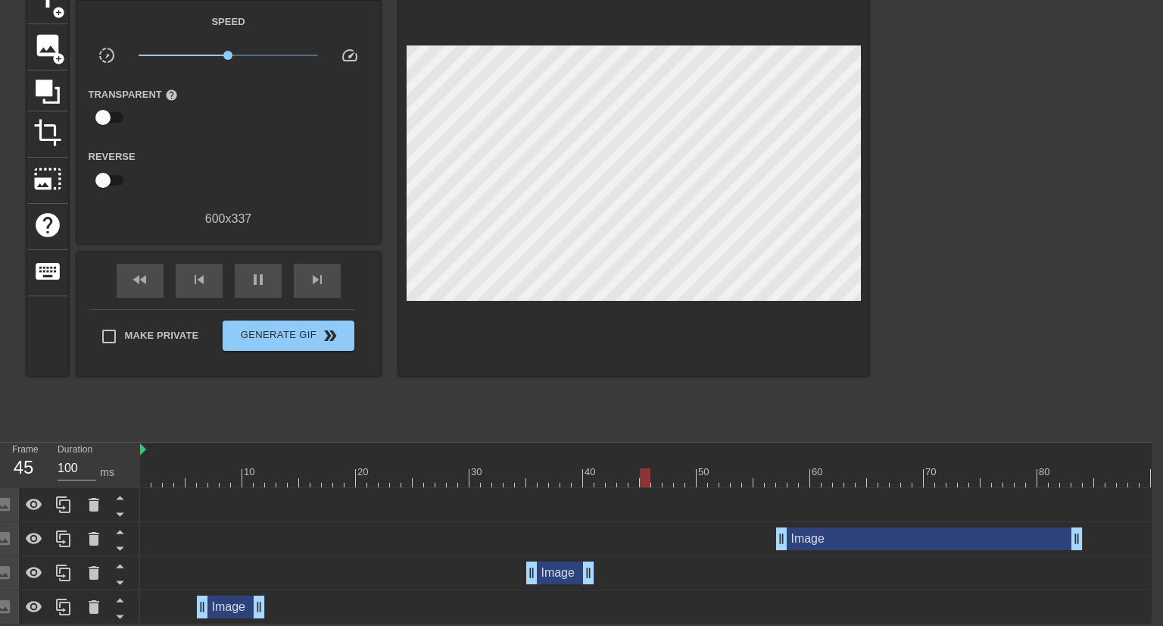
click at [158, 478] on div at bounding box center [992, 477] width 1704 height 19
click at [256, 272] on span "play_arrow" at bounding box center [258, 279] width 18 height 18
type input "100"
click at [276, 285] on div "pause" at bounding box center [258, 281] width 47 height 34
click at [45, 57] on span "image" at bounding box center [47, 45] width 29 height 29
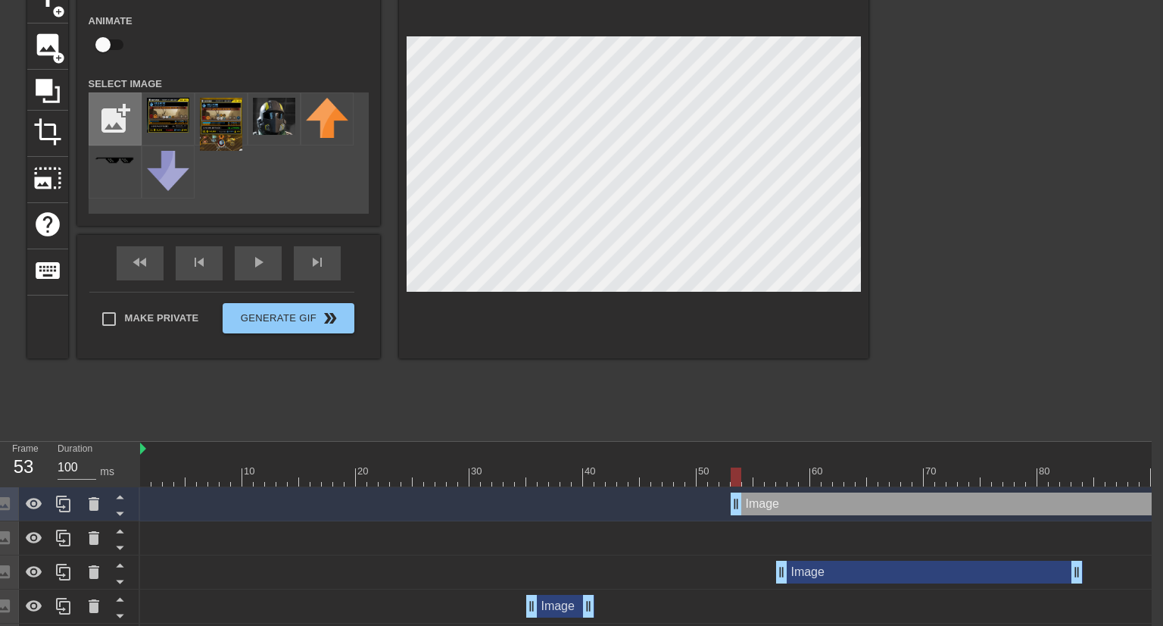
click at [101, 133] on input "file" at bounding box center [114, 118] width 51 height 51
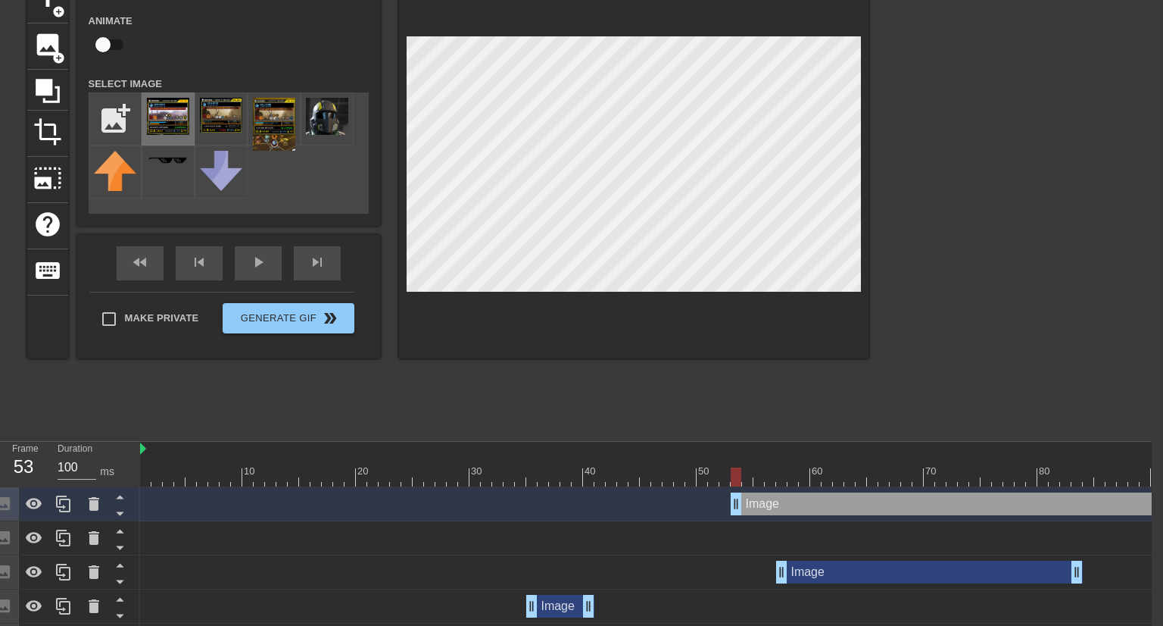
click at [170, 112] on img at bounding box center [168, 116] width 42 height 37
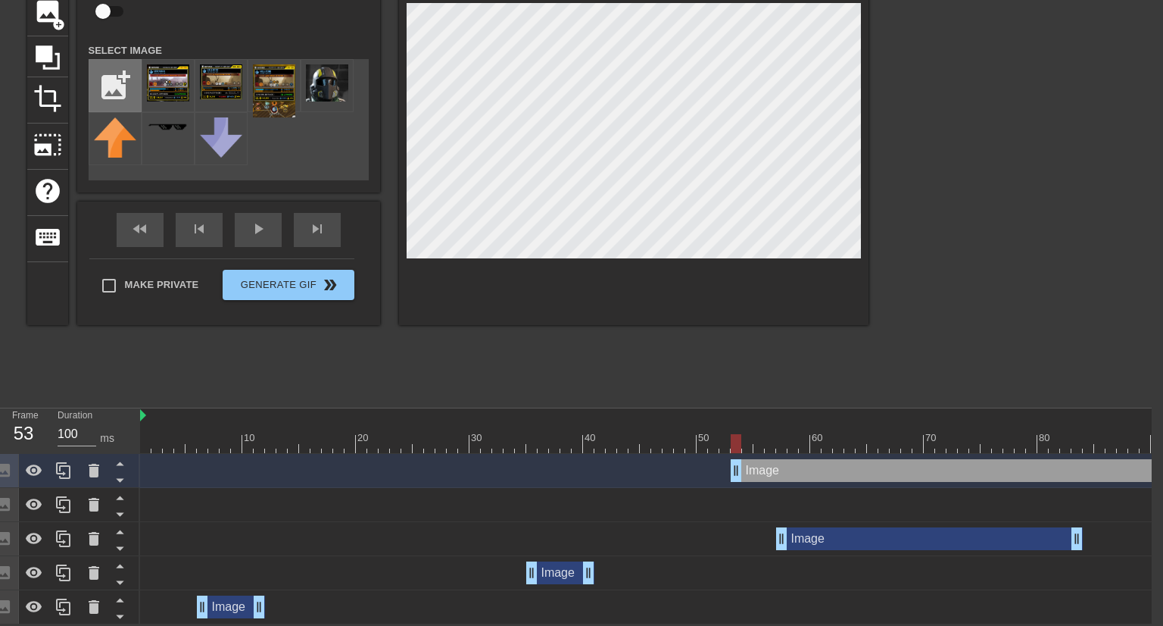
click at [112, 91] on input "file" at bounding box center [114, 85] width 51 height 51
type input "C:\fakepath\swamp.png"
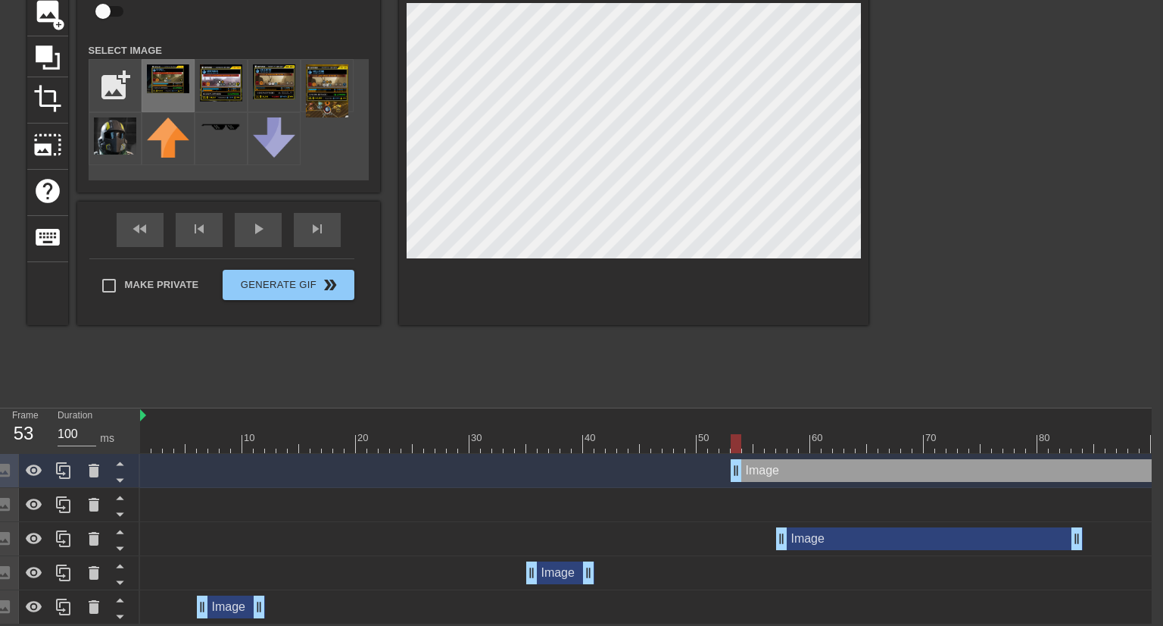
click at [169, 89] on img at bounding box center [168, 78] width 42 height 29
drag, startPoint x: 810, startPoint y: 472, endPoint x: 769, endPoint y: 474, distance: 41.0
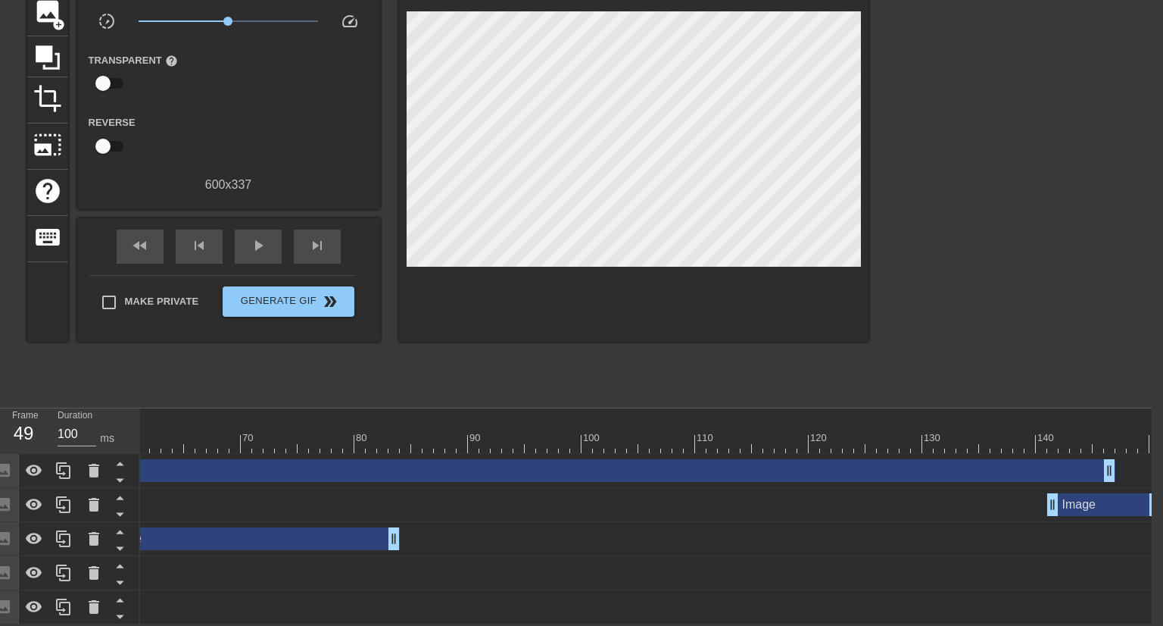
scroll to position [0, 701]
click at [1088, 466] on div "Image drag_handle drag_handle" at bounding box center [540, 470] width 1113 height 23
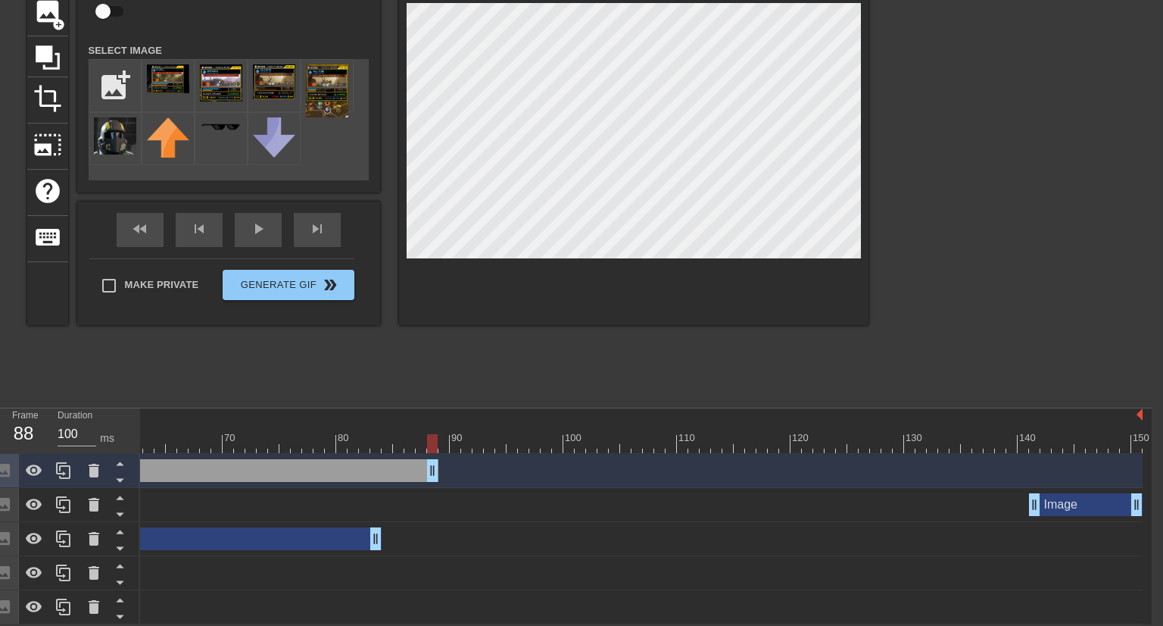
drag, startPoint x: 1089, startPoint y: 466, endPoint x: 393, endPoint y: 479, distance: 696.1
click at [393, 479] on div "Image drag_handle drag_handle" at bounding box center [211, 470] width 454 height 23
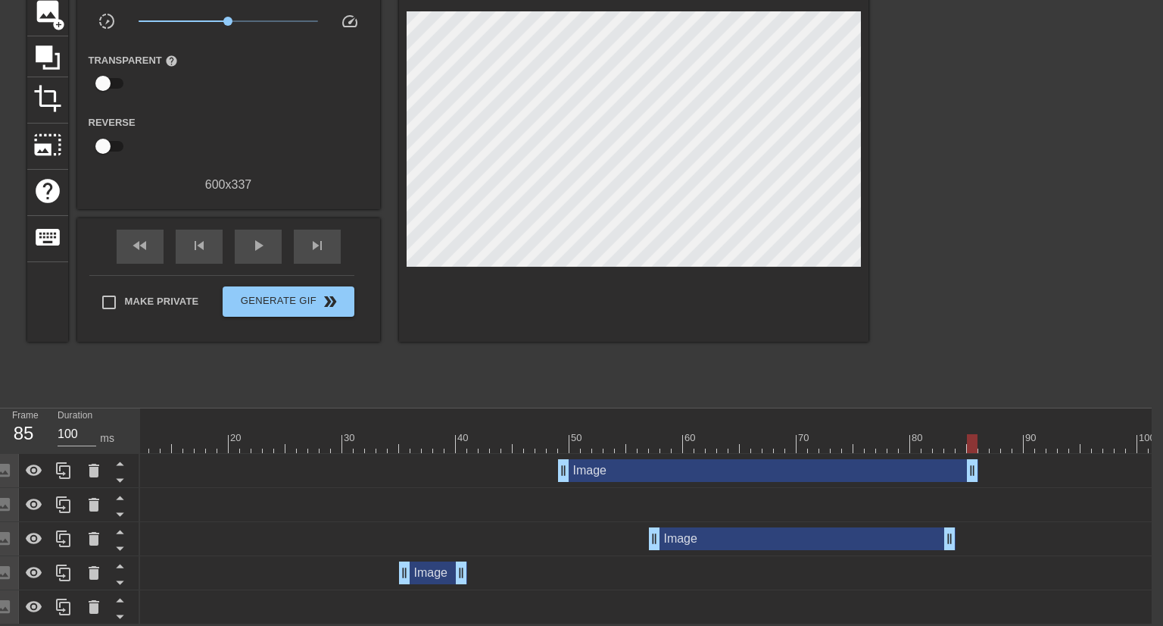
scroll to position [0, 119]
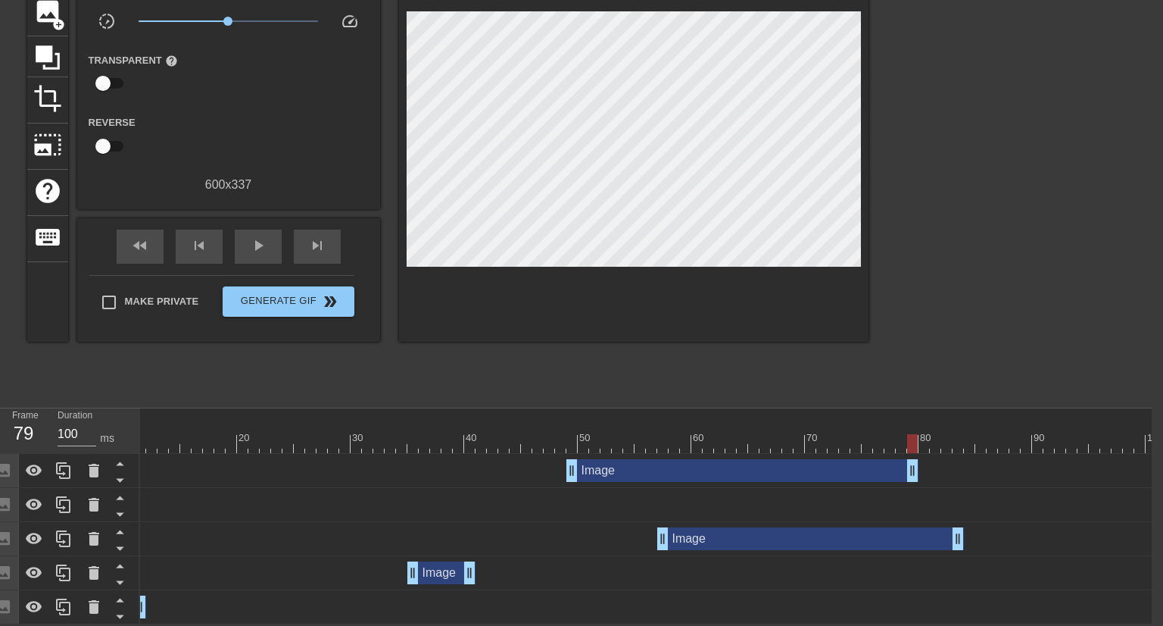
drag, startPoint x: 978, startPoint y: 473, endPoint x: 842, endPoint y: 473, distance: 135.6
click at [842, 473] on div "Image drag_handle drag_handle" at bounding box center [742, 470] width 352 height 23
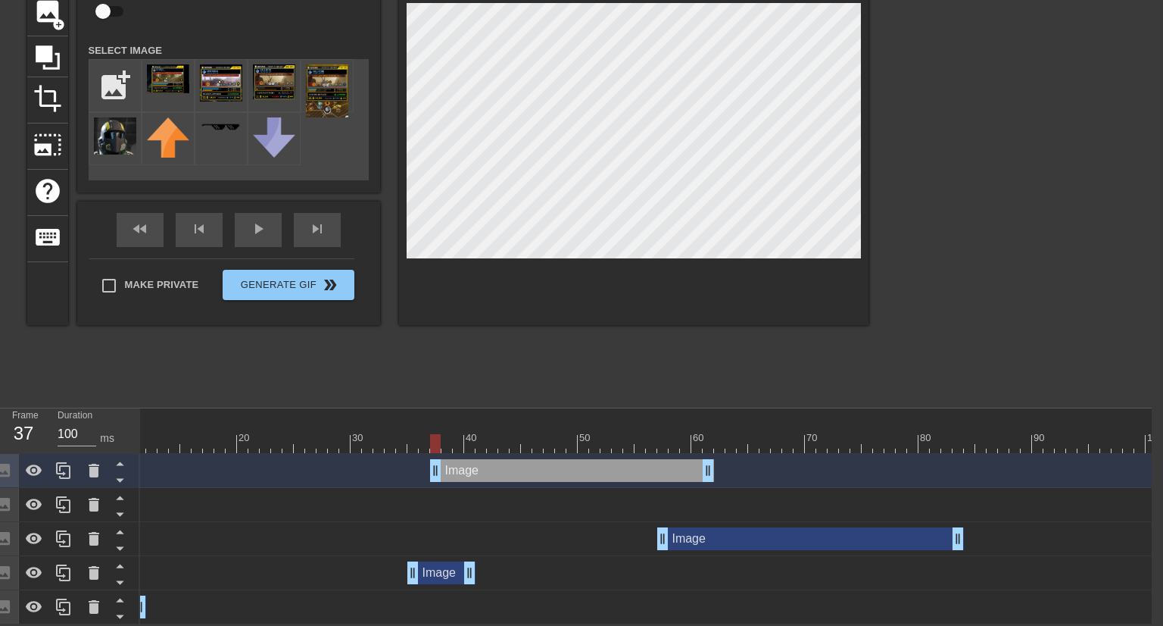
drag, startPoint x: 666, startPoint y: 471, endPoint x: 528, endPoint y: 470, distance: 137.8
click at [528, 470] on div "Image drag_handle drag_handle" at bounding box center [572, 470] width 284 height 23
drag, startPoint x: 708, startPoint y: 470, endPoint x: 550, endPoint y: 468, distance: 158.3
click at [551, 468] on div "Image drag_handle drag_handle" at bounding box center [498, 470] width 136 height 23
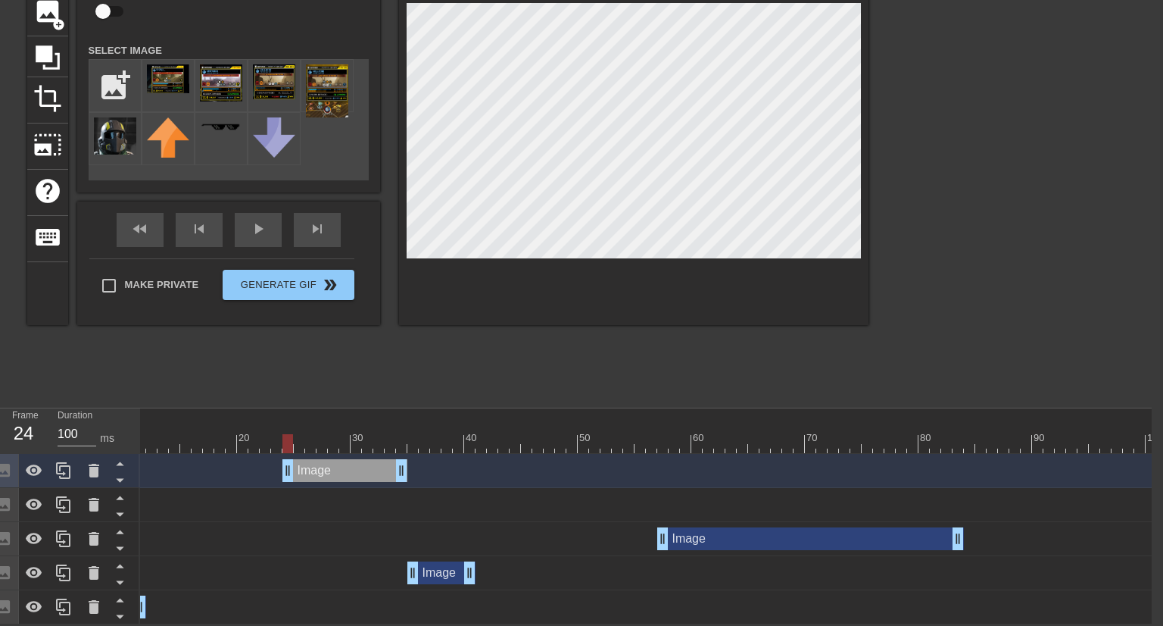
drag, startPoint x: 396, startPoint y: 469, endPoint x: 335, endPoint y: 470, distance: 61.4
click at [335, 470] on div "Image drag_handle drag_handle" at bounding box center [344, 470] width 125 height 23
drag, startPoint x: 289, startPoint y: 470, endPoint x: 304, endPoint y: 471, distance: 15.9
click at [301, 471] on div "Image drag_handle drag_handle" at bounding box center [351, 470] width 114 height 23
drag, startPoint x: 401, startPoint y: 469, endPoint x: 345, endPoint y: 472, distance: 56.9
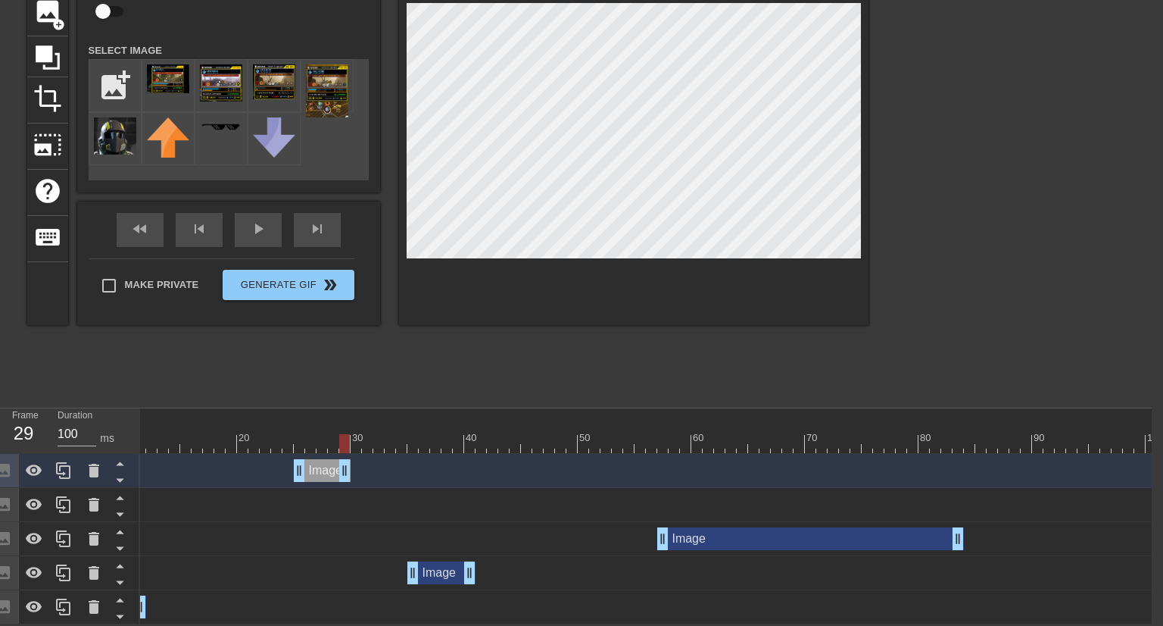
click at [345, 472] on div "Image drag_handle drag_handle" at bounding box center [322, 470] width 57 height 23
click at [264, 229] on div "play_arrow" at bounding box center [258, 230] width 47 height 34
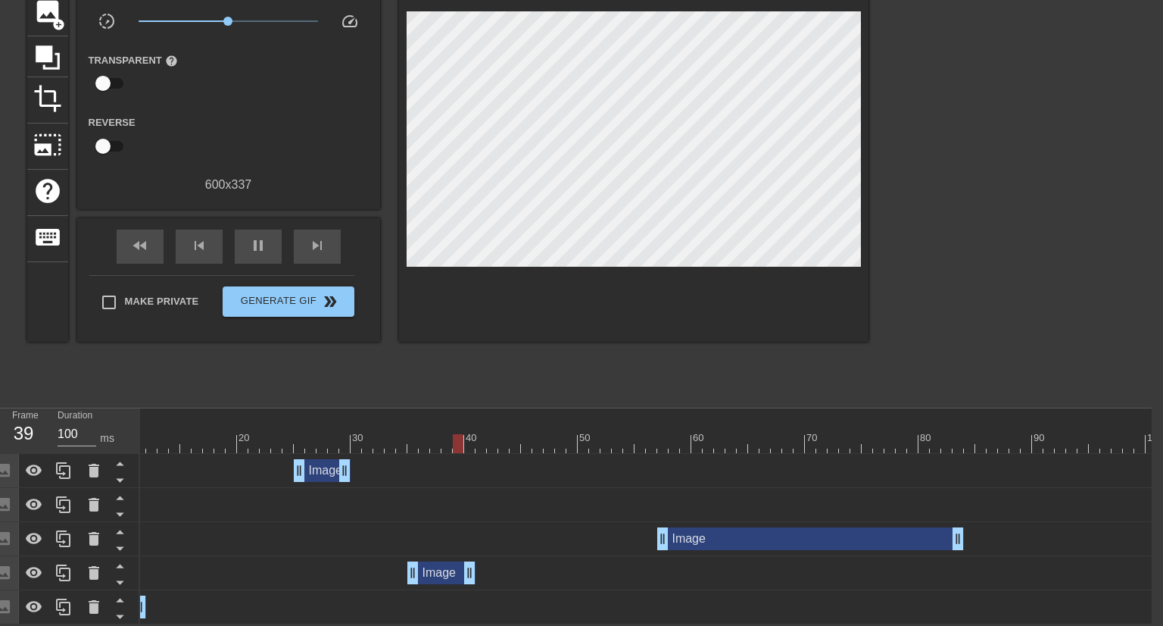
click at [223, 448] on div at bounding box center [873, 443] width 1704 height 19
click at [251, 239] on span "play_arrow" at bounding box center [258, 245] width 18 height 18
click at [217, 449] on div at bounding box center [873, 443] width 1704 height 19
click at [251, 247] on span "play_arrow" at bounding box center [258, 245] width 18 height 18
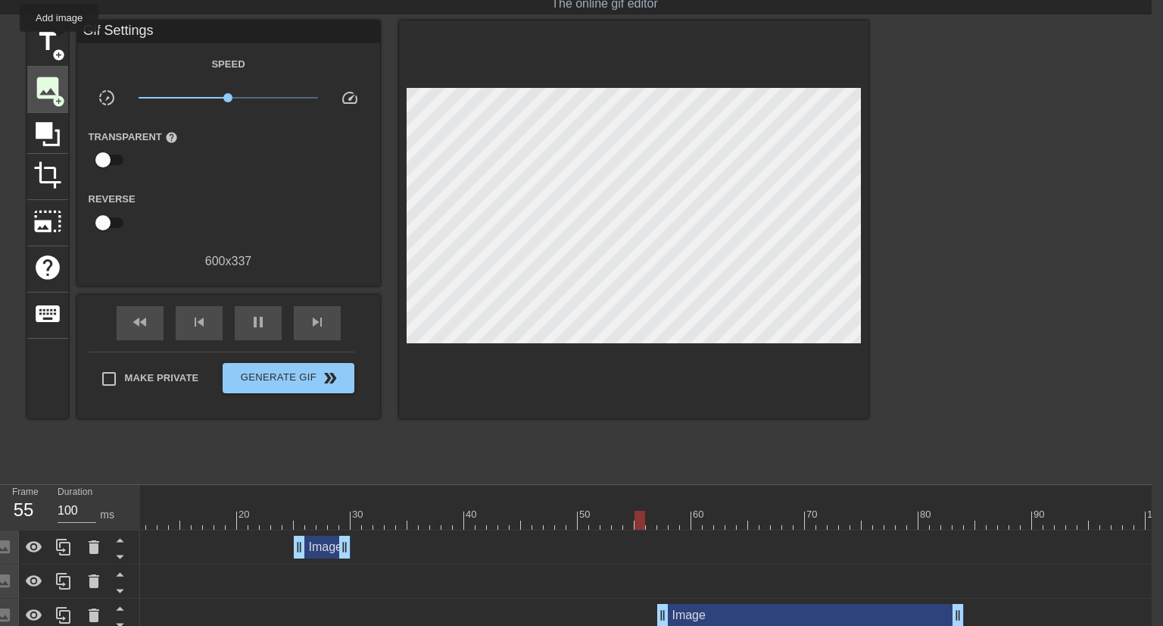
scroll to position [37, 11]
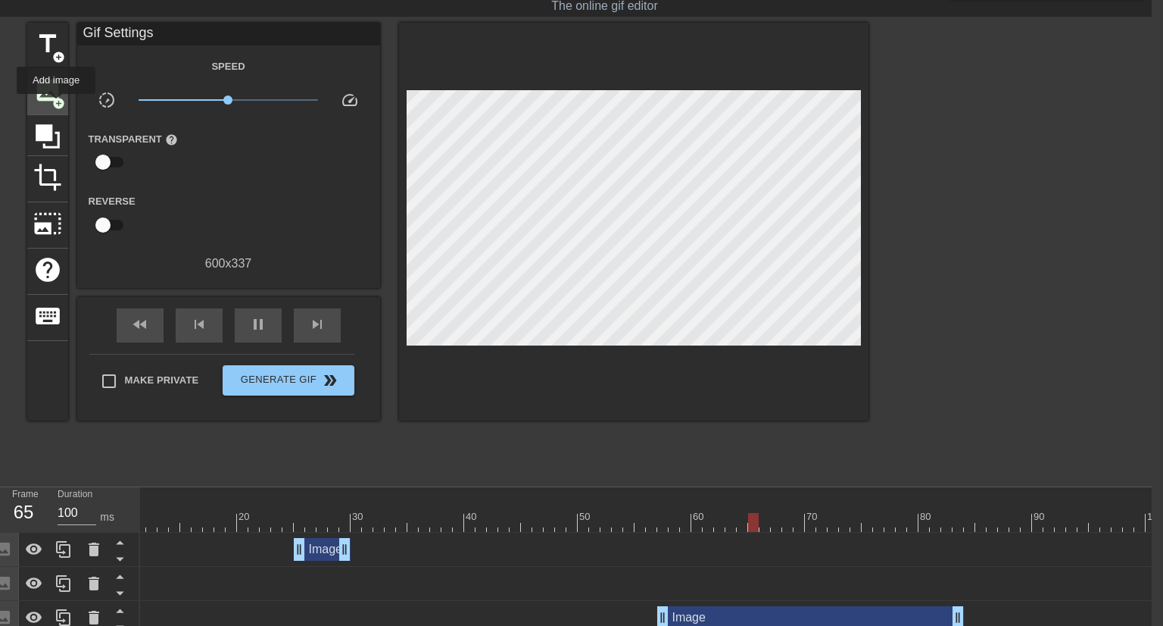
click at [56, 105] on span "add_circle" at bounding box center [58, 103] width 13 height 13
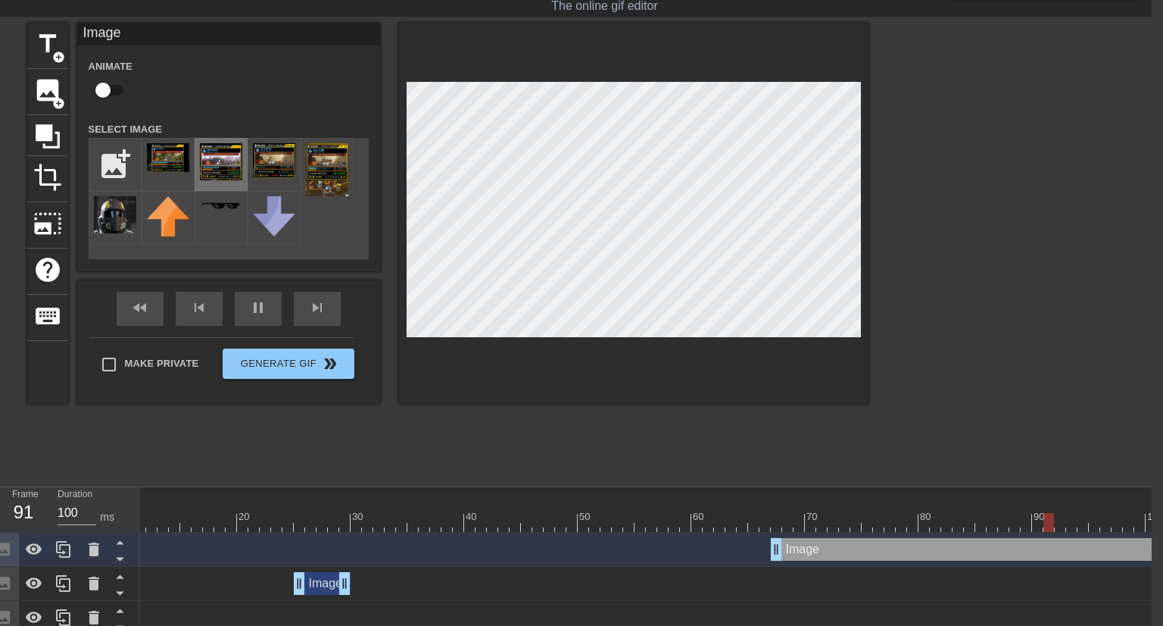
click at [229, 169] on img at bounding box center [221, 161] width 42 height 37
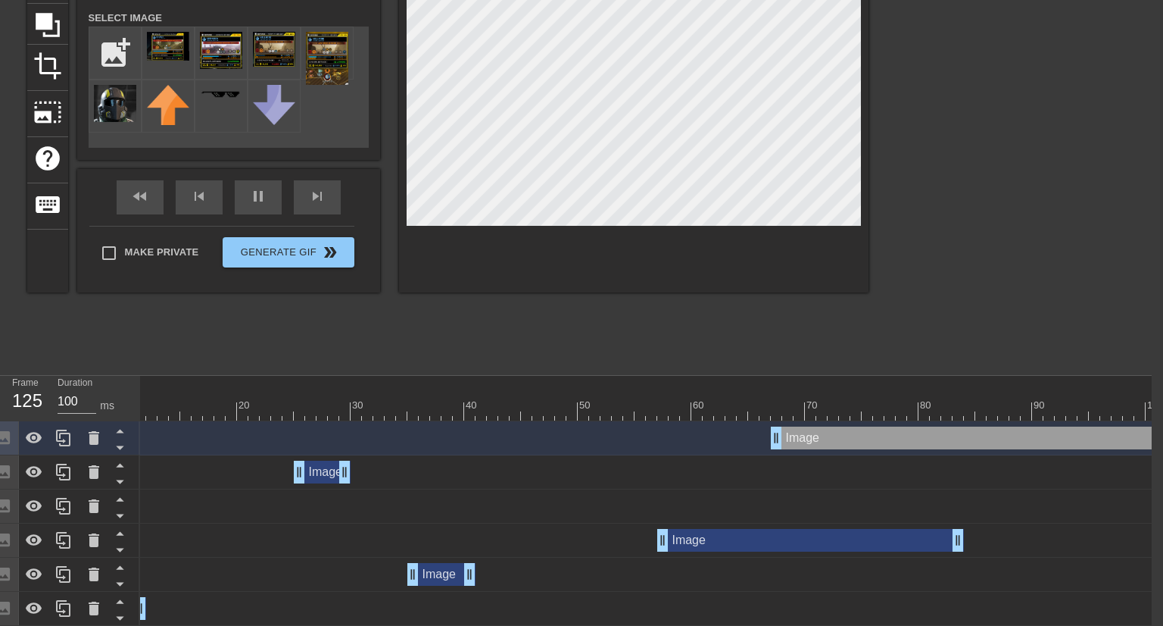
scroll to position [151, 11]
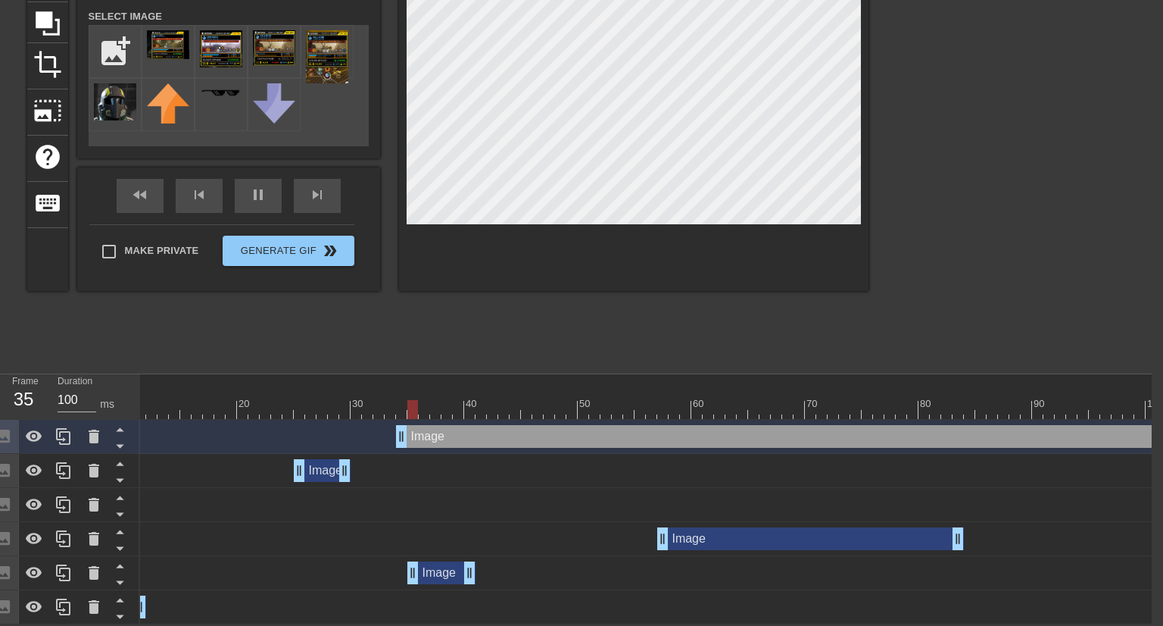
drag, startPoint x: 822, startPoint y: 437, endPoint x: 386, endPoint y: 426, distance: 436.3
click at [396, 429] on div "Image drag_handle drag_handle" at bounding box center [873, 436] width 954 height 23
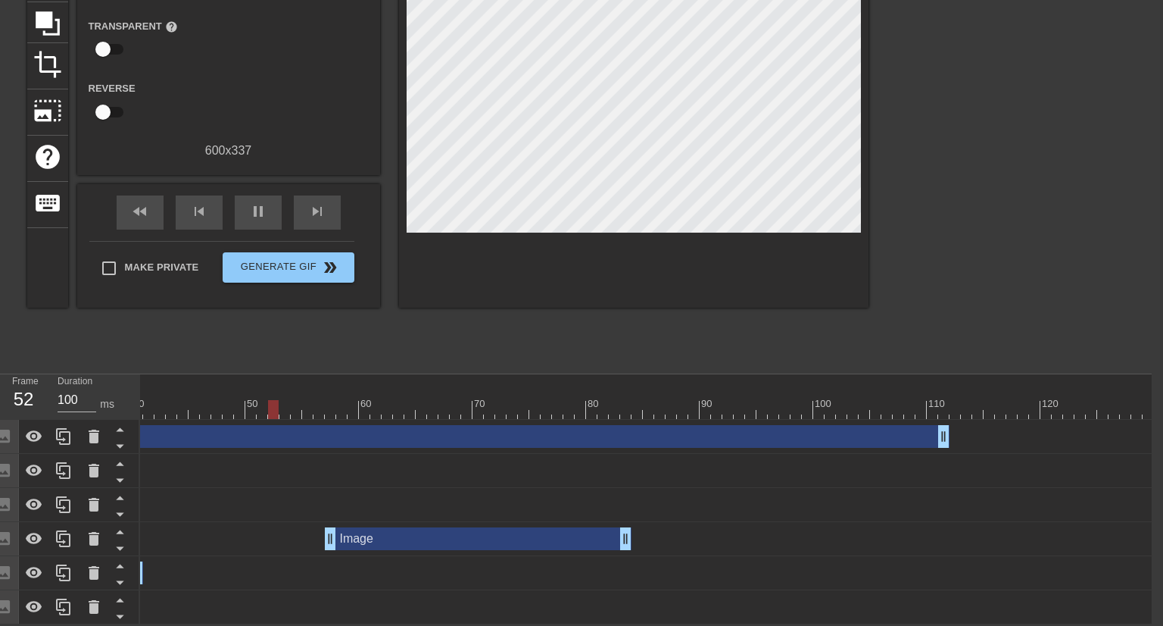
drag, startPoint x: 751, startPoint y: 613, endPoint x: 965, endPoint y: 607, distance: 213.6
click at [966, 612] on div "Image drag_handle drag_handle" at bounding box center [541, 606] width 1704 height 23
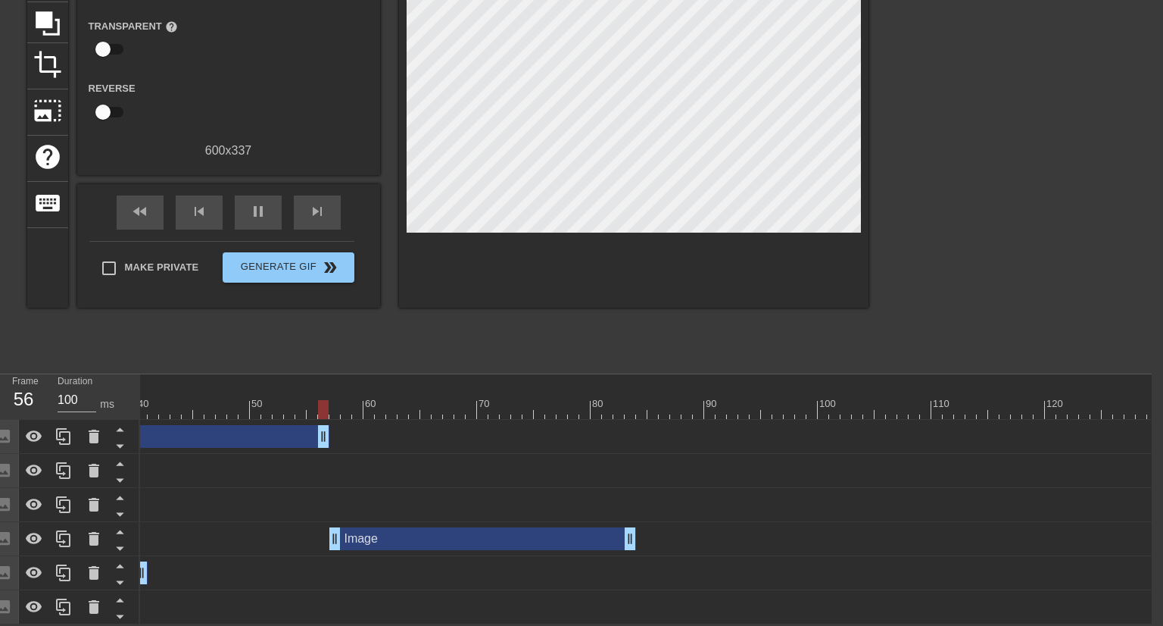
drag, startPoint x: 948, startPoint y: 438, endPoint x: 308, endPoint y: 457, distance: 640.2
click at [308, 456] on div "Image drag_handle drag_handle Image drag_handle drag_handle Image drag_handle d…" at bounding box center [199, 522] width 1012 height 204
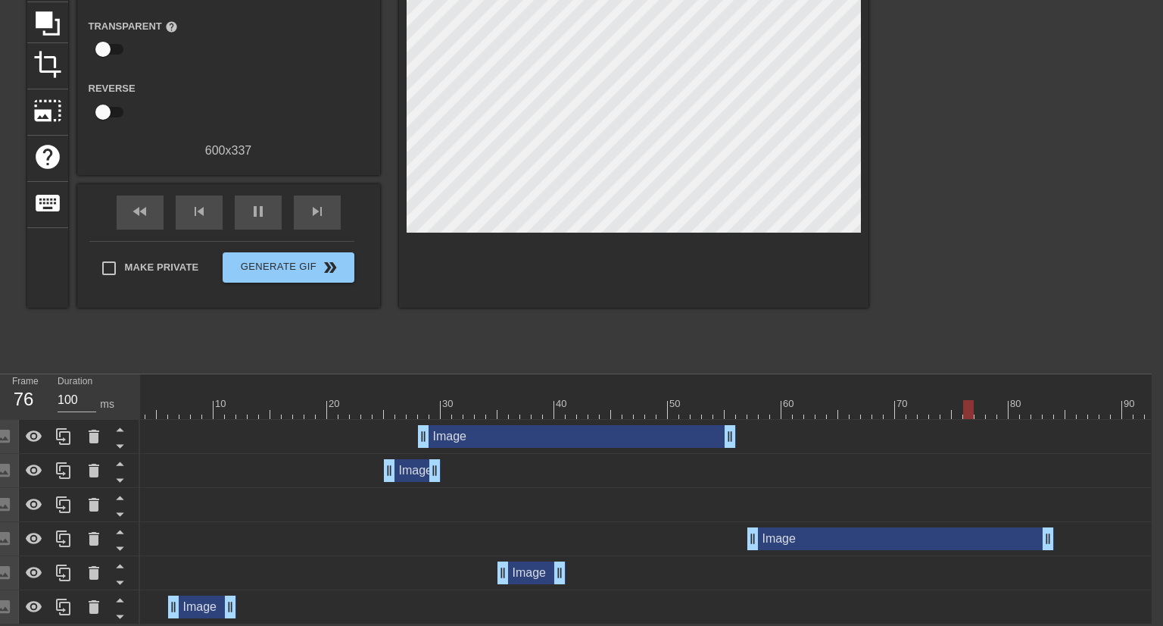
scroll to position [0, 28]
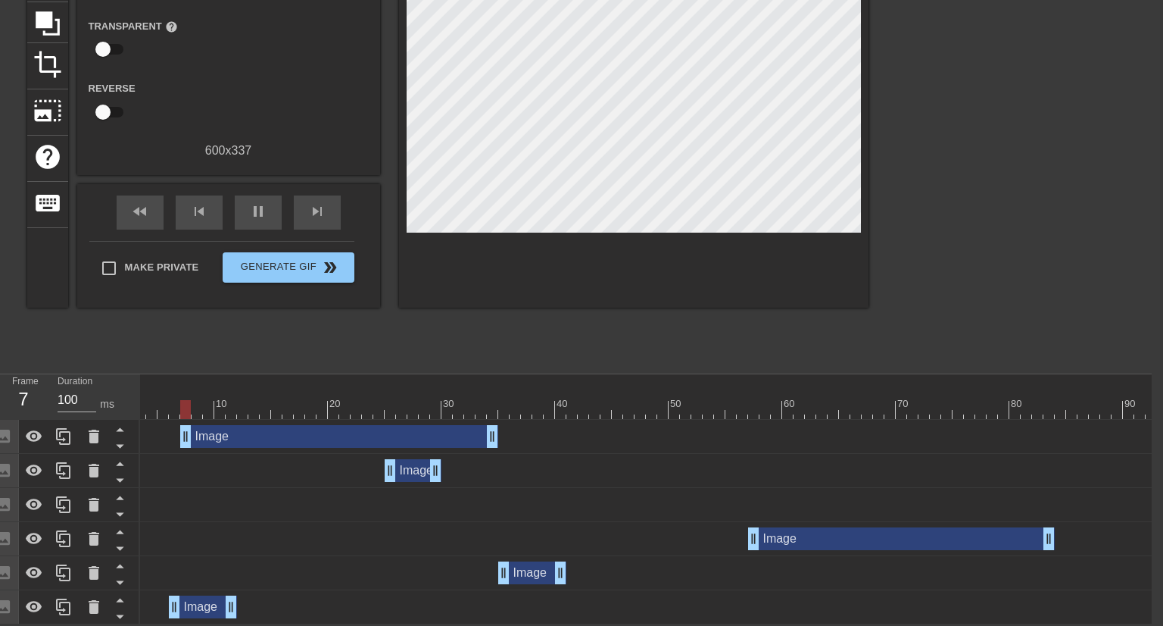
drag, startPoint x: 563, startPoint y: 440, endPoint x: 320, endPoint y: 436, distance: 243.9
click at [319, 436] on div "Image drag_handle drag_handle" at bounding box center [339, 436] width 318 height 23
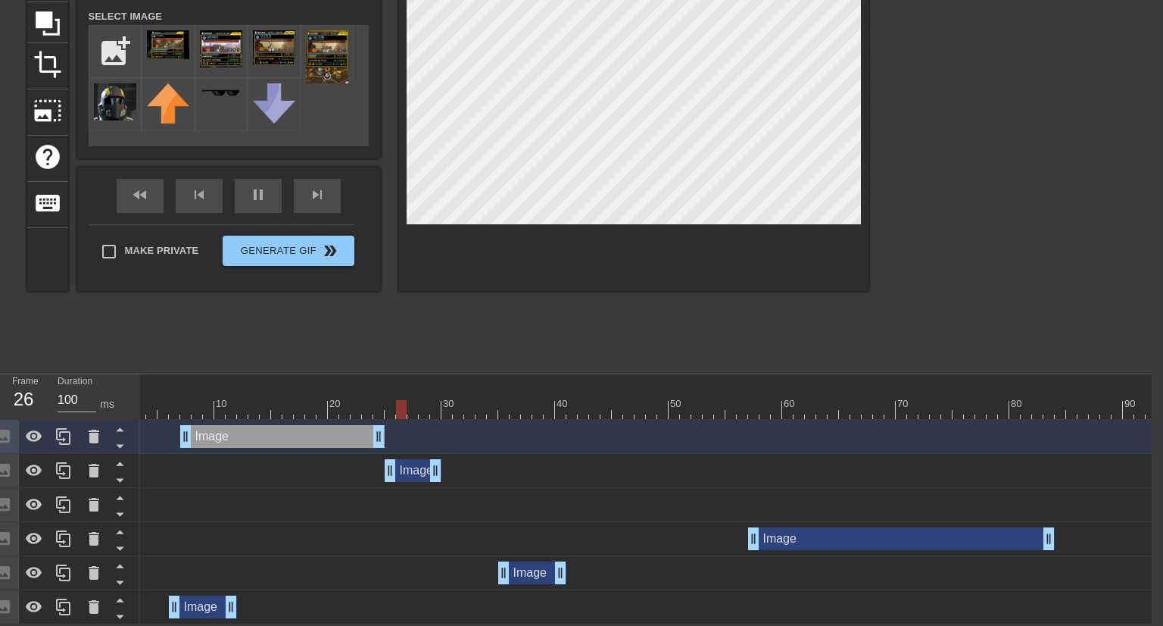
drag, startPoint x: 495, startPoint y: 435, endPoint x: 376, endPoint y: 441, distance: 118.3
click at [376, 441] on div "Image drag_handle drag_handle" at bounding box center [282, 436] width 204 height 23
drag, startPoint x: 188, startPoint y: 435, endPoint x: 297, endPoint y: 440, distance: 109.2
click at [297, 440] on div "Image drag_handle drag_handle" at bounding box center [339, 436] width 91 height 23
click at [321, 434] on div "Image drag_handle drag_handle" at bounding box center [327, 436] width 91 height 23
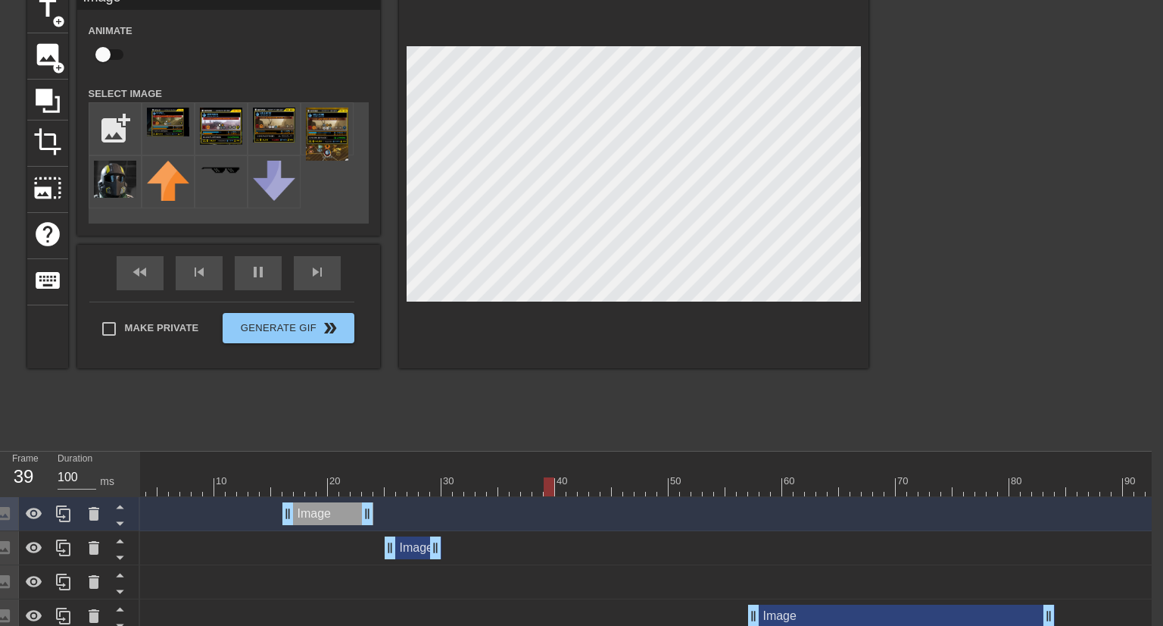
scroll to position [80, 11]
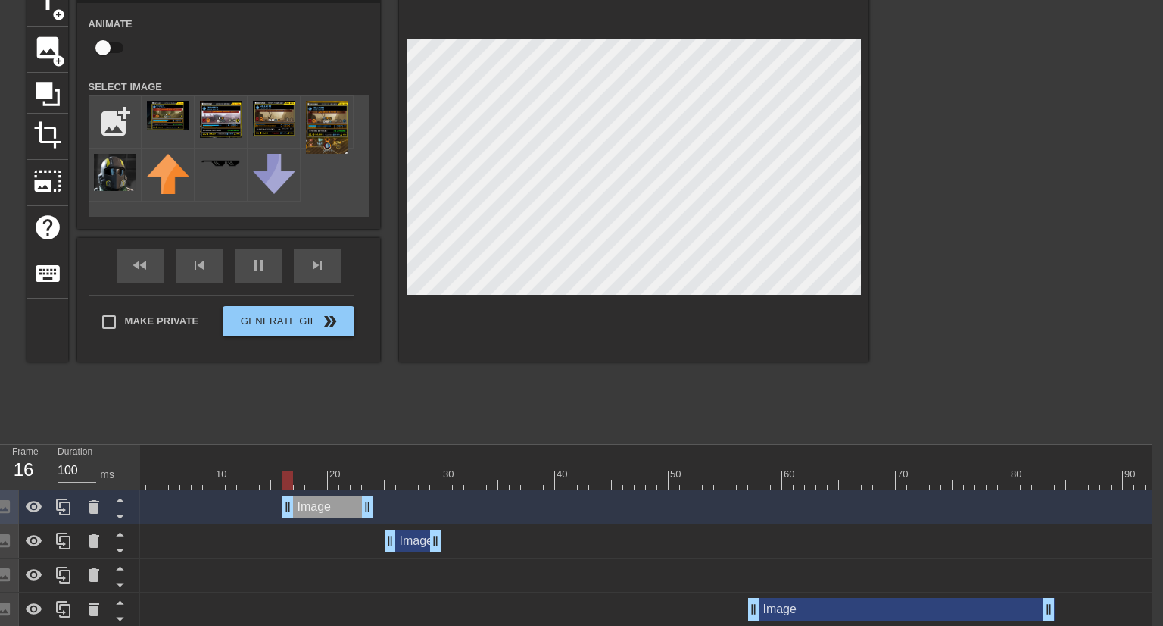
click at [290, 508] on div "Image drag_handle drag_handle" at bounding box center [964, 506] width 1704 height 23
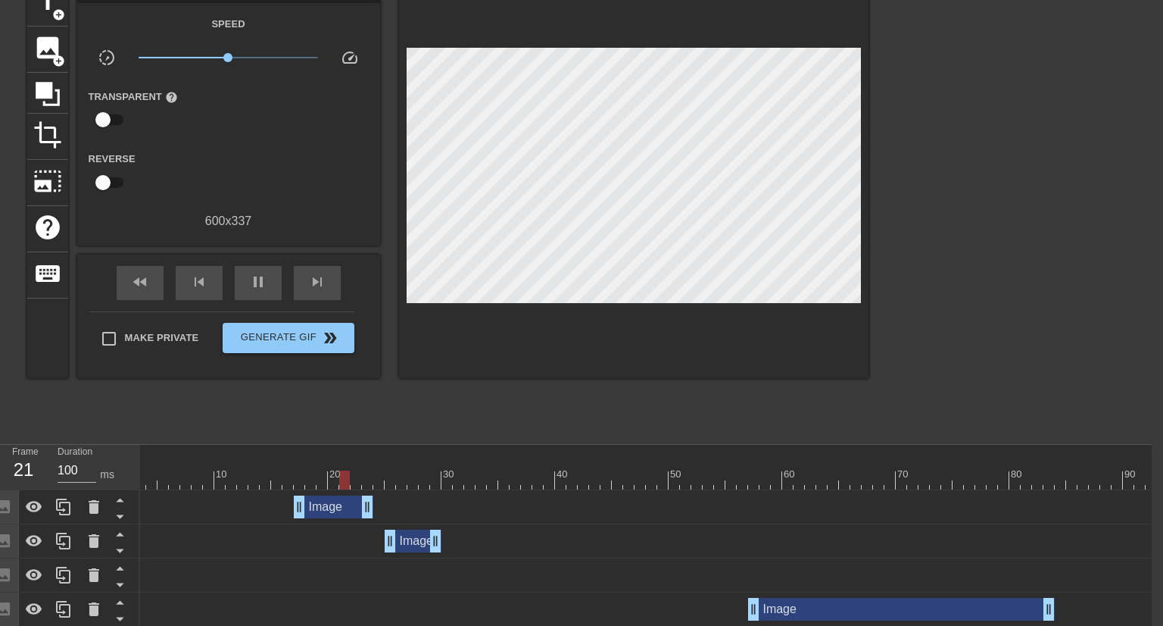
click at [299, 542] on div "Image drag_handle drag_handle" at bounding box center [964, 540] width 1704 height 23
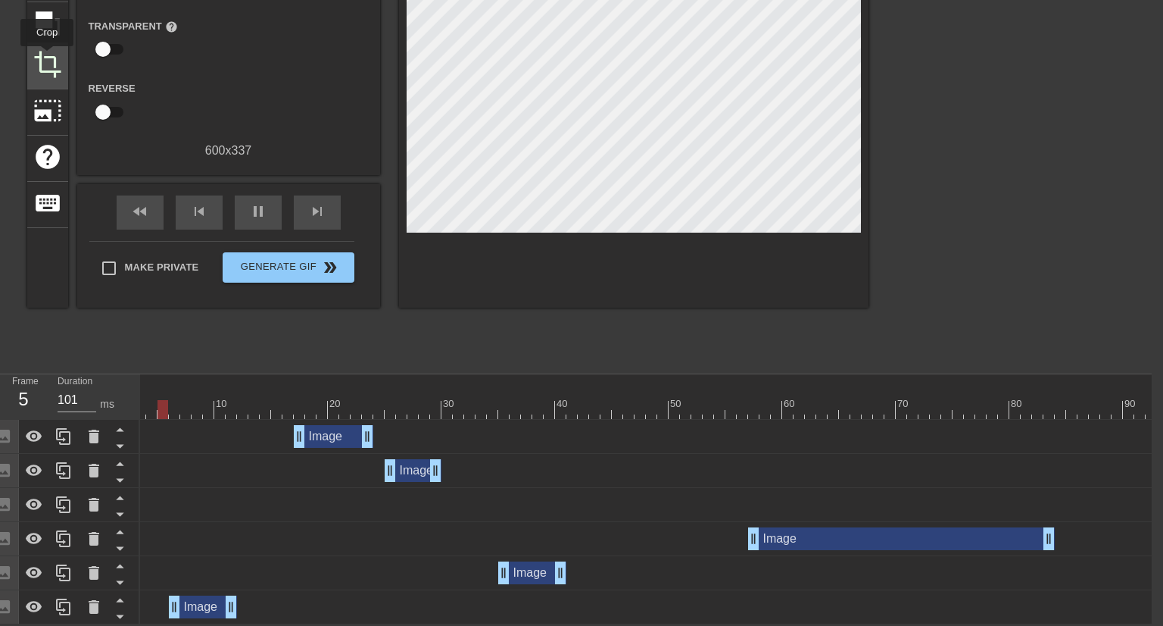
scroll to position [92, 11]
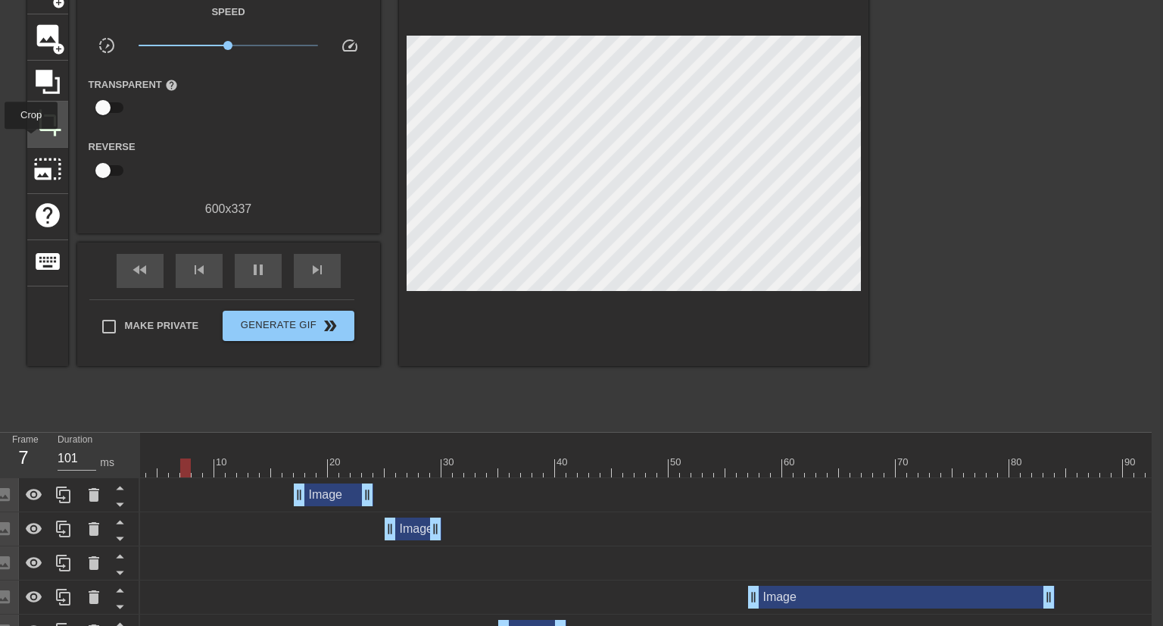
type input "100"
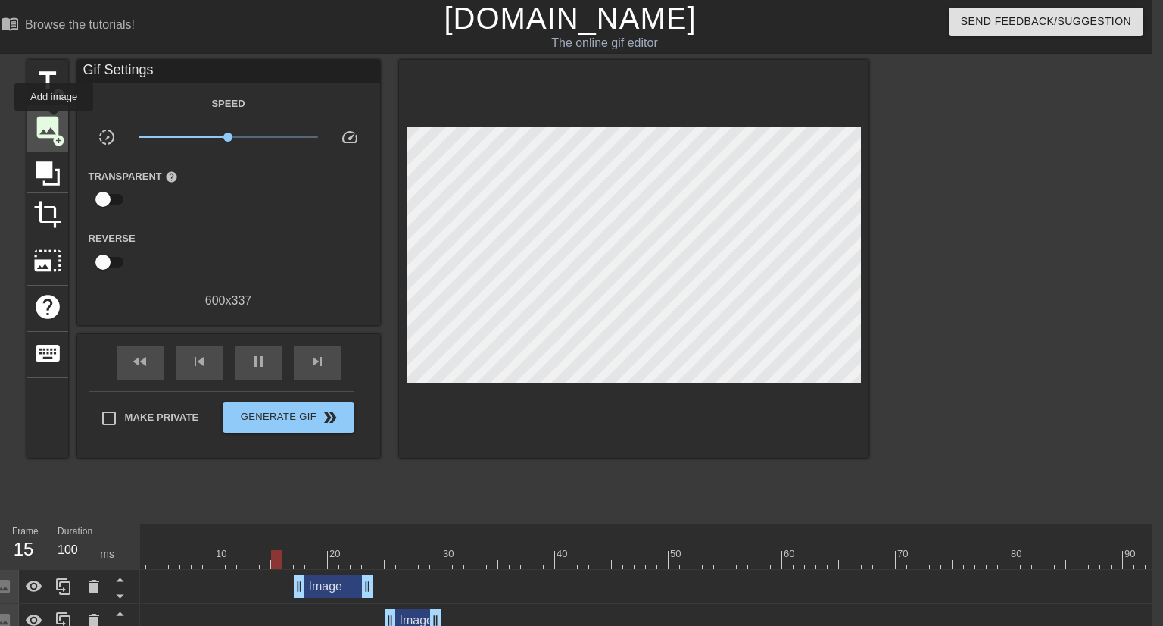
click at [54, 121] on span "image" at bounding box center [47, 127] width 29 height 29
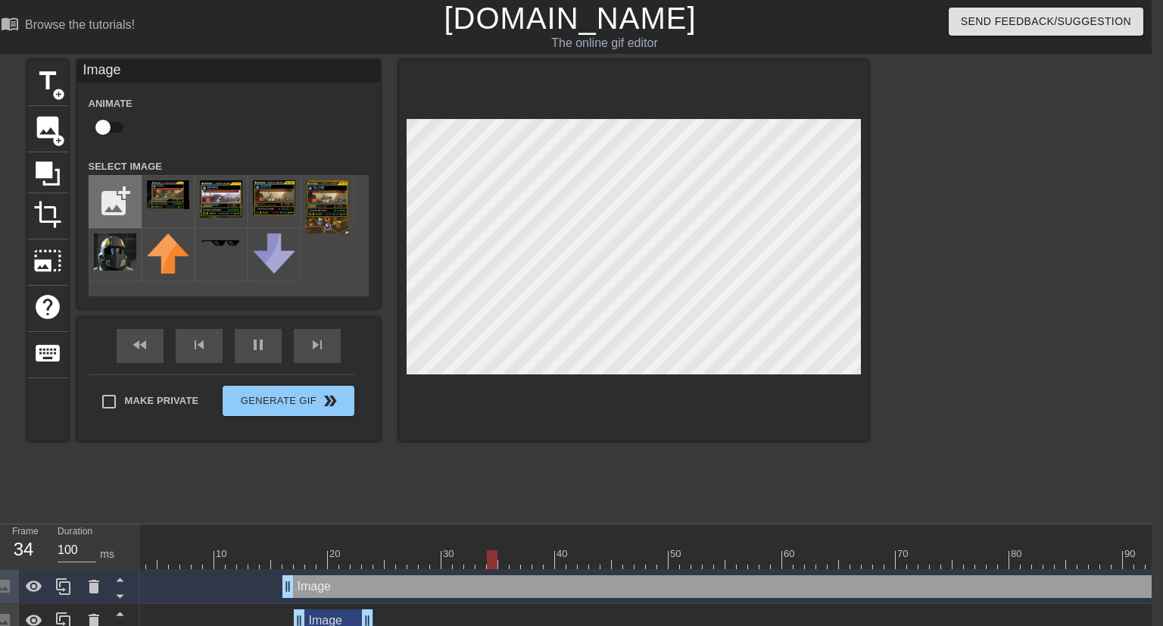
click at [120, 203] on input "file" at bounding box center [114, 201] width 51 height 51
type input "C:\fakepath\lone.png"
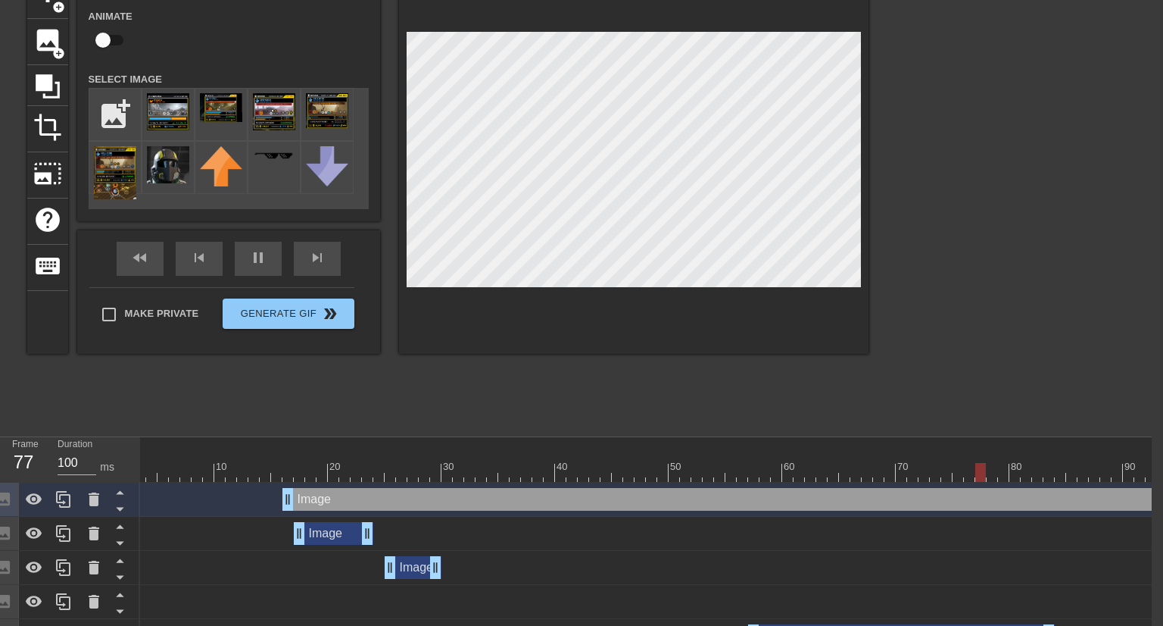
scroll to position [80, 11]
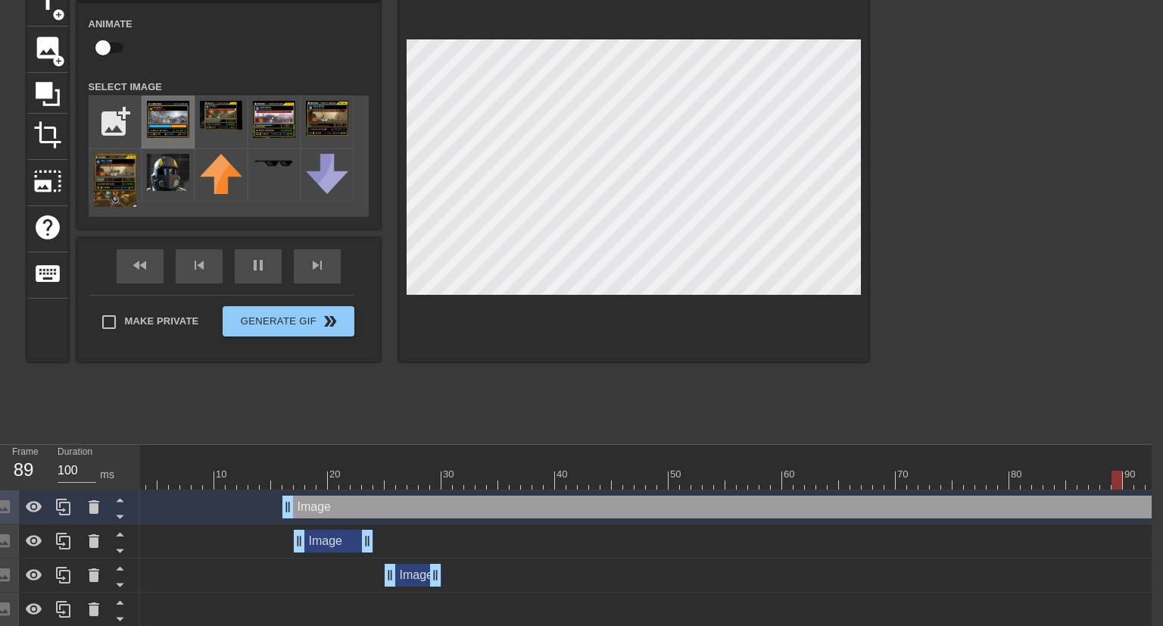
click at [161, 126] on img at bounding box center [168, 119] width 42 height 37
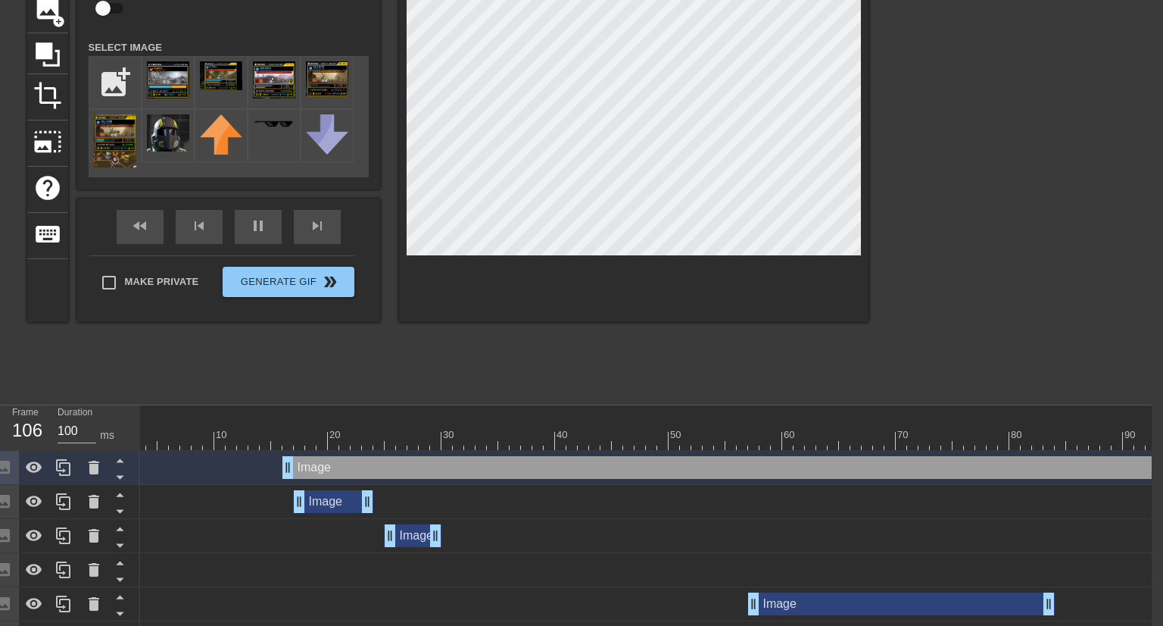
scroll to position [160, 11]
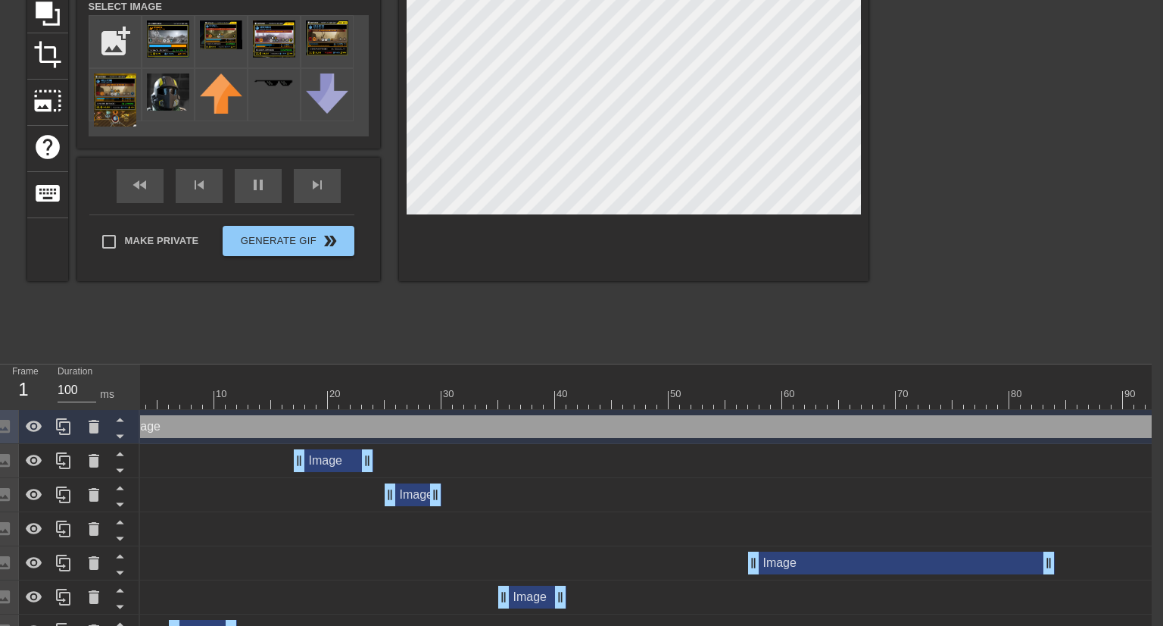
drag, startPoint x: 1096, startPoint y: 432, endPoint x: 794, endPoint y: 438, distance: 302.2
click at [794, 438] on div "Image drag_handle drag_handle" at bounding box center [964, 427] width 1704 height 34
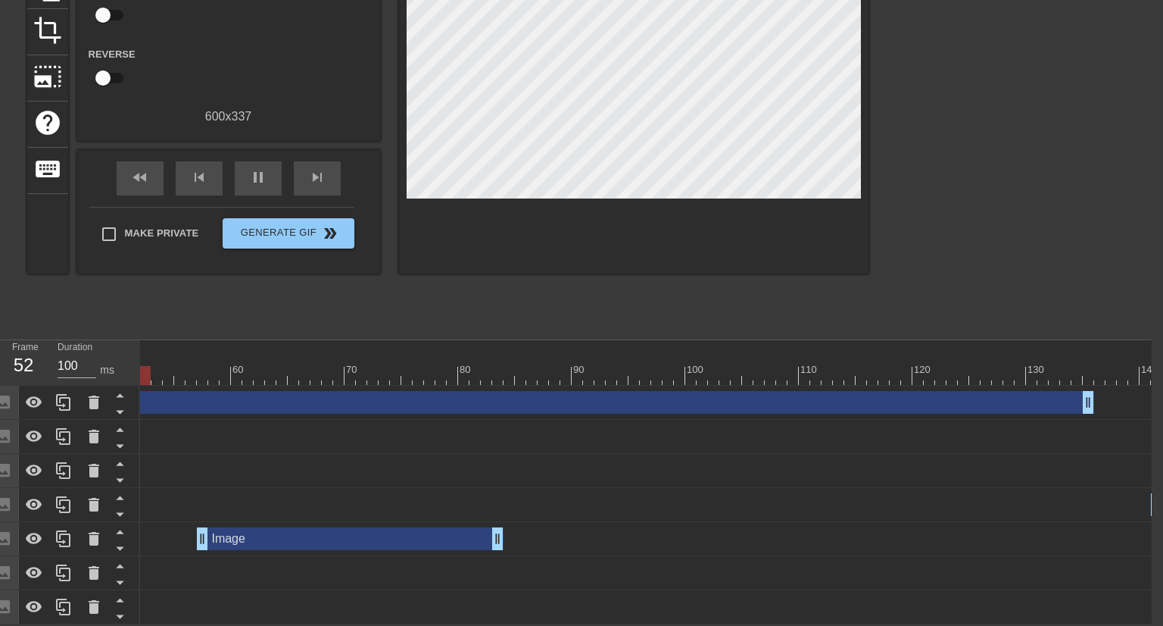
scroll to position [0, 577]
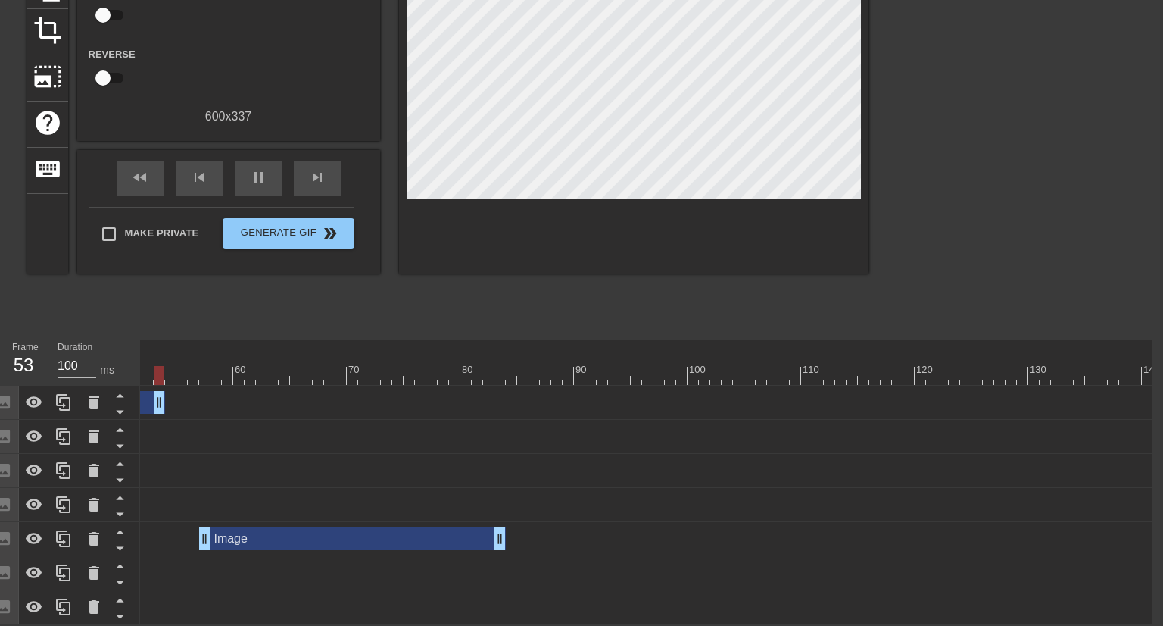
drag, startPoint x: 1091, startPoint y: 404, endPoint x: 155, endPoint y: 410, distance: 936.0
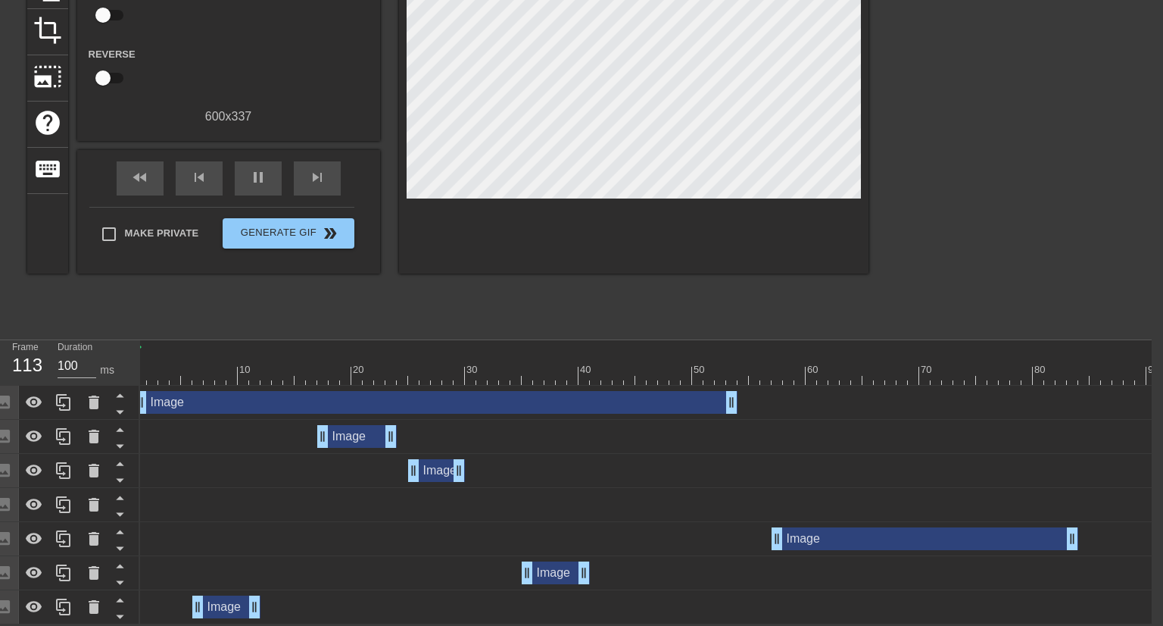
scroll to position [0, 0]
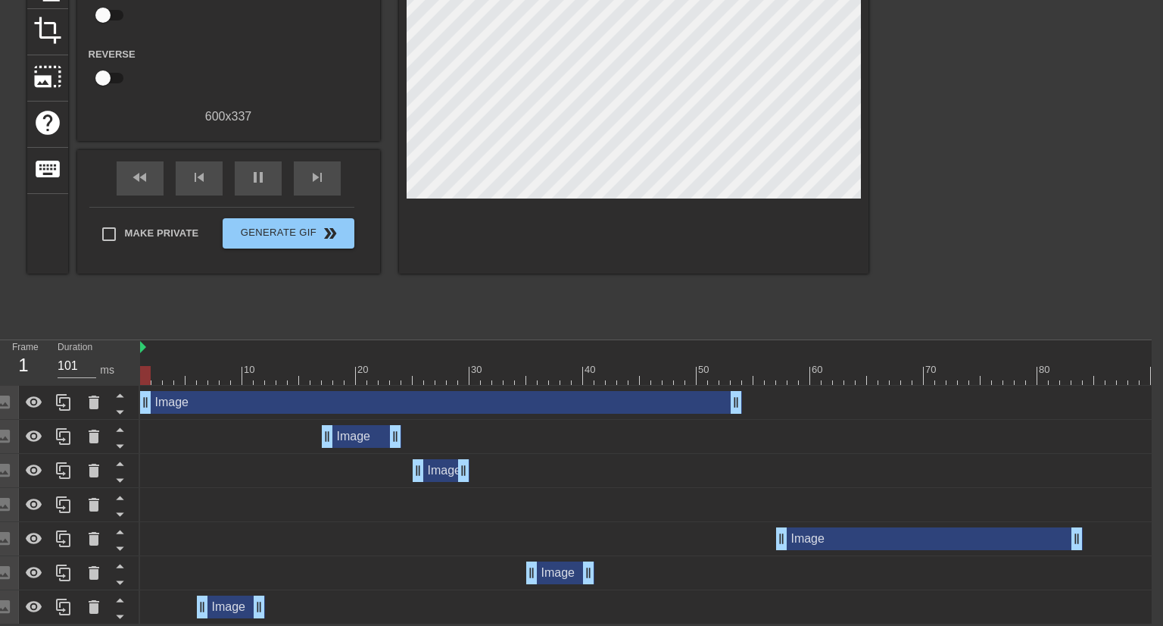
type input "100"
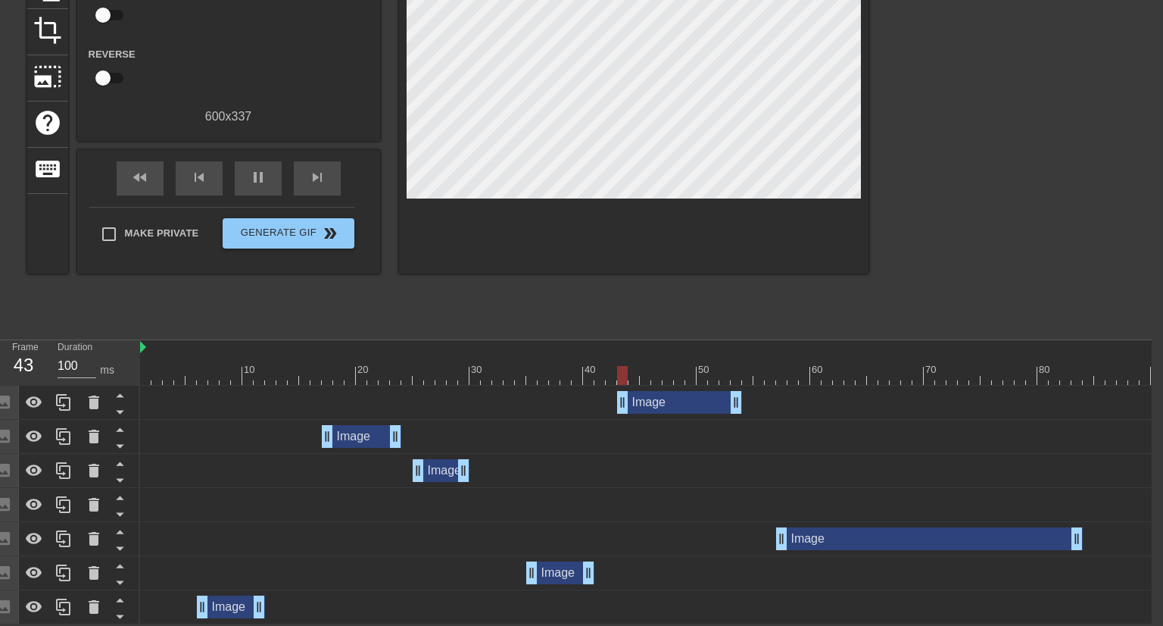
drag, startPoint x: 147, startPoint y: 401, endPoint x: 623, endPoint y: 430, distance: 477.3
click at [623, 430] on div "Image drag_handle drag_handle Image drag_handle drag_handle Image drag_handle d…" at bounding box center [646, 504] width 1012 height 239
drag, startPoint x: 735, startPoint y: 403, endPoint x: 694, endPoint y: 405, distance: 41.0
click at [694, 404] on div "Image drag_handle drag_handle" at bounding box center [657, 402] width 80 height 23
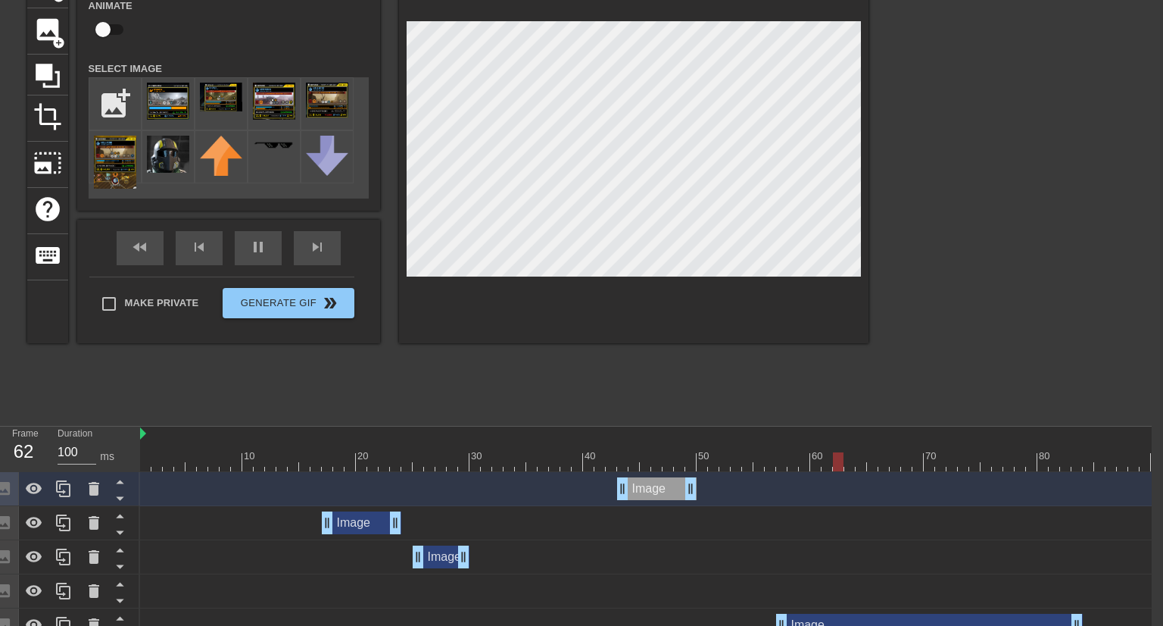
scroll to position [105, 11]
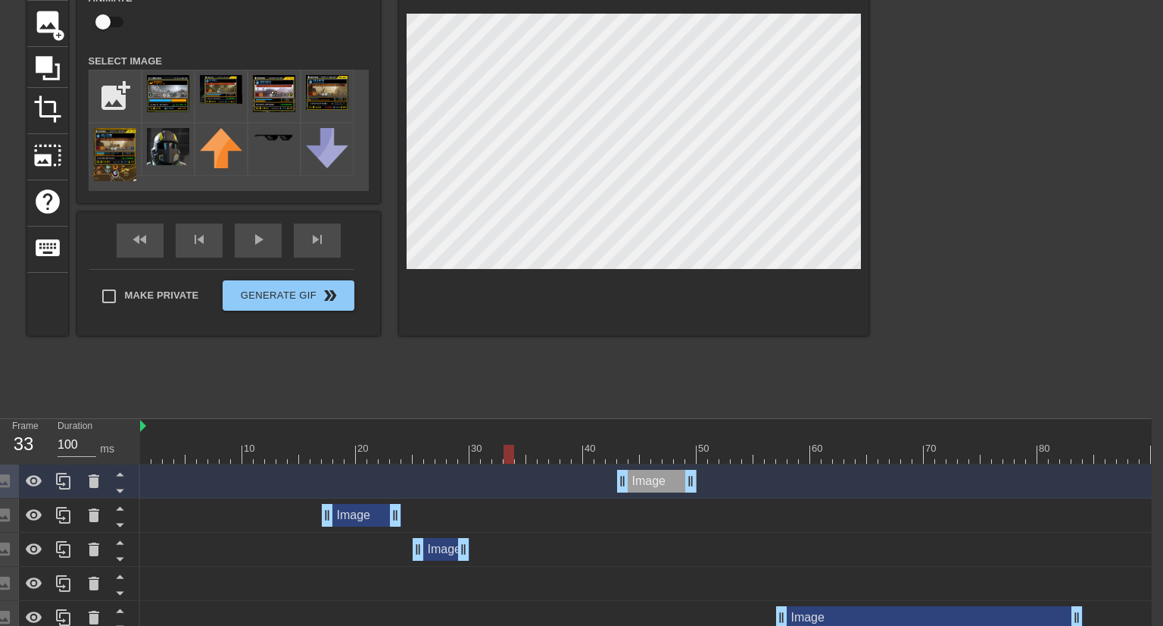
click at [509, 456] on div at bounding box center [992, 454] width 1704 height 19
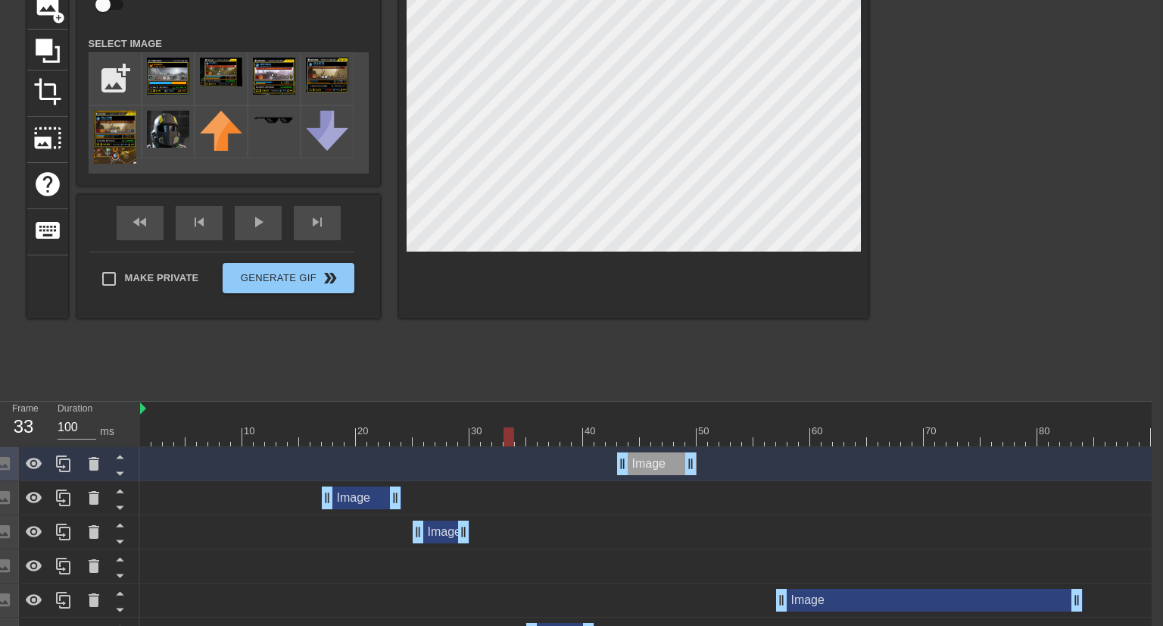
scroll to position [25, 11]
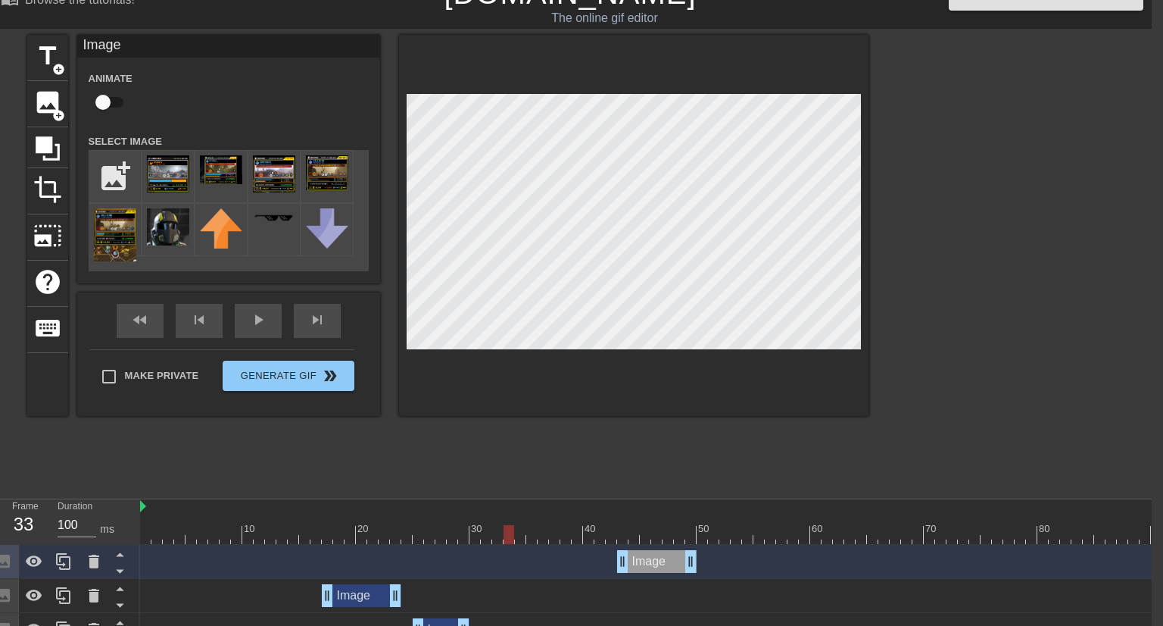
click at [110, 103] on input "checkbox" at bounding box center [103, 102] width 86 height 29
click at [117, 108] on input "checkbox" at bounding box center [117, 102] width 86 height 29
checkbox input "false"
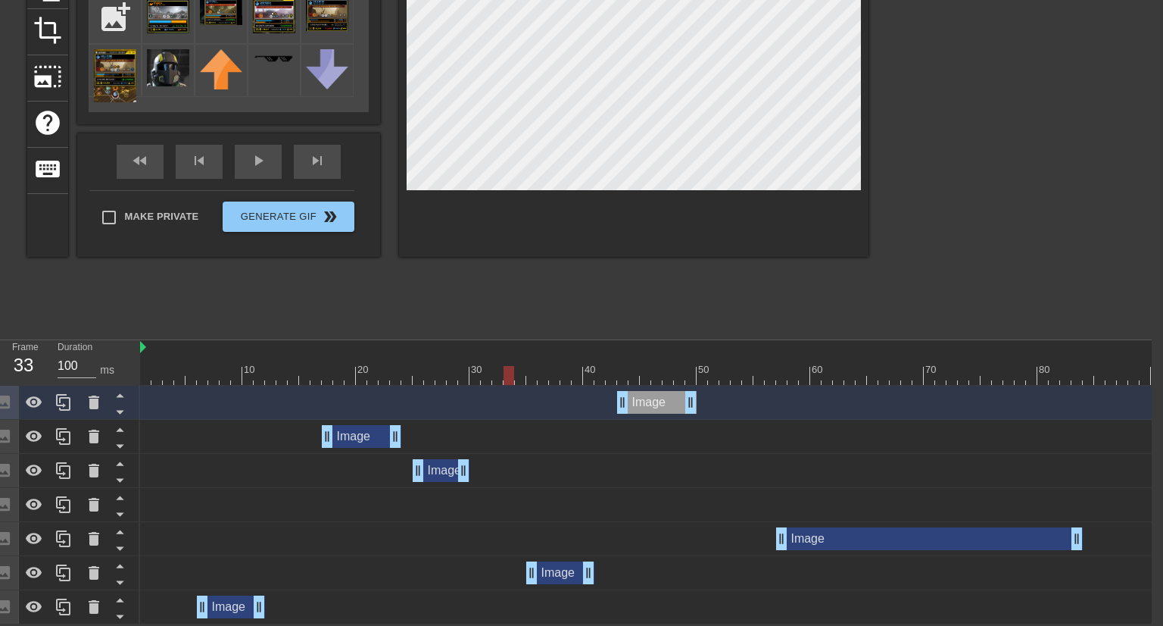
scroll to position [0, 11]
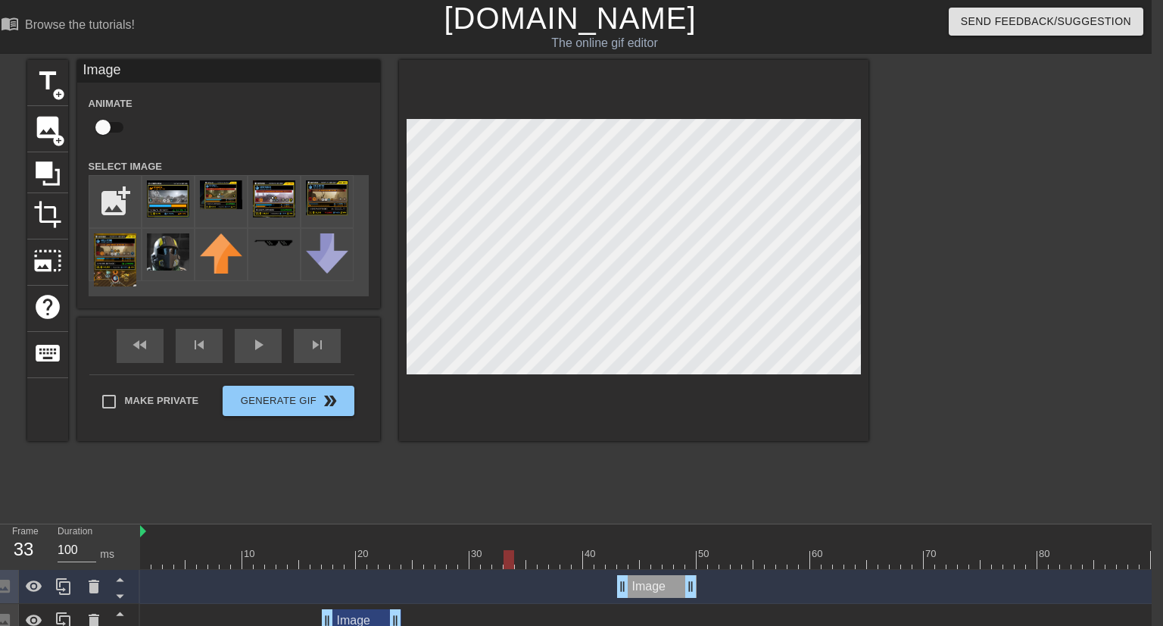
click at [426, 554] on div at bounding box center [992, 559] width 1704 height 19
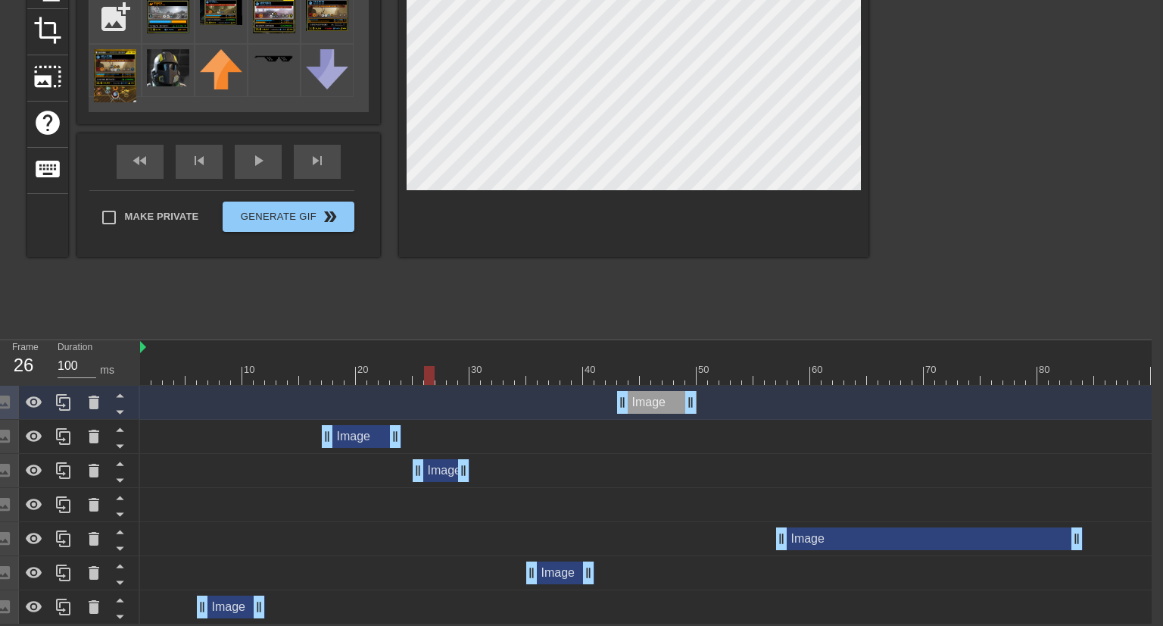
scroll to position [185, 11]
click at [454, 372] on div at bounding box center [992, 375] width 1704 height 19
drag, startPoint x: 345, startPoint y: 370, endPoint x: 293, endPoint y: 371, distance: 51.5
click at [306, 371] on div at bounding box center [992, 375] width 1704 height 19
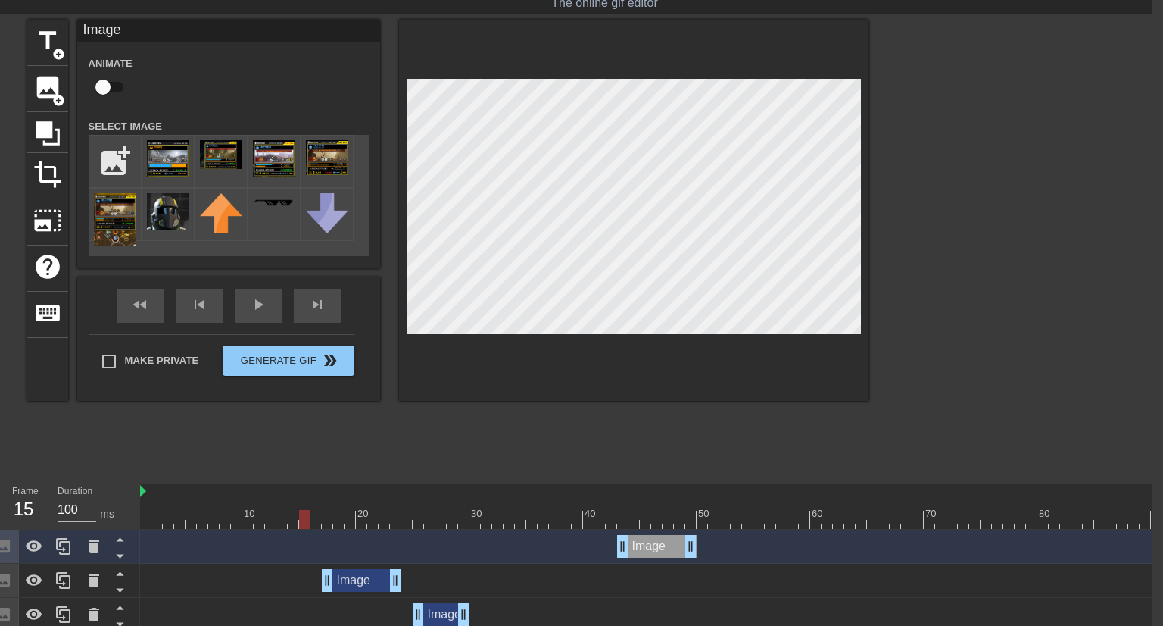
scroll to position [25, 11]
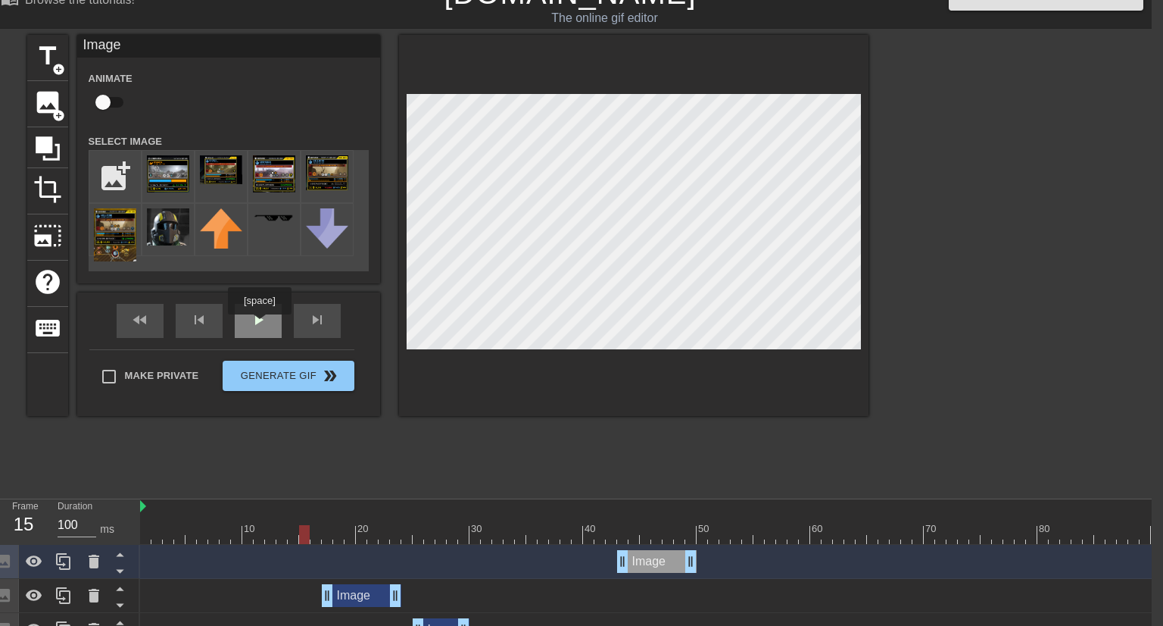
click at [259, 325] on div "play_arrow" at bounding box center [258, 321] width 47 height 34
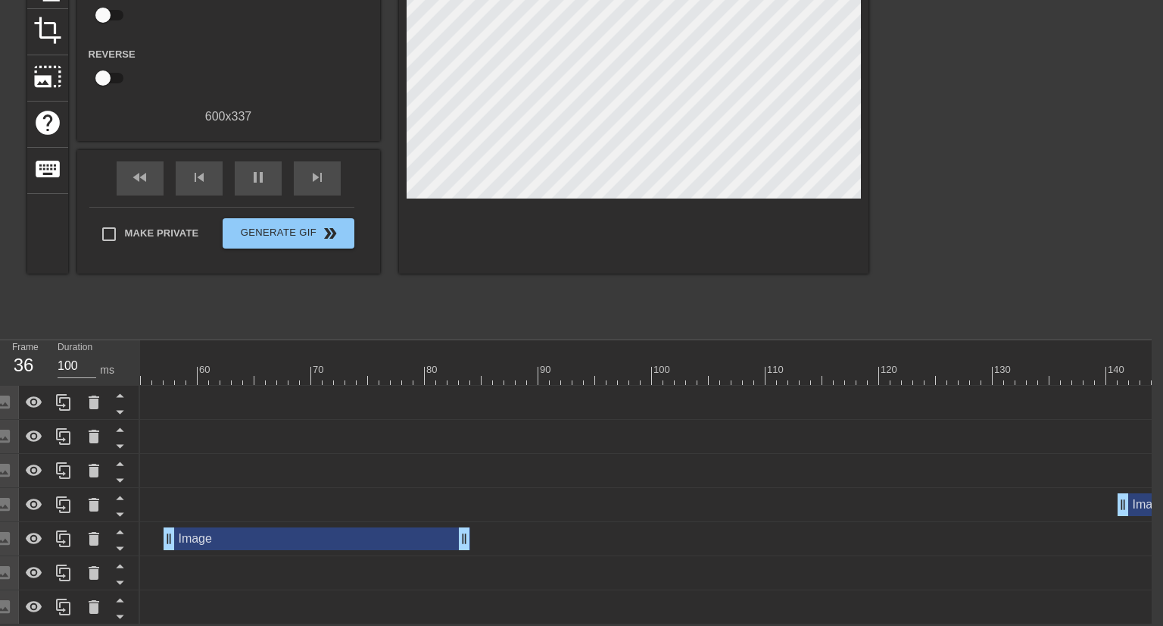
scroll to position [0, 699]
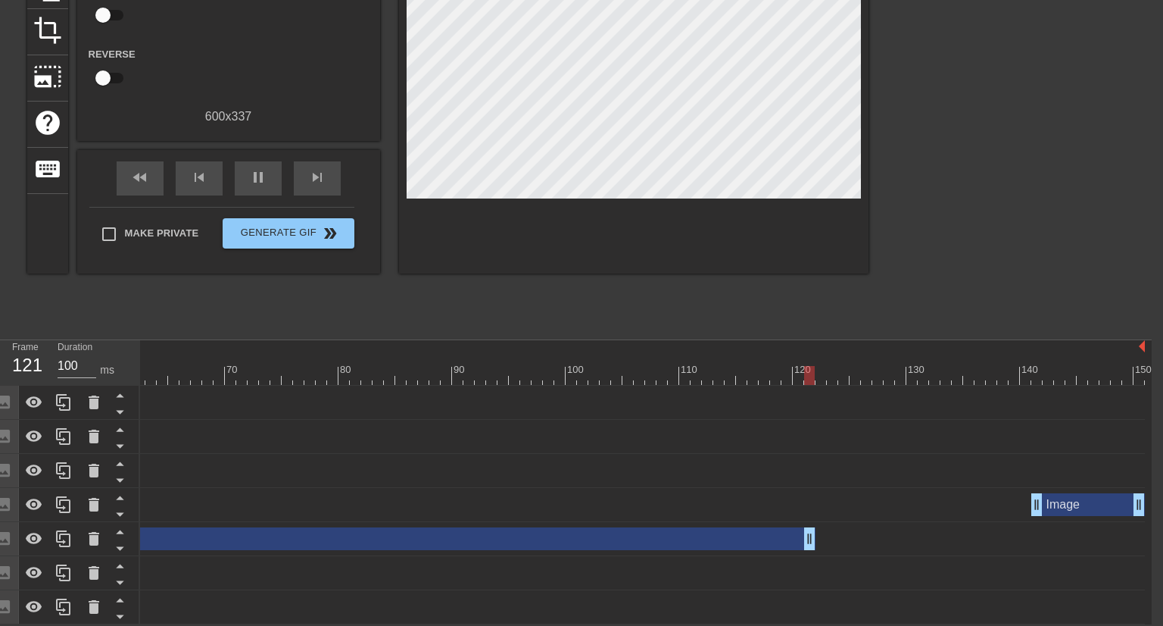
drag, startPoint x: 379, startPoint y: 531, endPoint x: 807, endPoint y: 538, distance: 427.9
click at [807, 538] on div "Image drag_handle drag_handle" at bounding box center [446, 538] width 738 height 23
click at [778, 595] on div "Image drag_handle drag_handle" at bounding box center [293, 606] width 1704 height 23
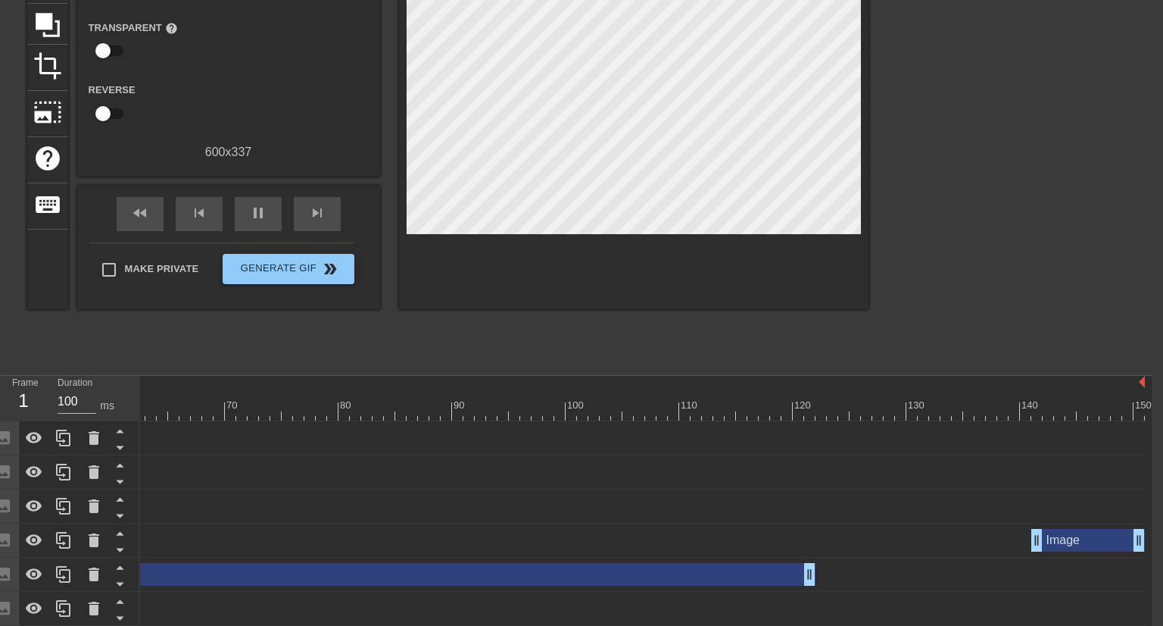
scroll to position [105, 11]
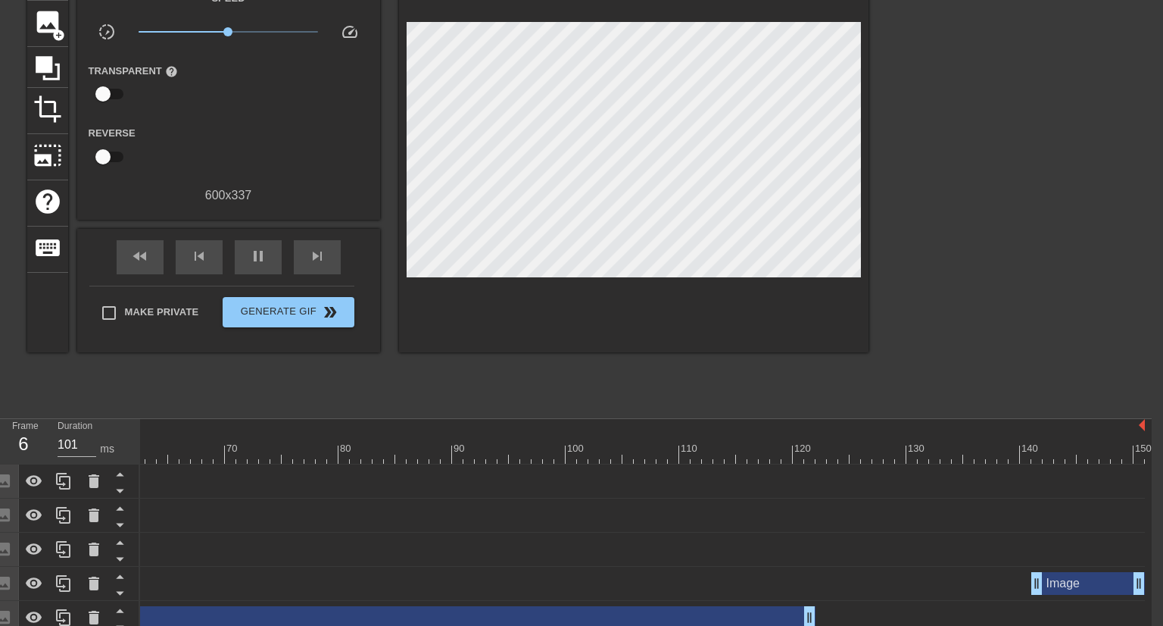
type input "100"
click at [303, 311] on span "Generate Gif double_arrow" at bounding box center [288, 312] width 119 height 18
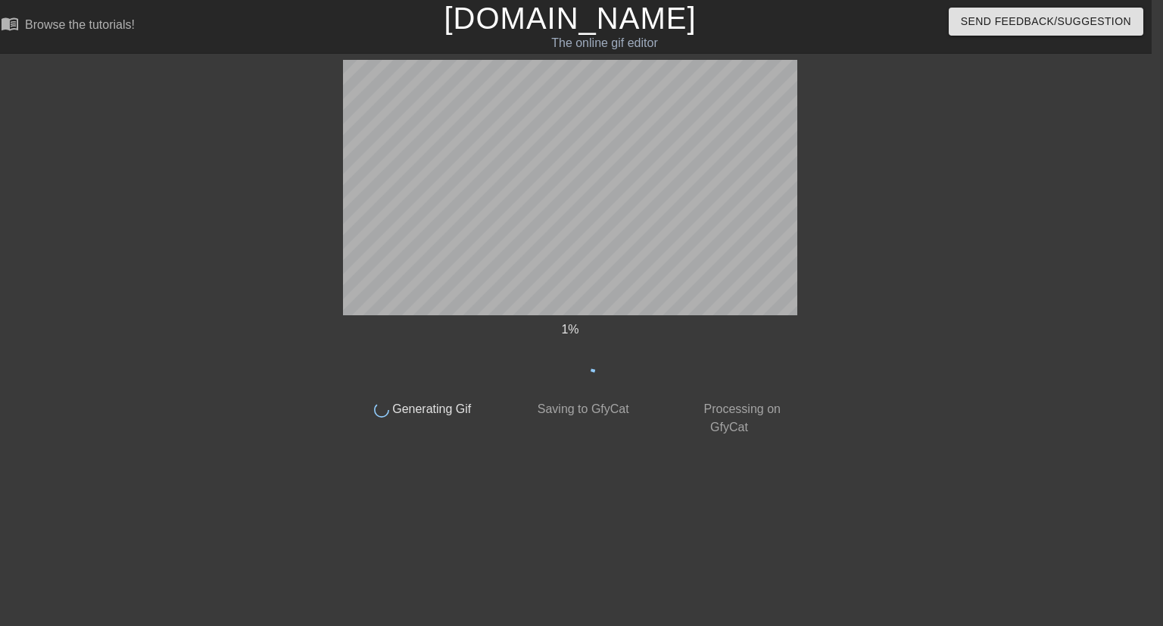
scroll to position [0, 11]
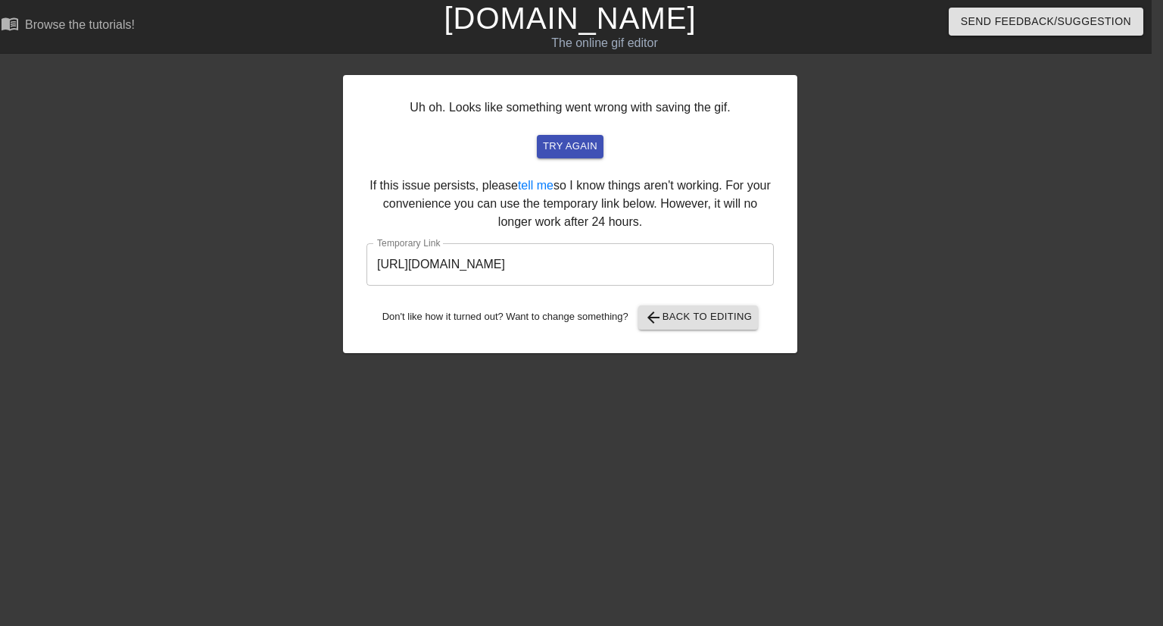
click at [608, 270] on input "[URL][DOMAIN_NAME]" at bounding box center [570, 264] width 407 height 42
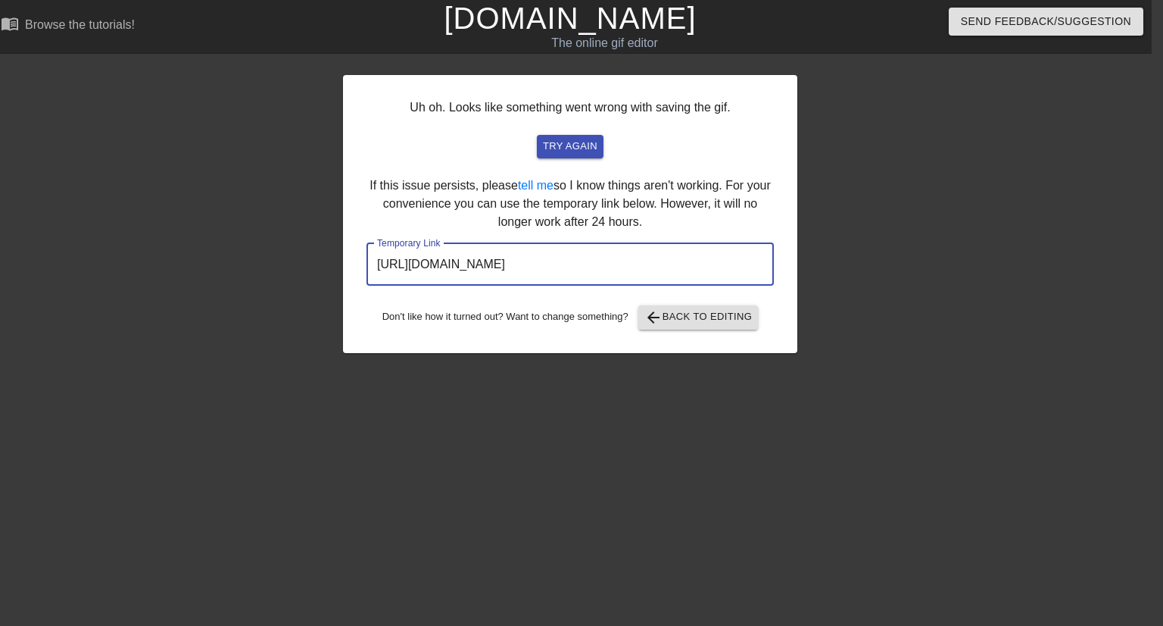
click at [608, 270] on input "[URL][DOMAIN_NAME]" at bounding box center [570, 264] width 407 height 42
